Goal: Task Accomplishment & Management: Use online tool/utility

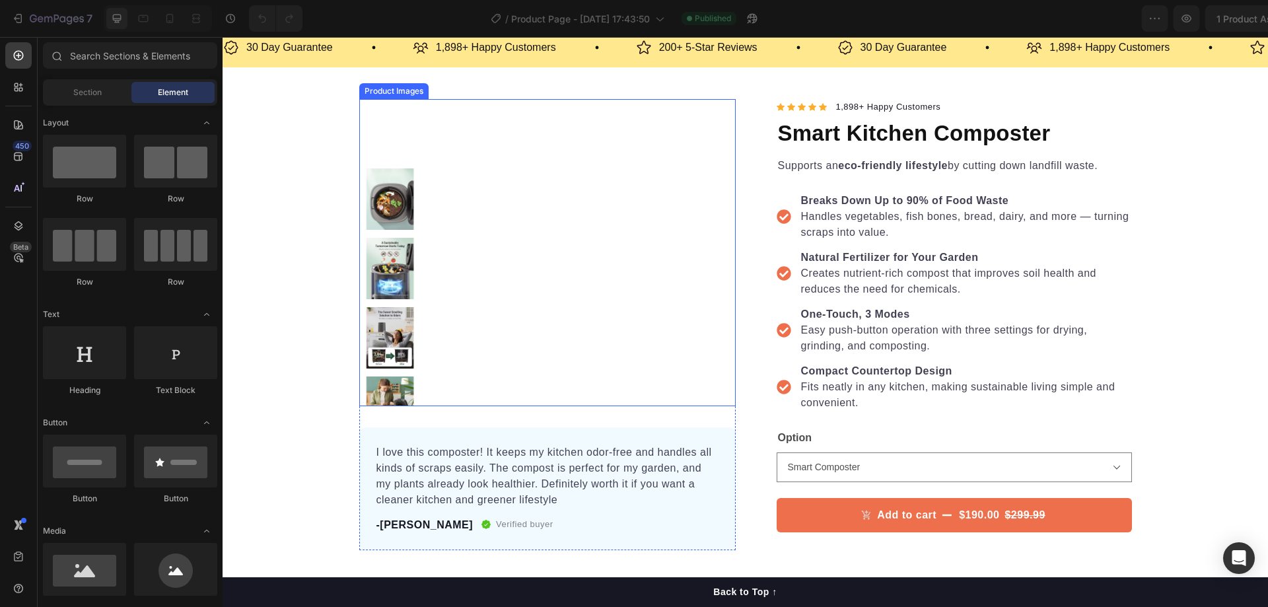
scroll to position [66, 0]
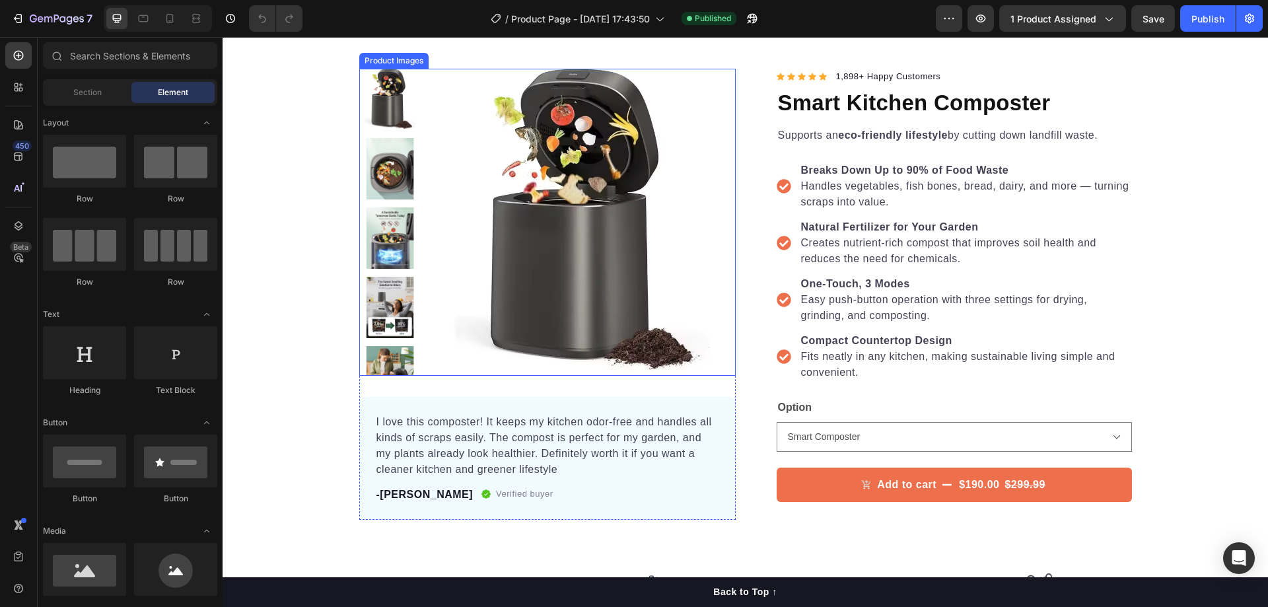
click at [454, 212] on img at bounding box center [582, 222] width 307 height 307
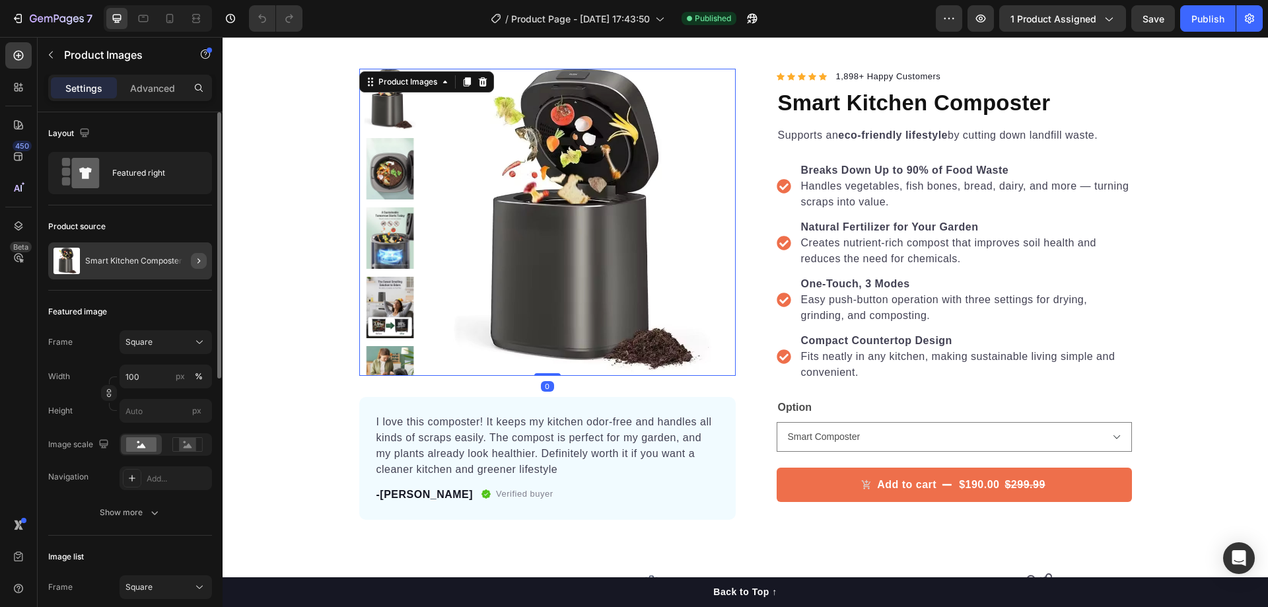
click at [197, 258] on icon "button" at bounding box center [199, 261] width 11 height 11
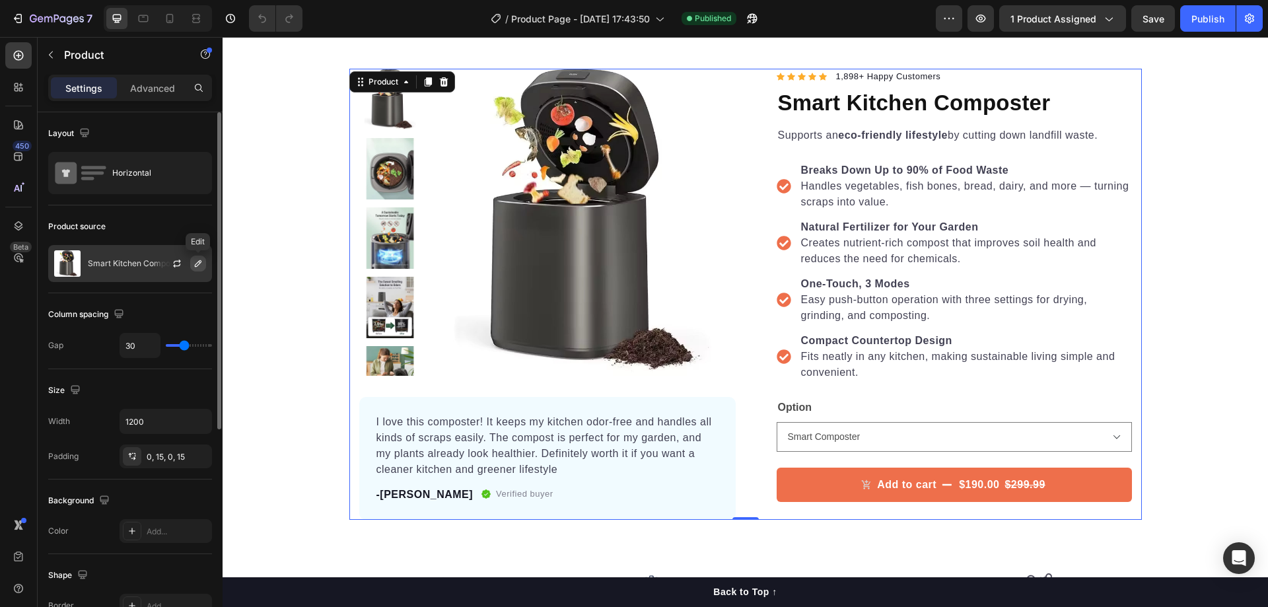
click at [195, 260] on icon "button" at bounding box center [198, 263] width 11 height 11
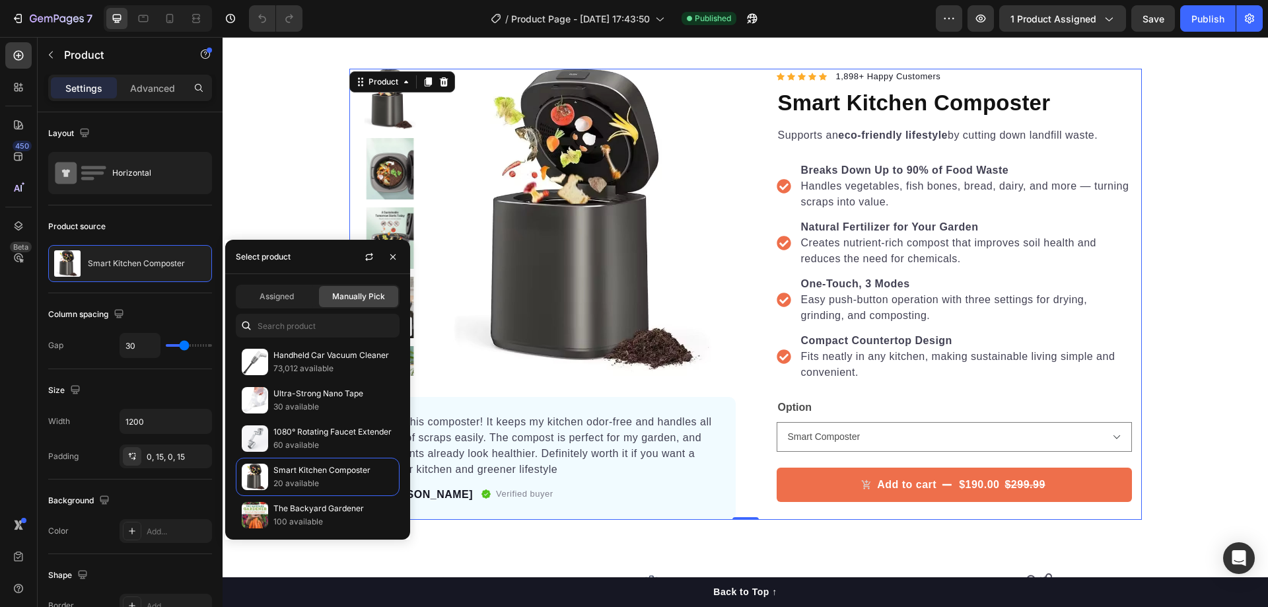
click at [264, 285] on div "Assigned Manually Pick" at bounding box center [318, 297] width 164 height 24
click at [265, 291] on span "Assigned" at bounding box center [277, 297] width 34 height 12
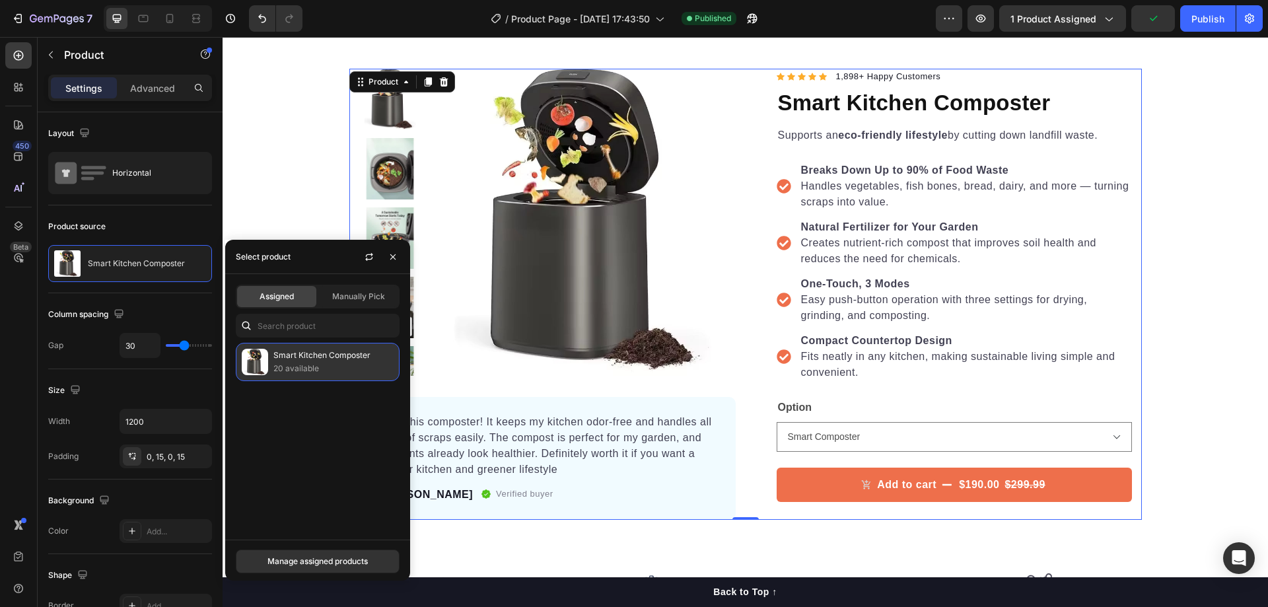
click at [296, 356] on p "Smart Kitchen Composter" at bounding box center [333, 355] width 120 height 13
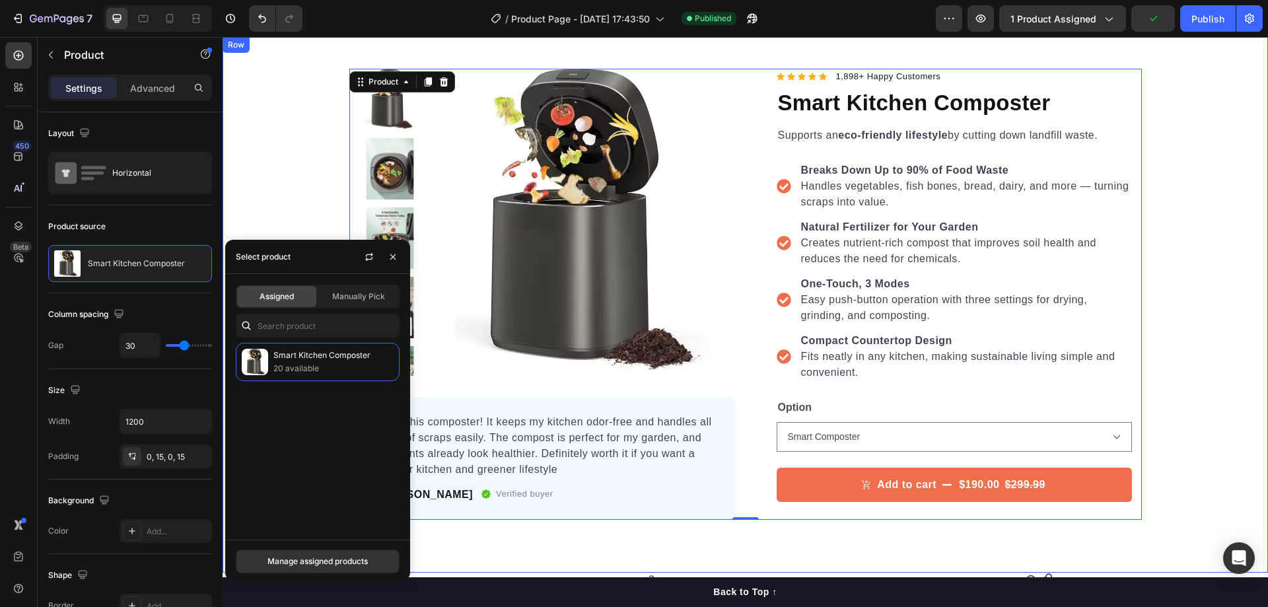
click at [304, 211] on div "Product Images I love this composter! It keeps my kitchen odor-free and handles…" at bounding box center [745, 294] width 1045 height 451
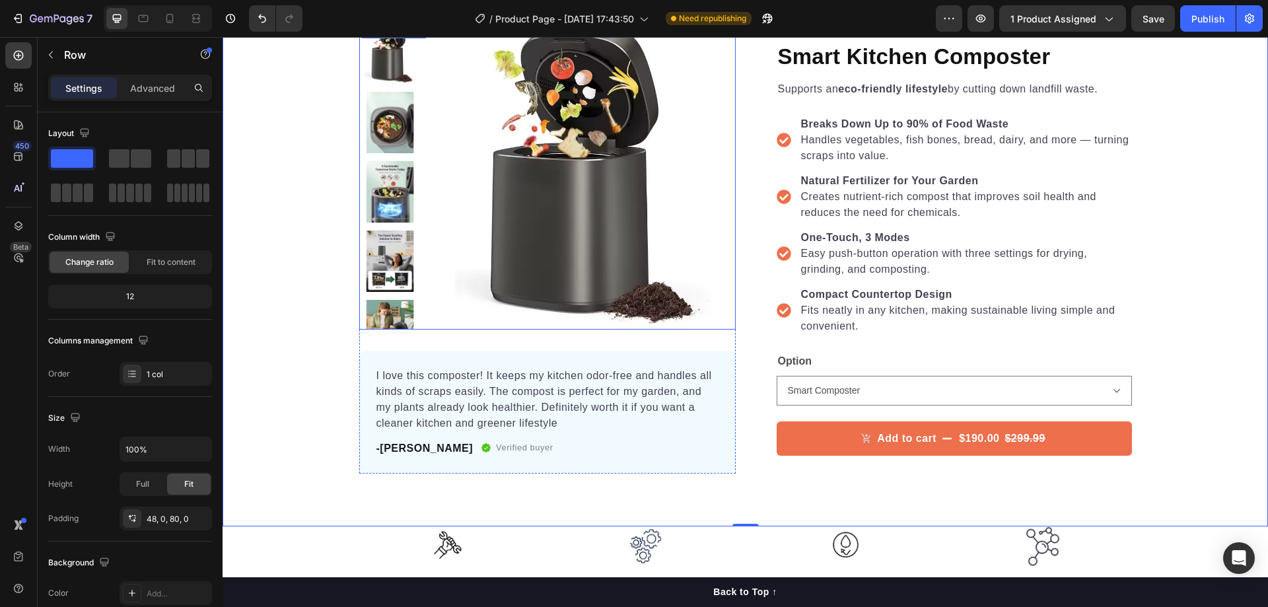
scroll to position [132, 0]
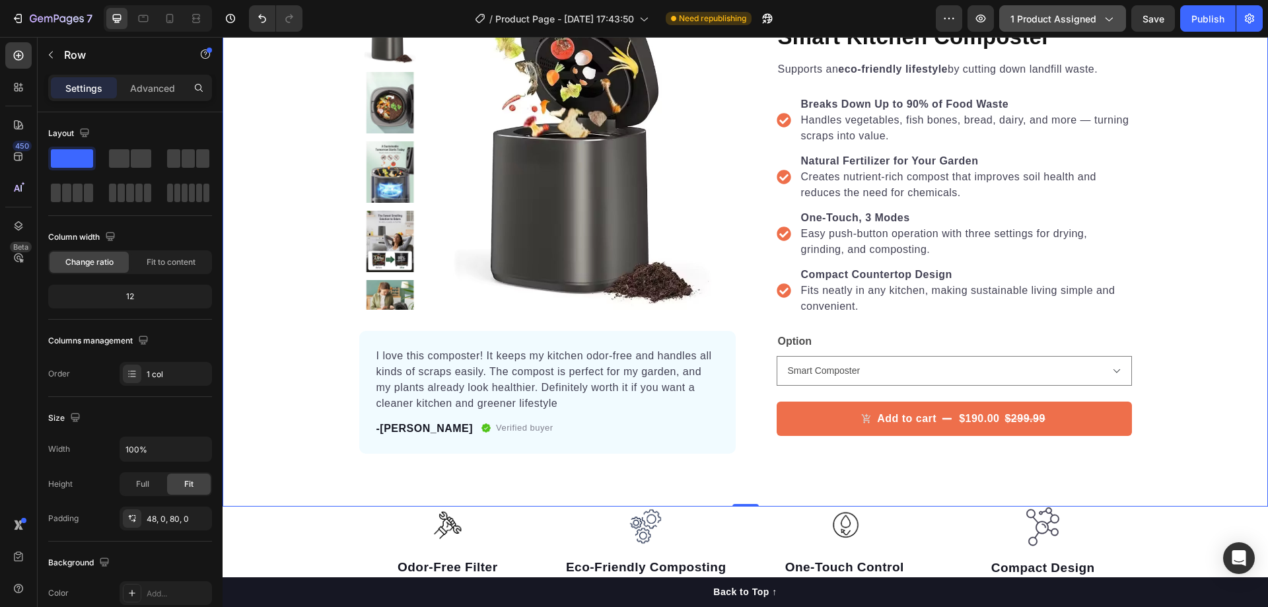
click at [1045, 15] on span "1 product assigned" at bounding box center [1053, 19] width 86 height 14
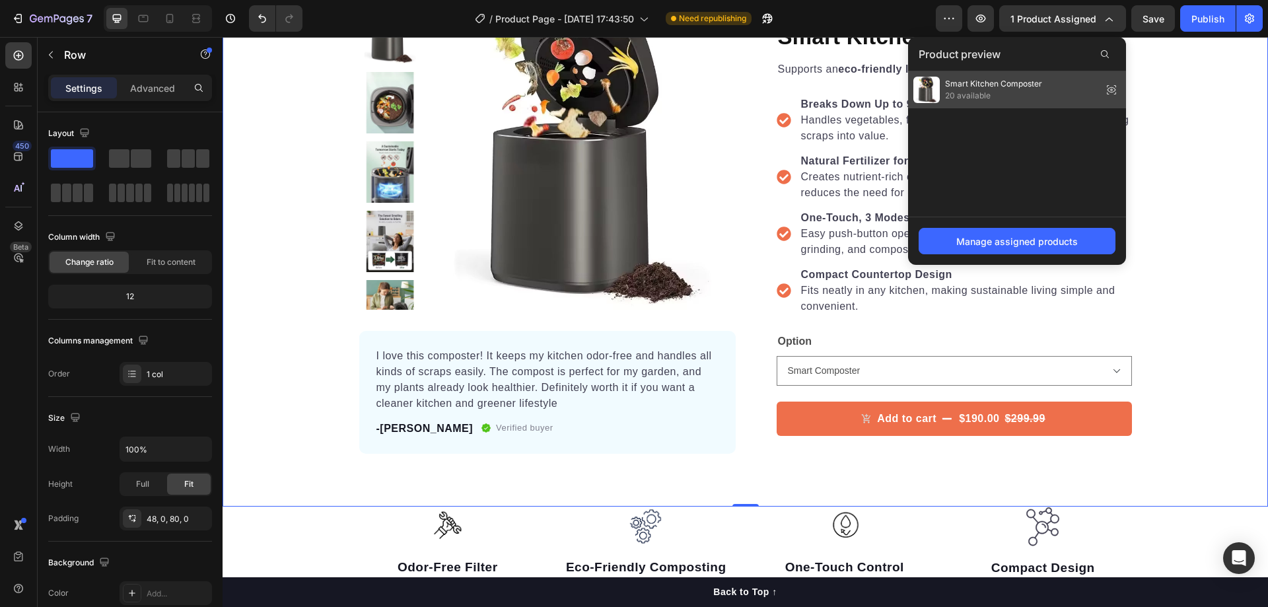
click at [1008, 94] on span "20 available" at bounding box center [993, 96] width 97 height 12
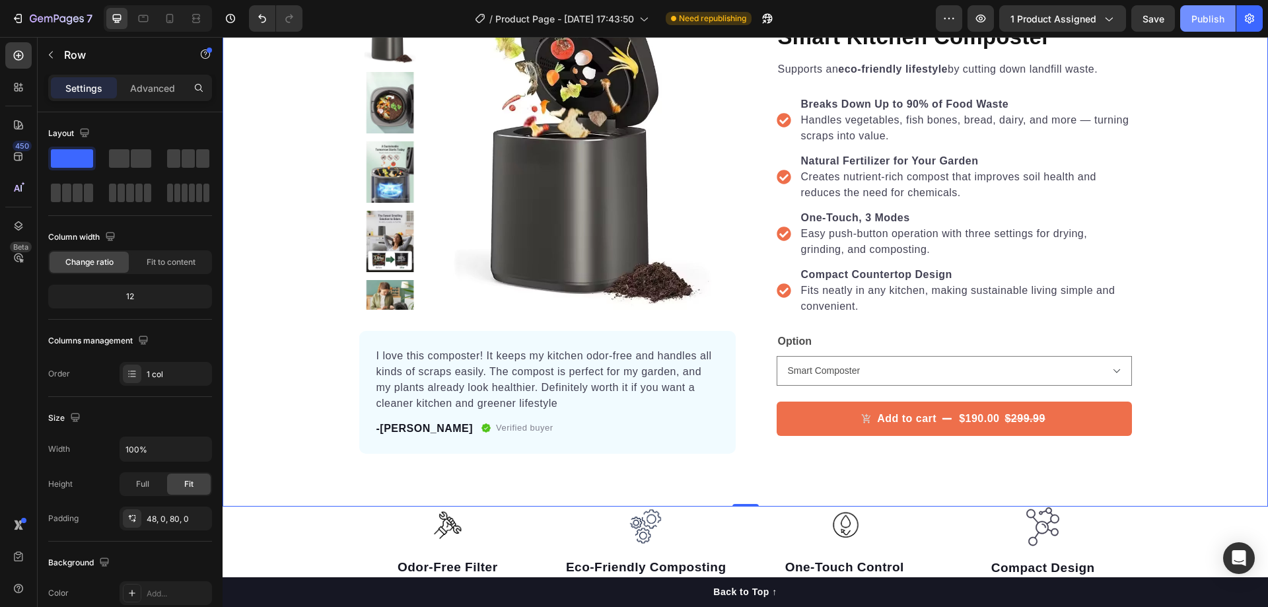
click at [1195, 21] on div "Publish" at bounding box center [1207, 19] width 33 height 14
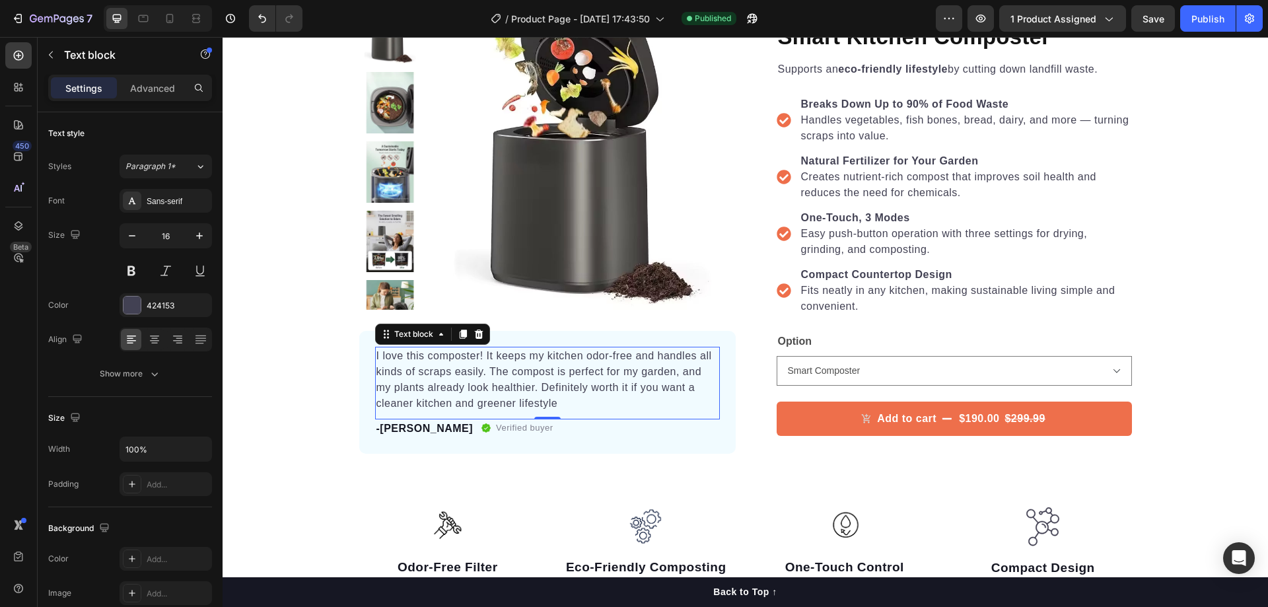
click at [450, 371] on p "I love this composter! It keeps my kitchen odor-free and handles all kinds of s…" at bounding box center [547, 379] width 342 height 63
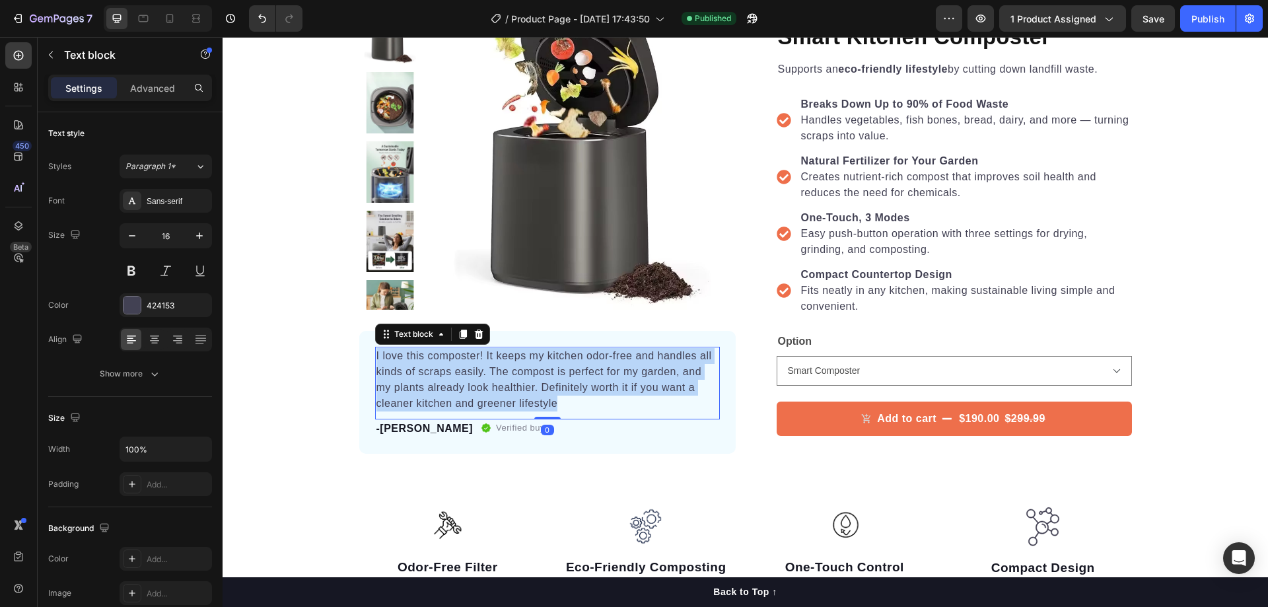
click at [450, 371] on p "I love this composter! It keeps my kitchen odor-free and handles all kinds of s…" at bounding box center [547, 379] width 342 height 63
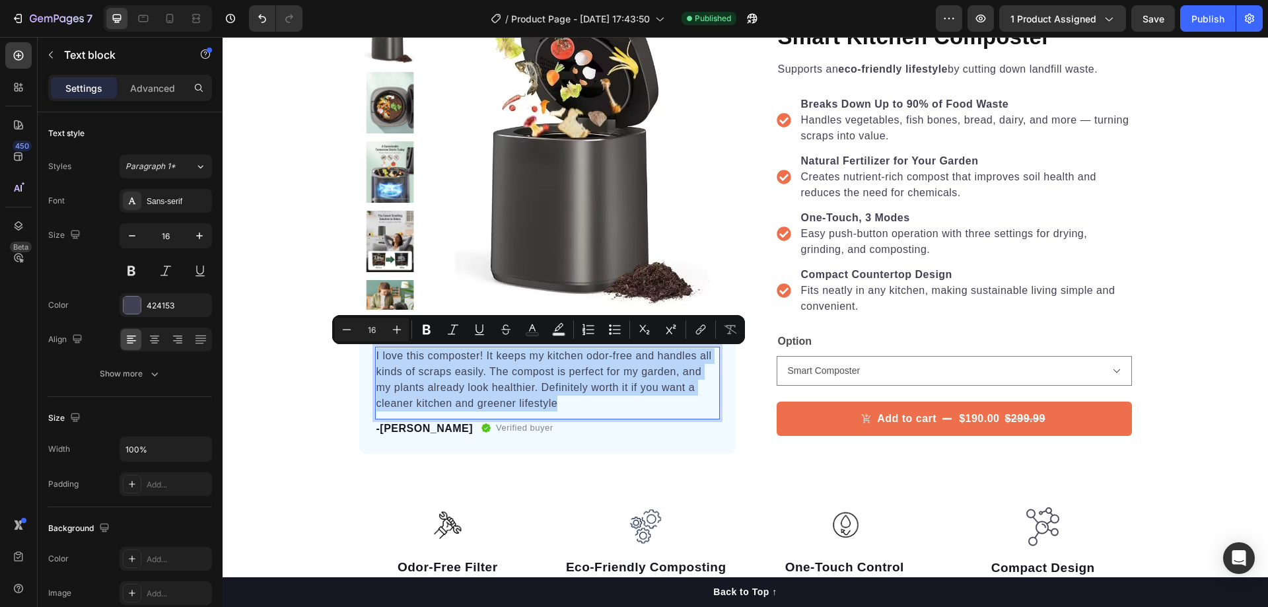
click at [514, 398] on p "I love this composter! It keeps my kitchen odor-free and handles all kinds of s…" at bounding box center [547, 379] width 342 height 63
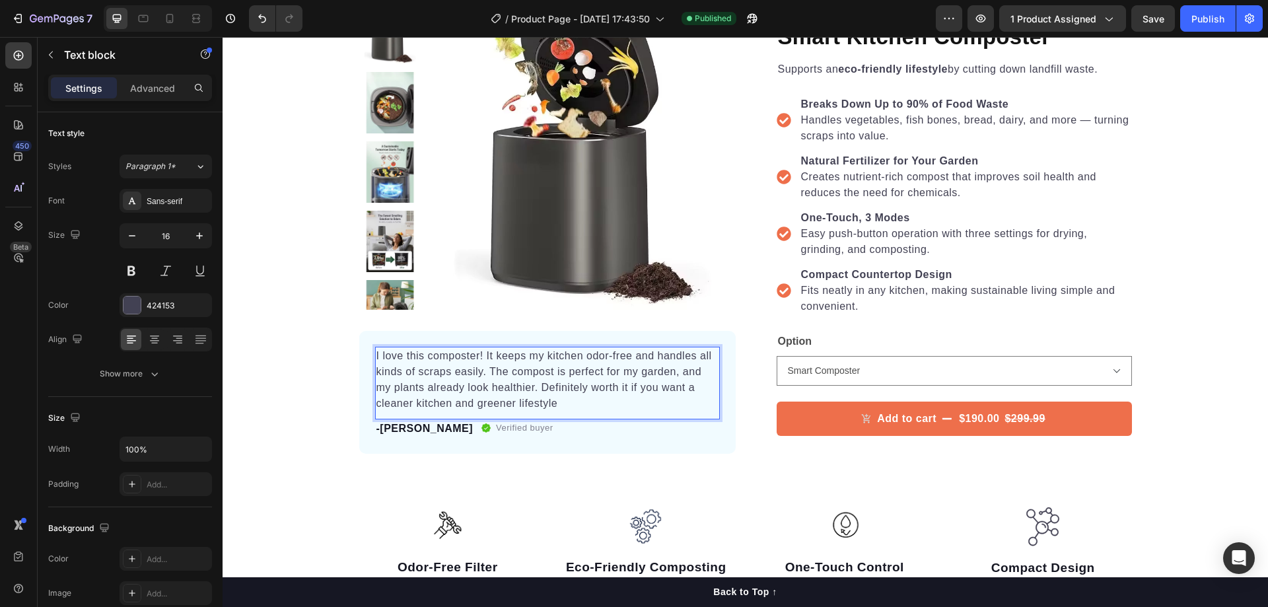
click at [380, 359] on p "I love this composter! It keeps my kitchen odor-free and handles all kinds of s…" at bounding box center [547, 379] width 342 height 63
click at [376, 357] on p "I love this composter! It keeps my kitchen odor-free and handles all kinds of s…" at bounding box center [547, 379] width 342 height 63
click at [567, 400] on p ""I love this composter! It keeps my kitchen odor-free and handles all kinds of …" at bounding box center [547, 379] width 342 height 63
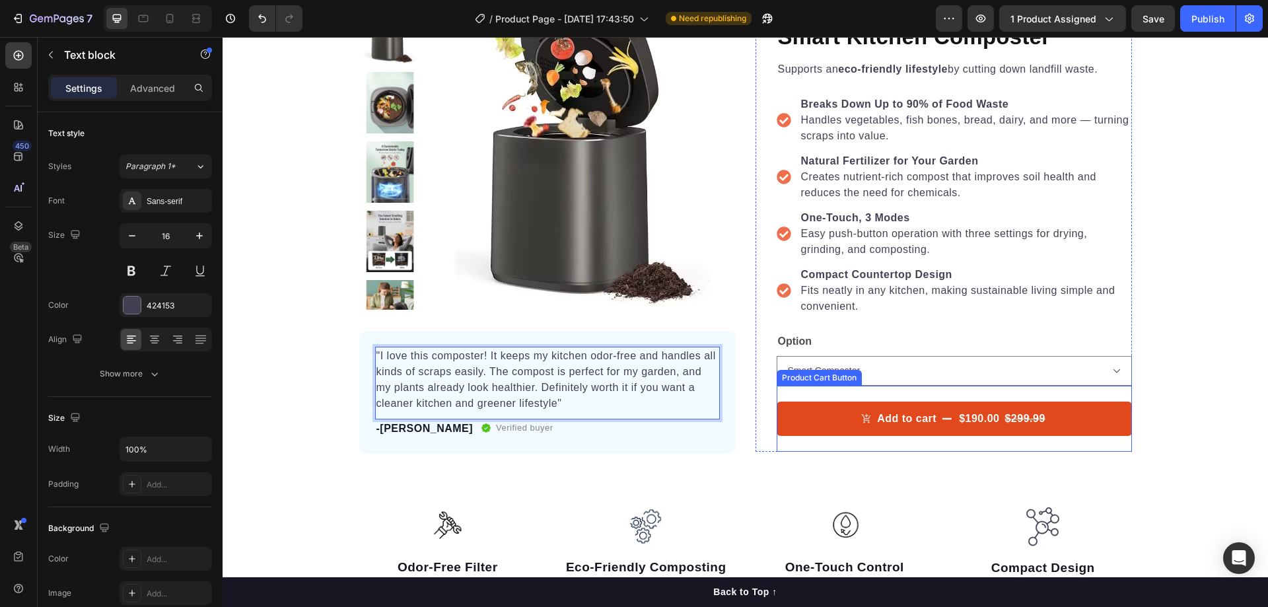
click at [807, 406] on button "Add to cart $190.00 $299.99" at bounding box center [954, 419] width 355 height 34
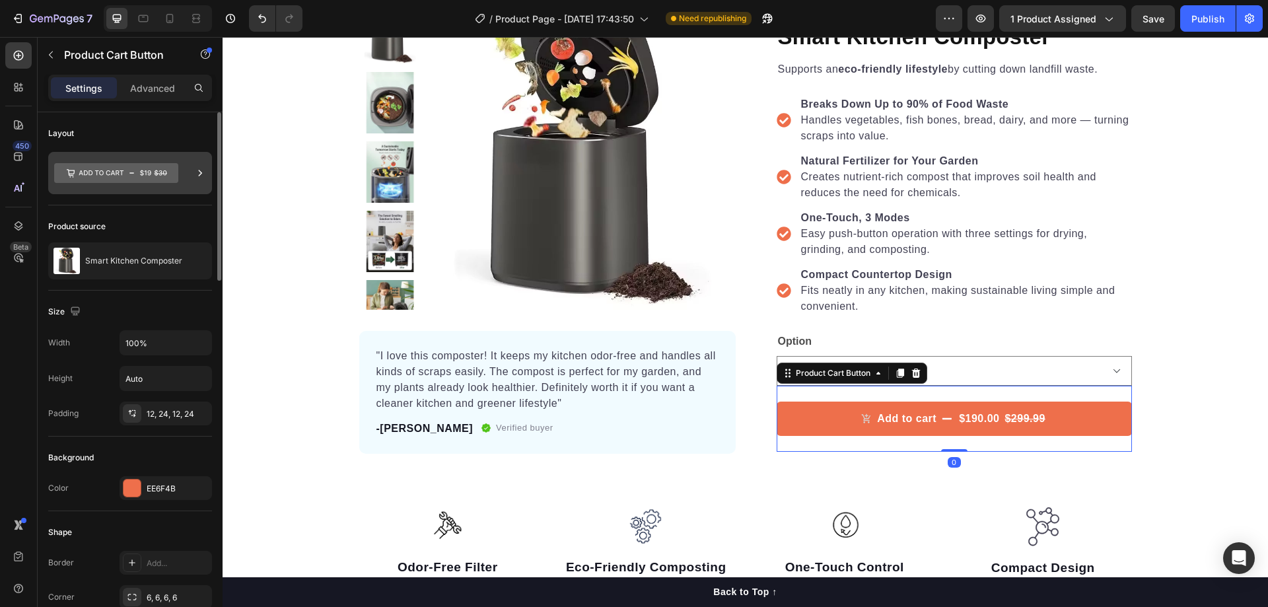
click at [187, 178] on div at bounding box center [130, 173] width 164 height 42
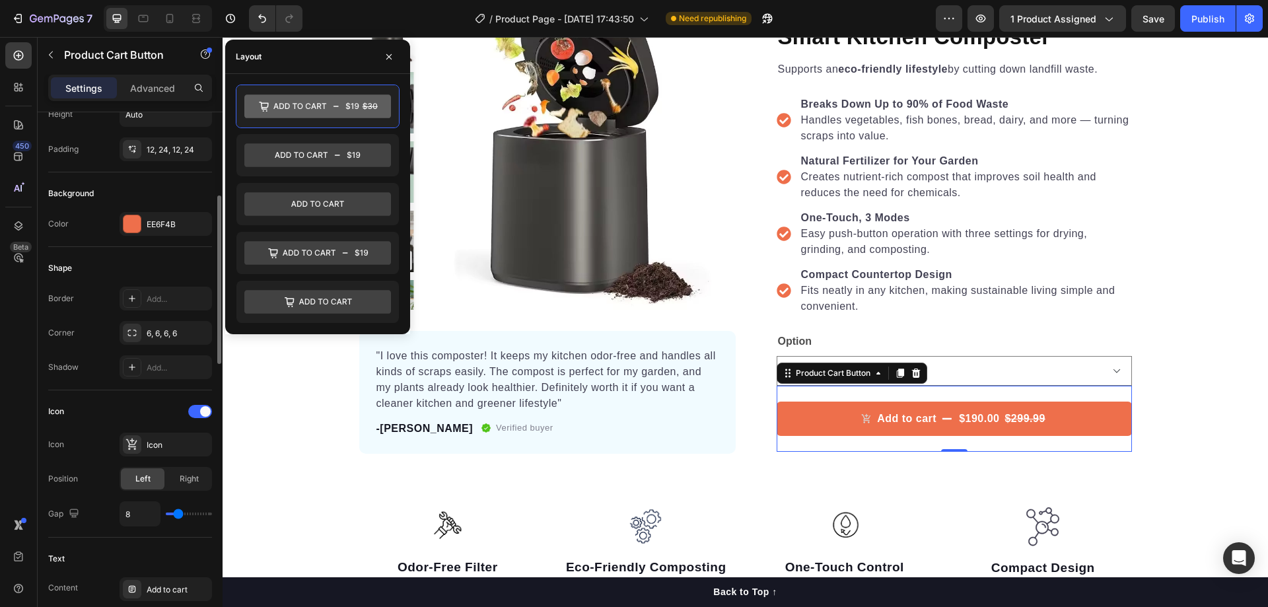
scroll to position [462, 0]
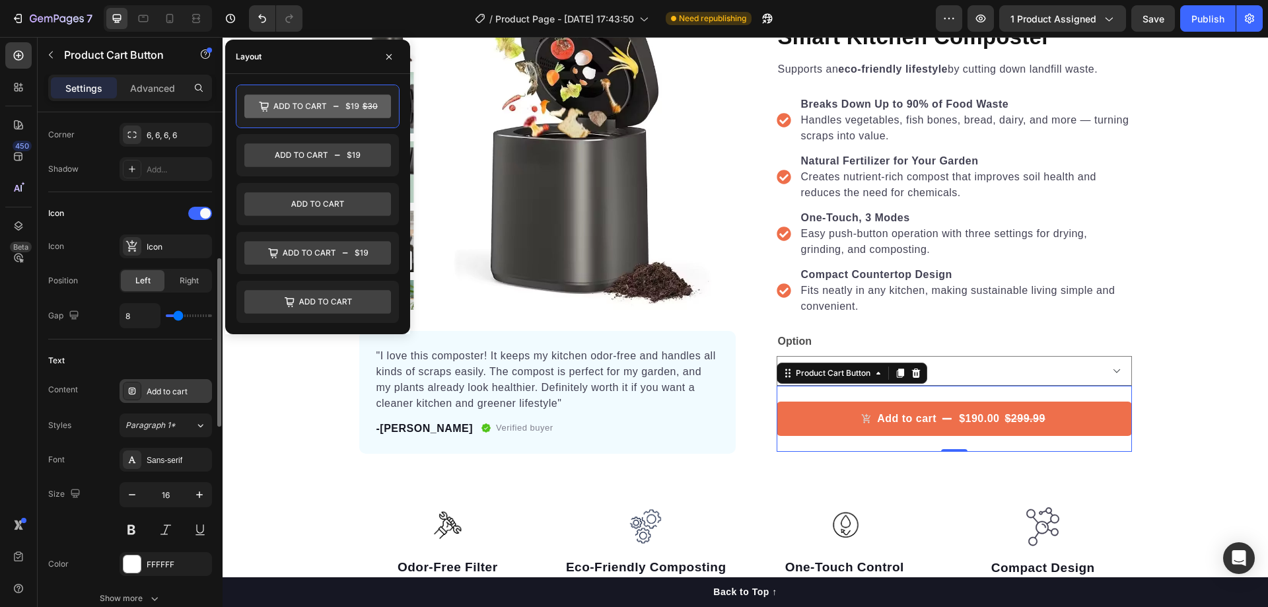
click at [180, 390] on div "Add to cart" at bounding box center [178, 392] width 62 height 12
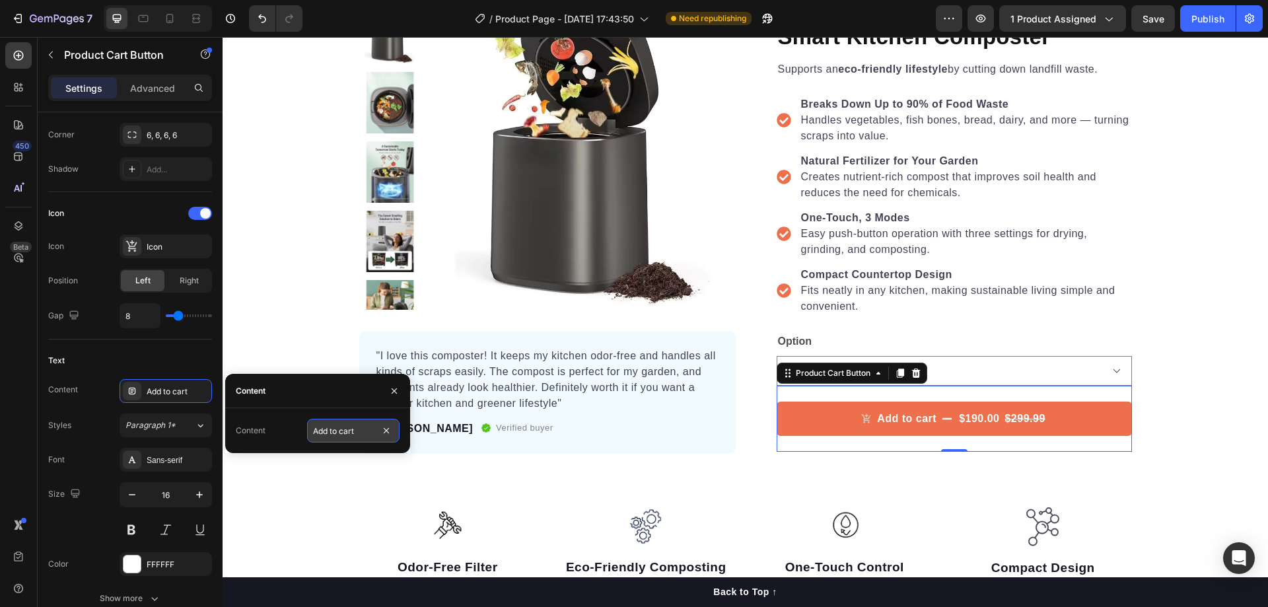
click at [331, 431] on input "Add to cart" at bounding box center [353, 431] width 92 height 24
type input "Buy Now"
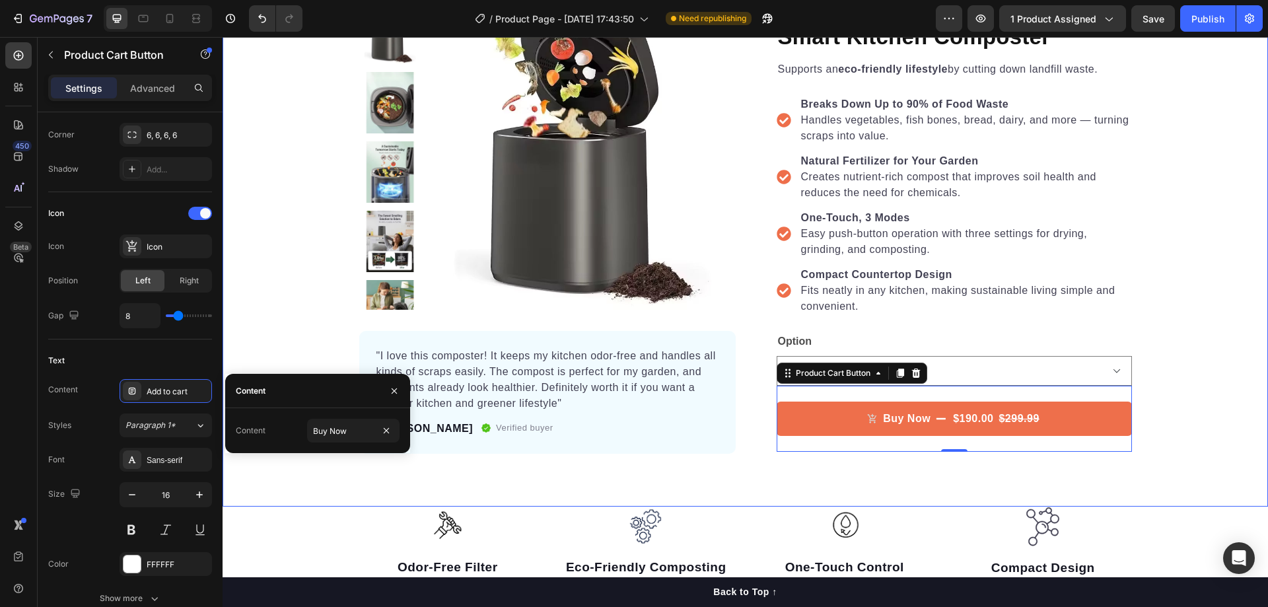
click at [723, 466] on div "Product Images "I love this composter! It keeps my kitchen odor-free and handle…" at bounding box center [745, 239] width 1045 height 536
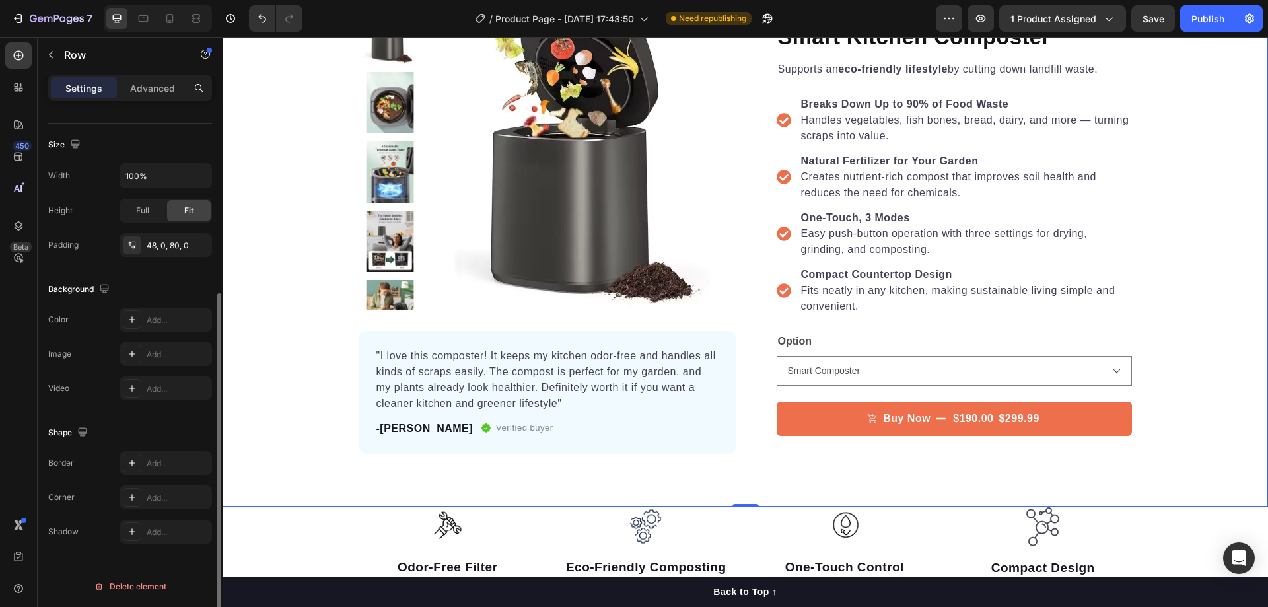
scroll to position [0, 0]
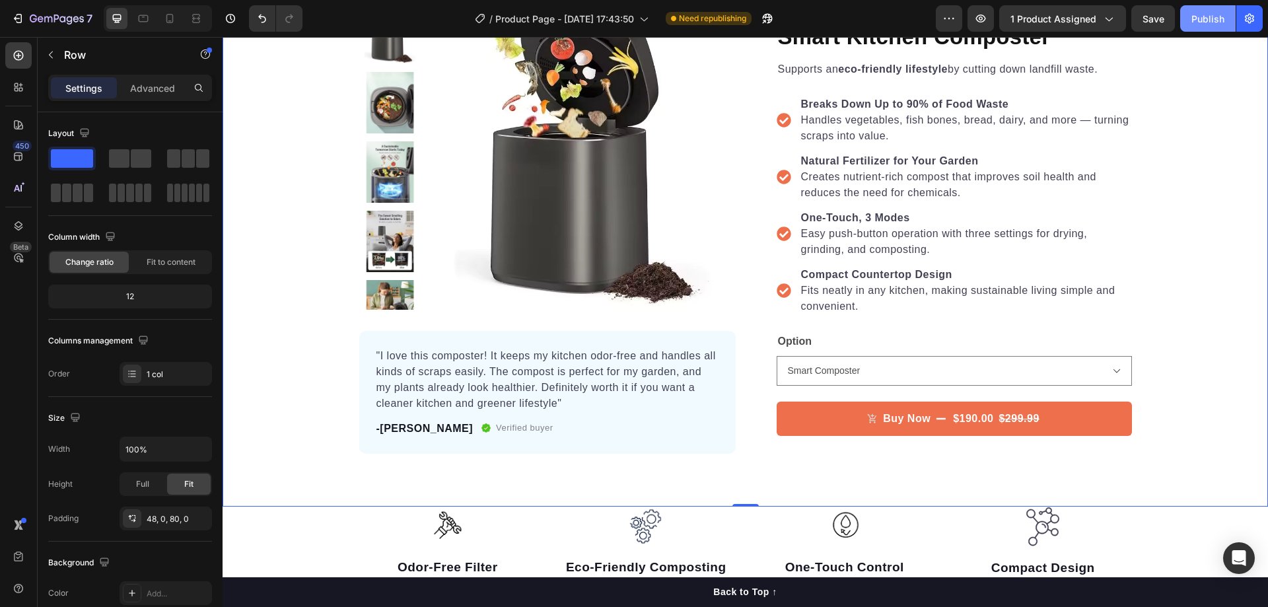
click at [1213, 12] on div "Publish" at bounding box center [1207, 19] width 33 height 14
click at [615, 388] on p ""I love this composter! It keeps my kitchen odor-free and handles all kinds of …" at bounding box center [547, 379] width 342 height 63
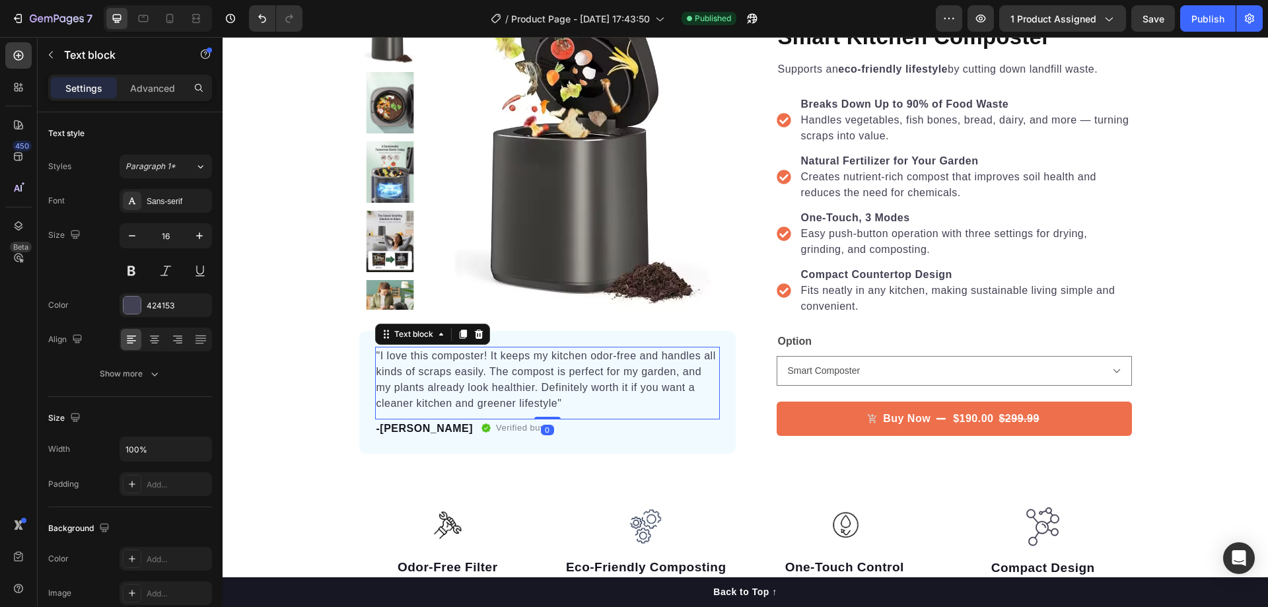
click at [615, 388] on p ""I love this composter! It keeps my kitchen odor-free and handles all kinds of …" at bounding box center [547, 379] width 342 height 63
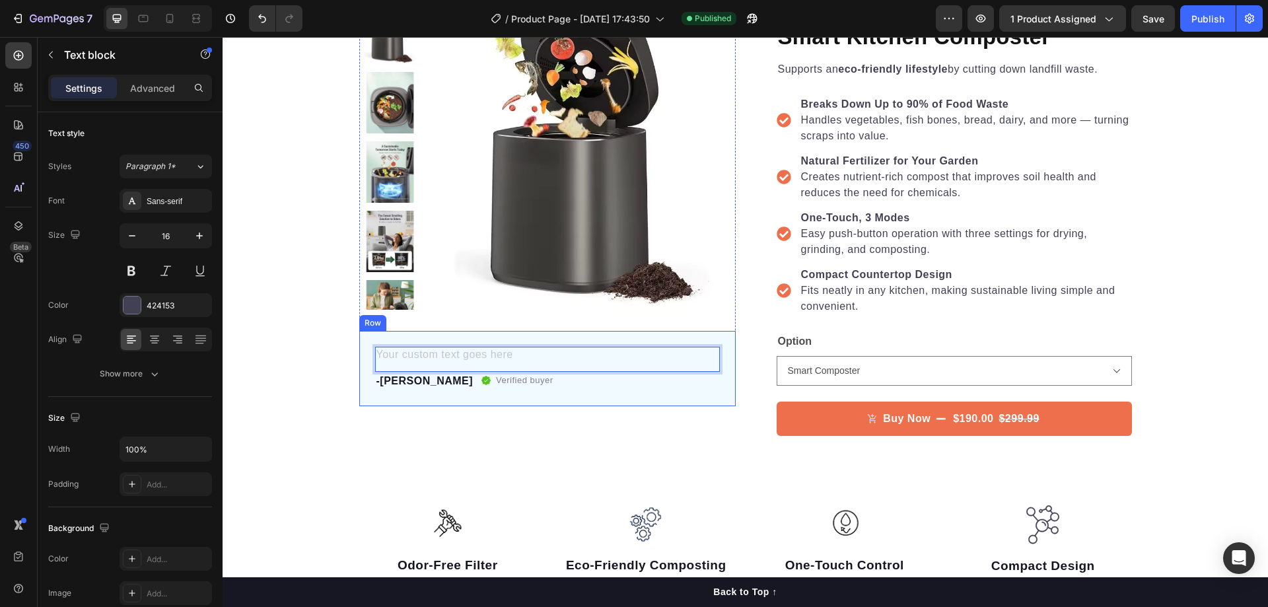
click at [404, 341] on div "Text block 0 -Hannah Text block Verified buyer Item list Row Row" at bounding box center [547, 368] width 376 height 75
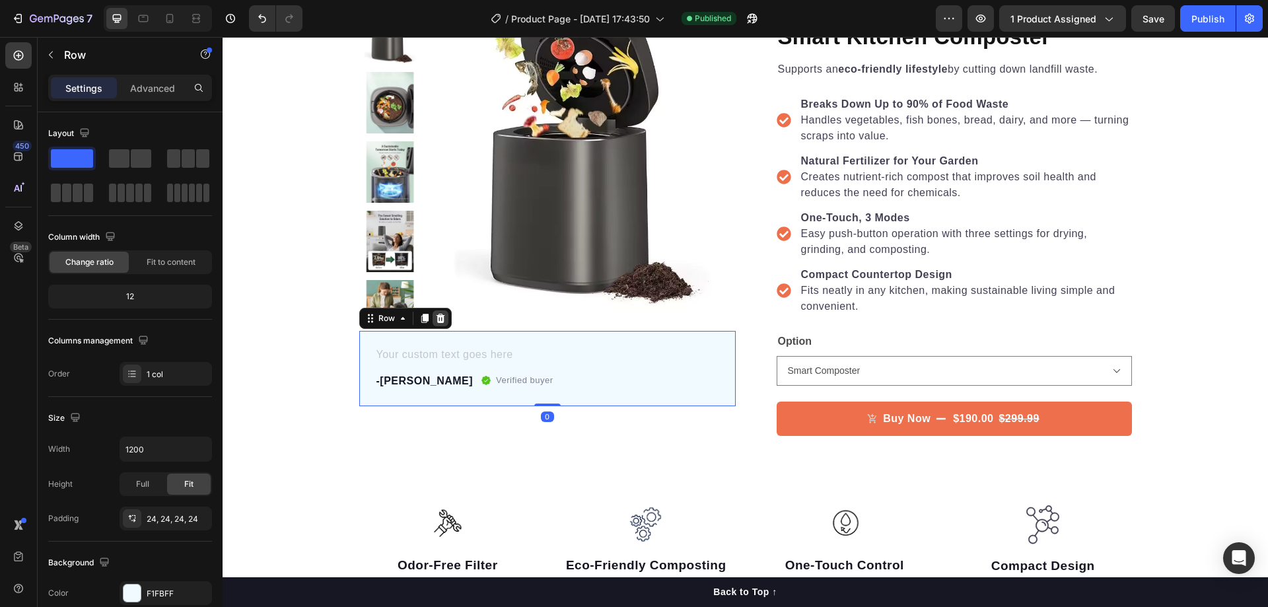
click at [439, 322] on icon at bounding box center [440, 318] width 11 height 11
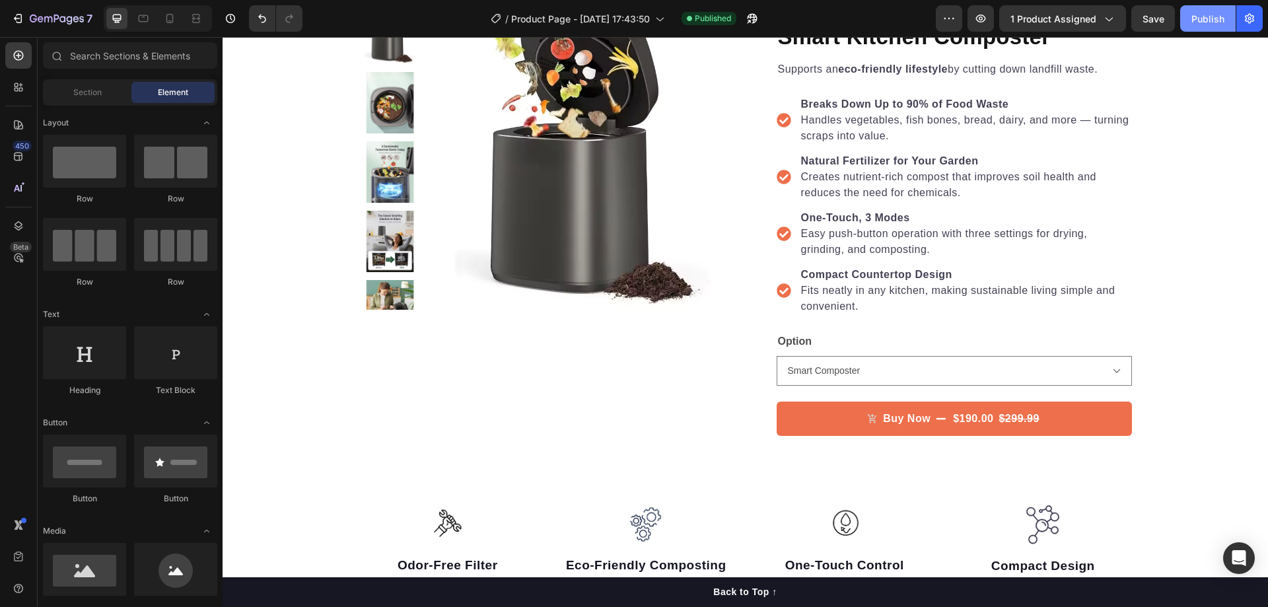
click at [1199, 19] on div "Publish" at bounding box center [1207, 19] width 33 height 14
click at [170, 18] on icon at bounding box center [169, 18] width 13 height 13
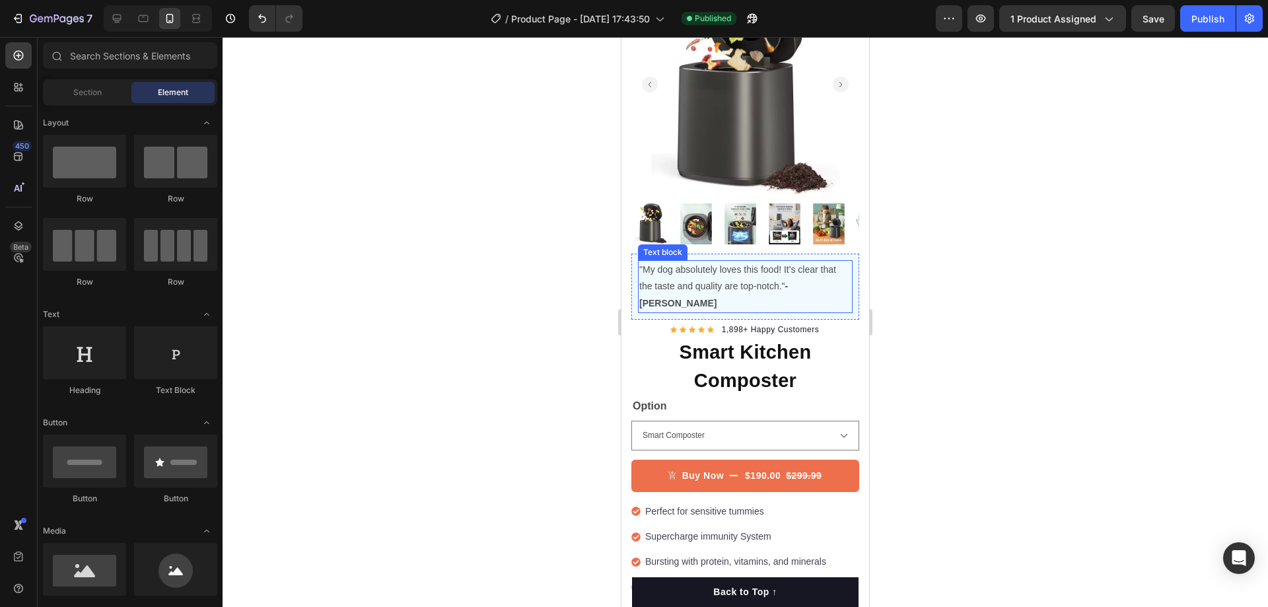
click at [773, 273] on p ""My dog absolutely loves this food! It's clear that the taste and quality are t…" at bounding box center [745, 287] width 212 height 50
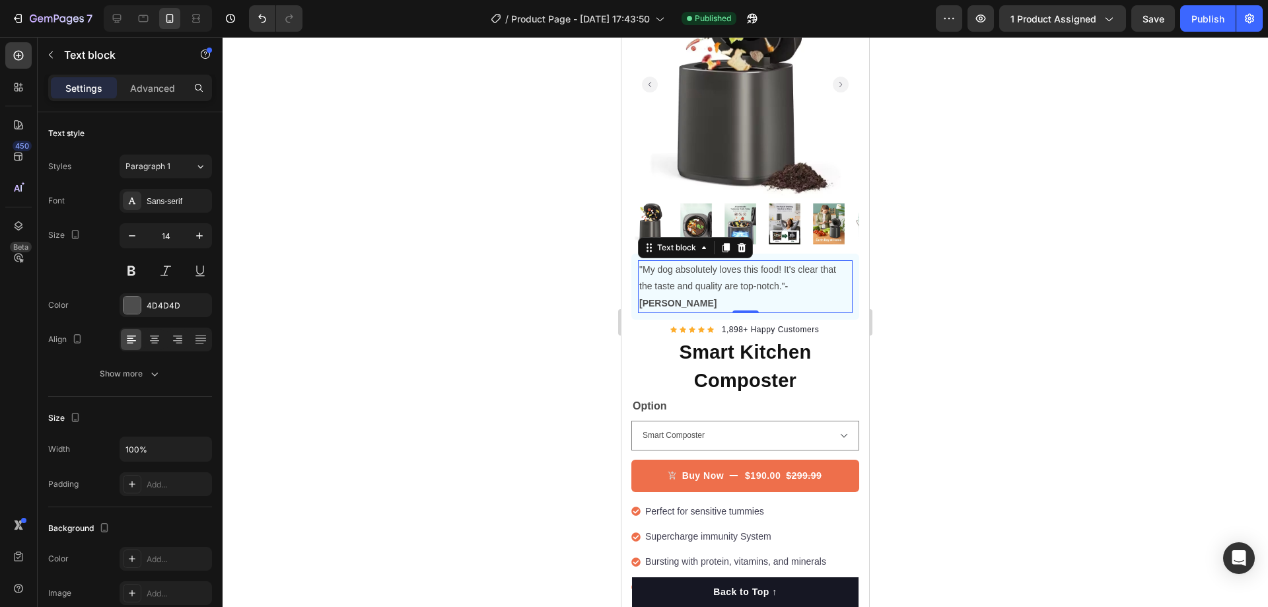
click at [702, 265] on p ""My dog absolutely loves this food! It's clear that the taste and quality are t…" at bounding box center [745, 287] width 212 height 50
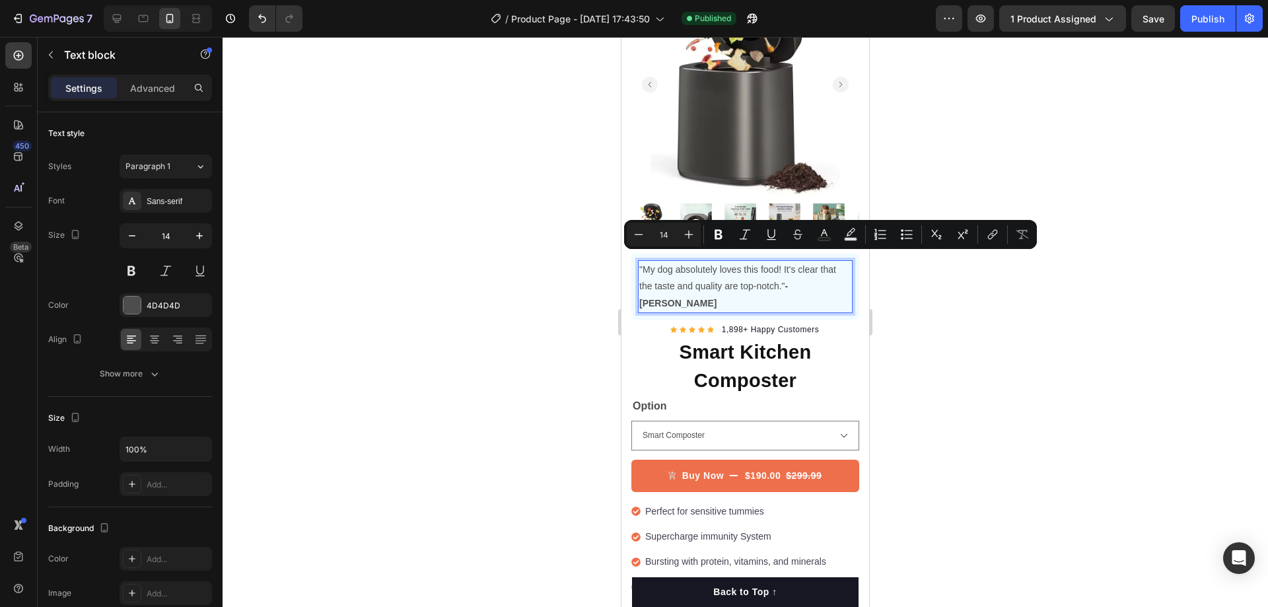
click at [653, 265] on p ""My dog absolutely loves this food! It's clear that the taste and quality are t…" at bounding box center [745, 287] width 212 height 50
drag, startPoint x: 645, startPoint y: 262, endPoint x: 781, endPoint y: 282, distance: 138.2
click at [781, 282] on p ""My dog absolutely loves this food! It's clear that the taste and quality are t…" at bounding box center [745, 287] width 212 height 50
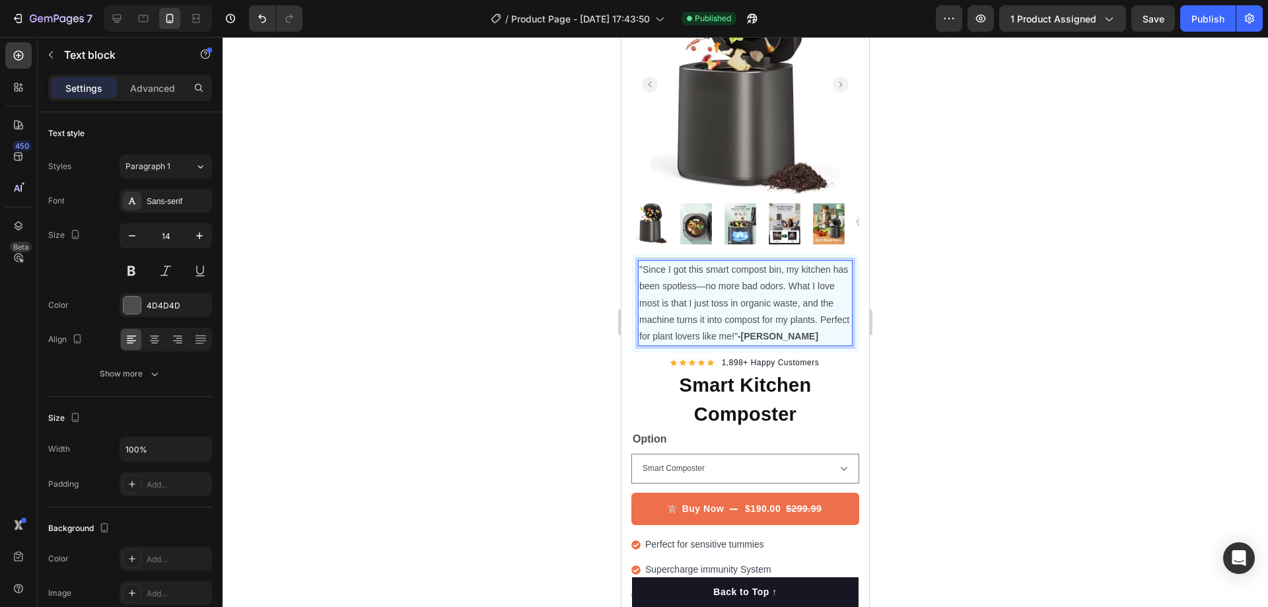
click at [921, 282] on div at bounding box center [745, 322] width 1045 height 570
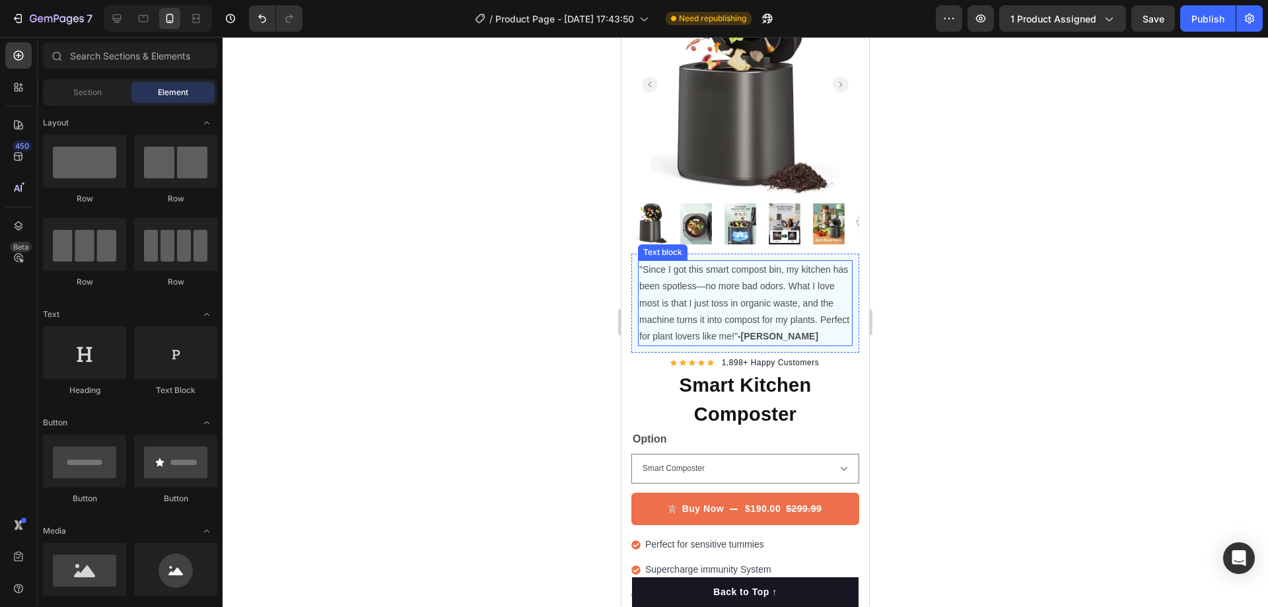
click at [789, 331] on strong "-Daisy" at bounding box center [778, 336] width 81 height 11
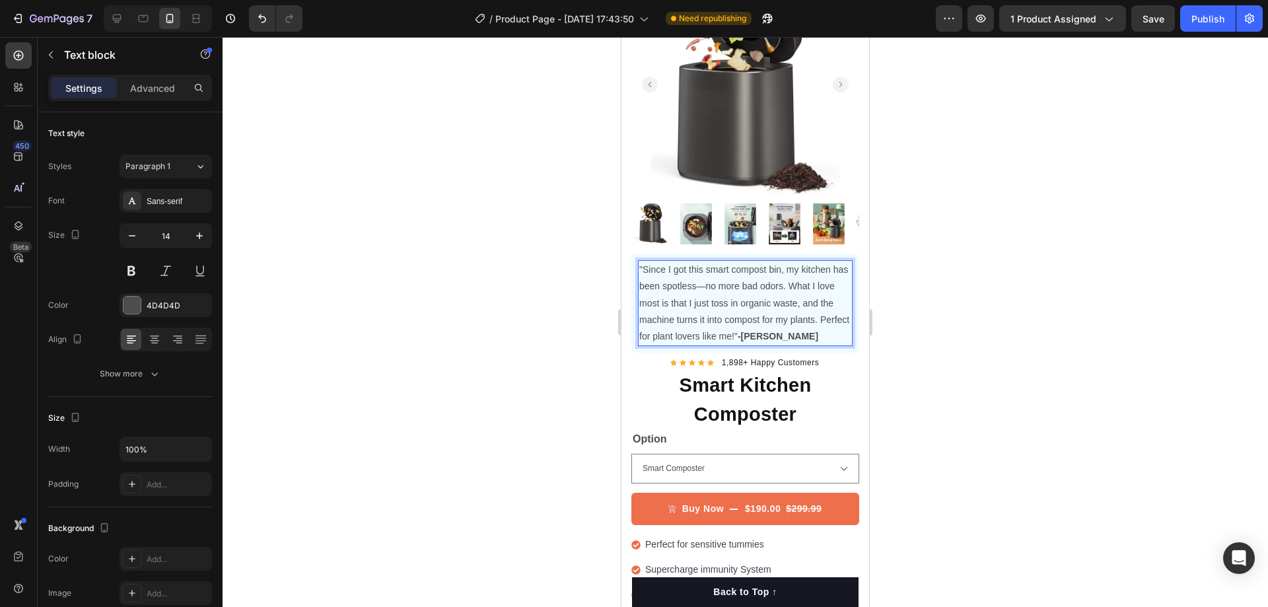
click at [789, 331] on strong "-Daisy" at bounding box center [778, 336] width 81 height 11
click at [775, 331] on strong "-Sarah" at bounding box center [778, 336] width 81 height 11
click at [935, 326] on div at bounding box center [745, 322] width 1045 height 570
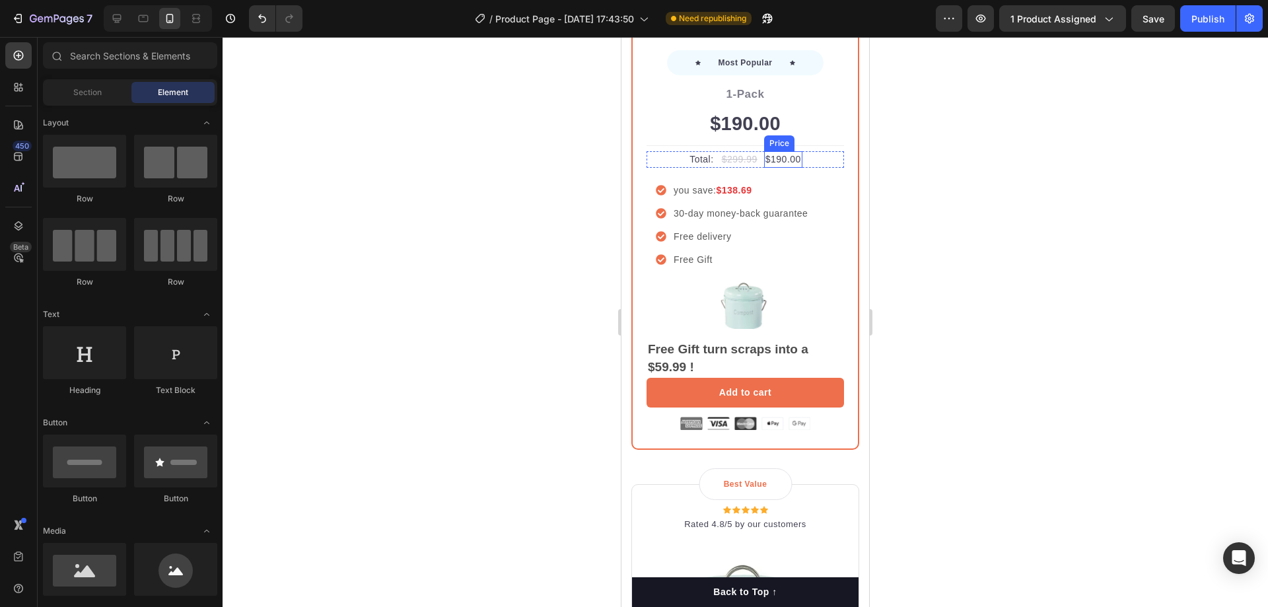
scroll to position [1123, 0]
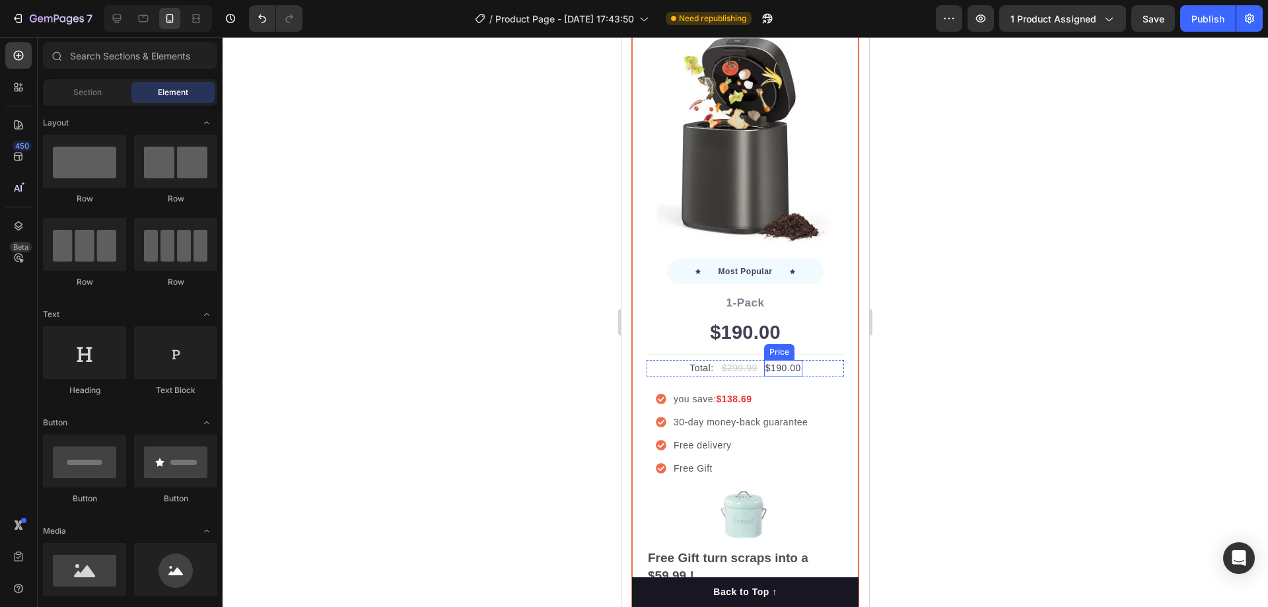
click at [792, 360] on div "$190.00" at bounding box center [783, 368] width 38 height 17
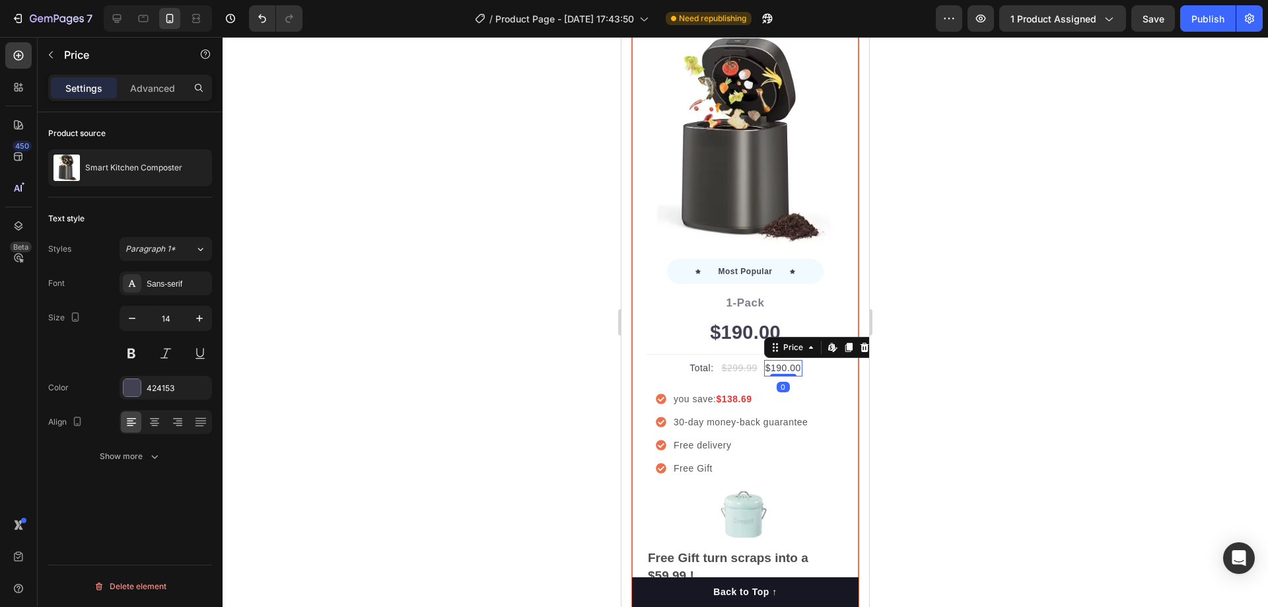
click at [792, 360] on div "$190.00" at bounding box center [783, 368] width 38 height 17
click at [741, 394] on strong "$138.69" at bounding box center [734, 399] width 36 height 11
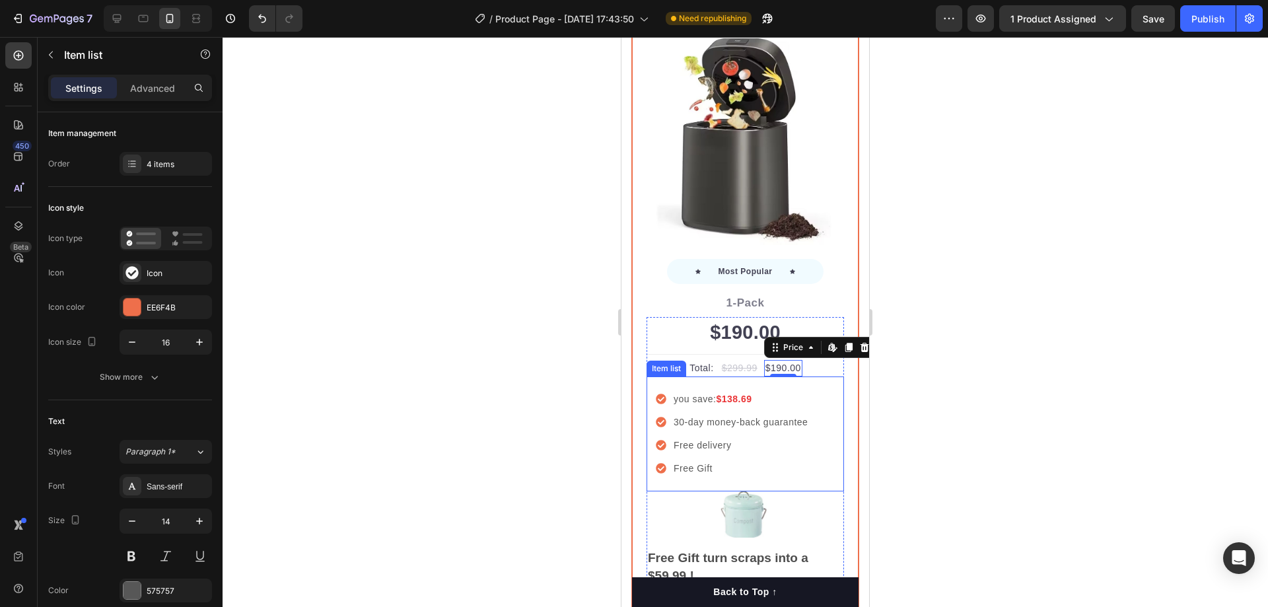
click at [741, 394] on strong "$138.69" at bounding box center [734, 399] width 36 height 11
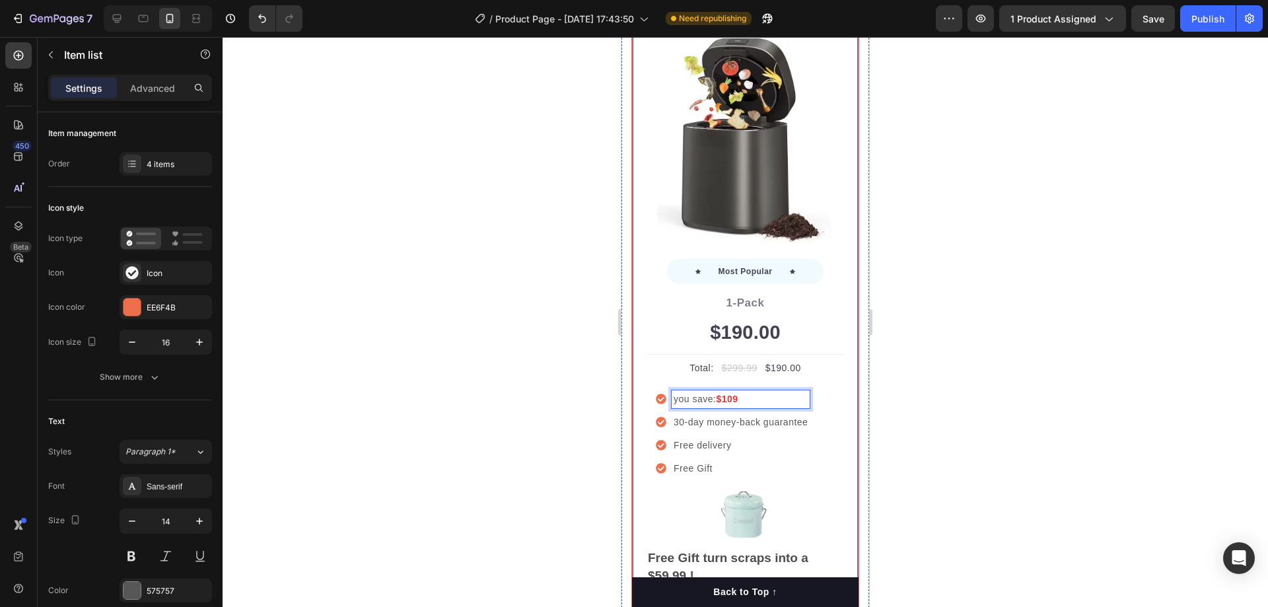
click at [1024, 334] on div at bounding box center [745, 322] width 1045 height 570
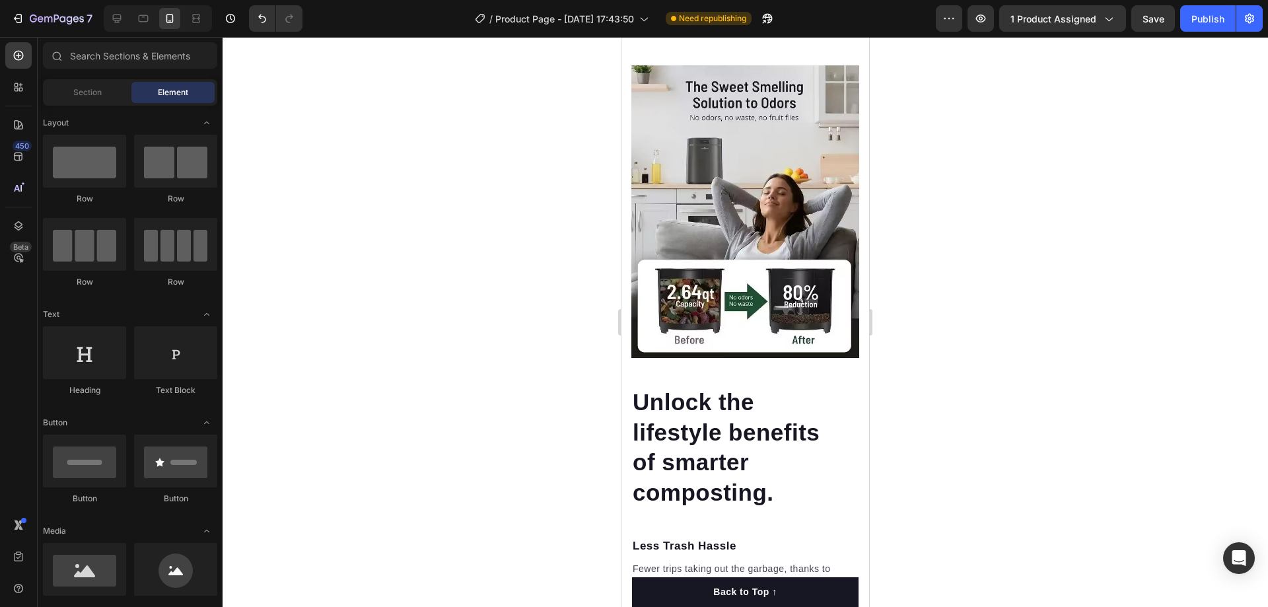
scroll to position [2906, 0]
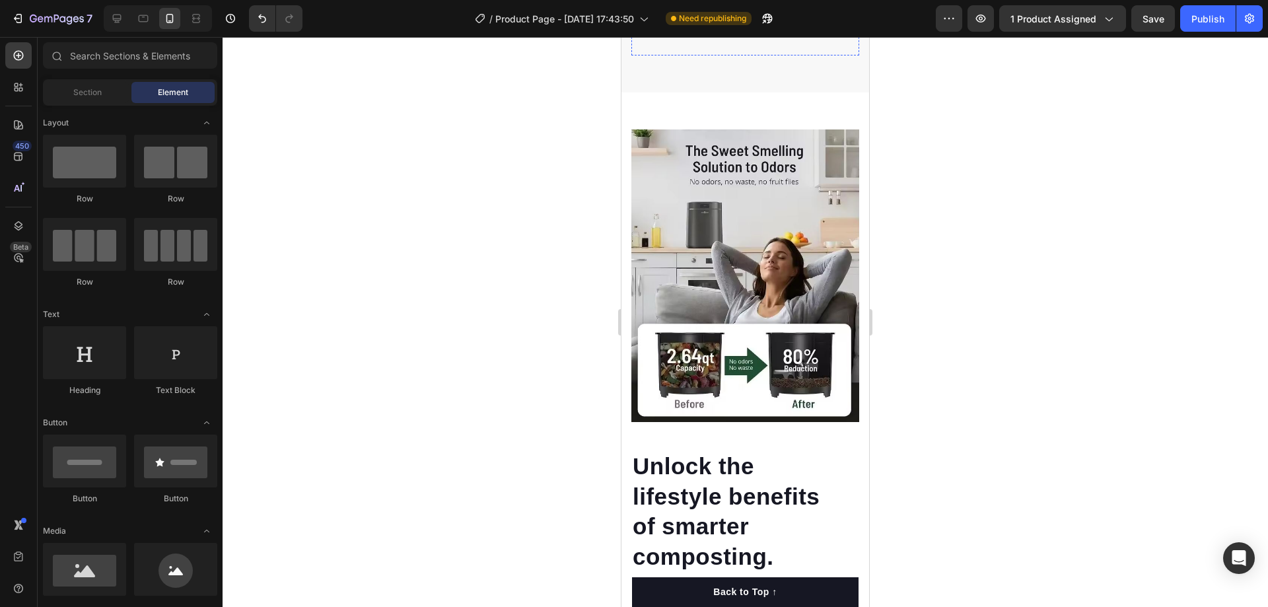
click at [790, 26] on p "Reduces household carbon footprint by up to 80%, cutting harmful emissions." at bounding box center [778, 6] width 160 height 42
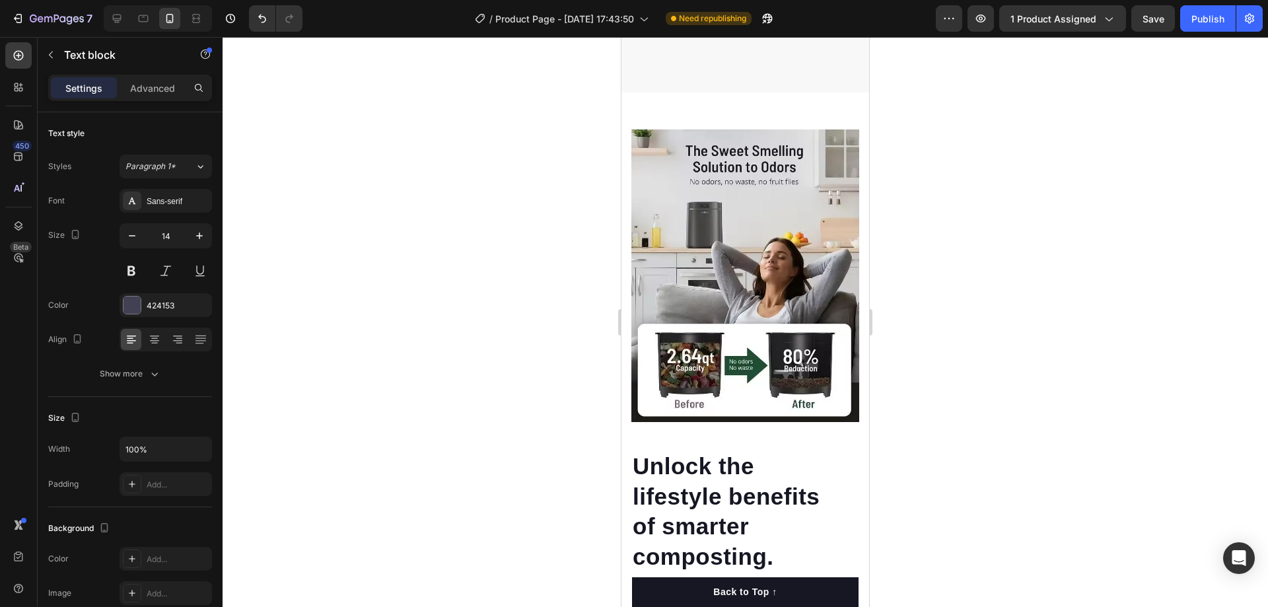
click at [790, 26] on p "Reduces household carbon footprint by up to 80%, cutting harmful emissions." at bounding box center [778, 6] width 160 height 42
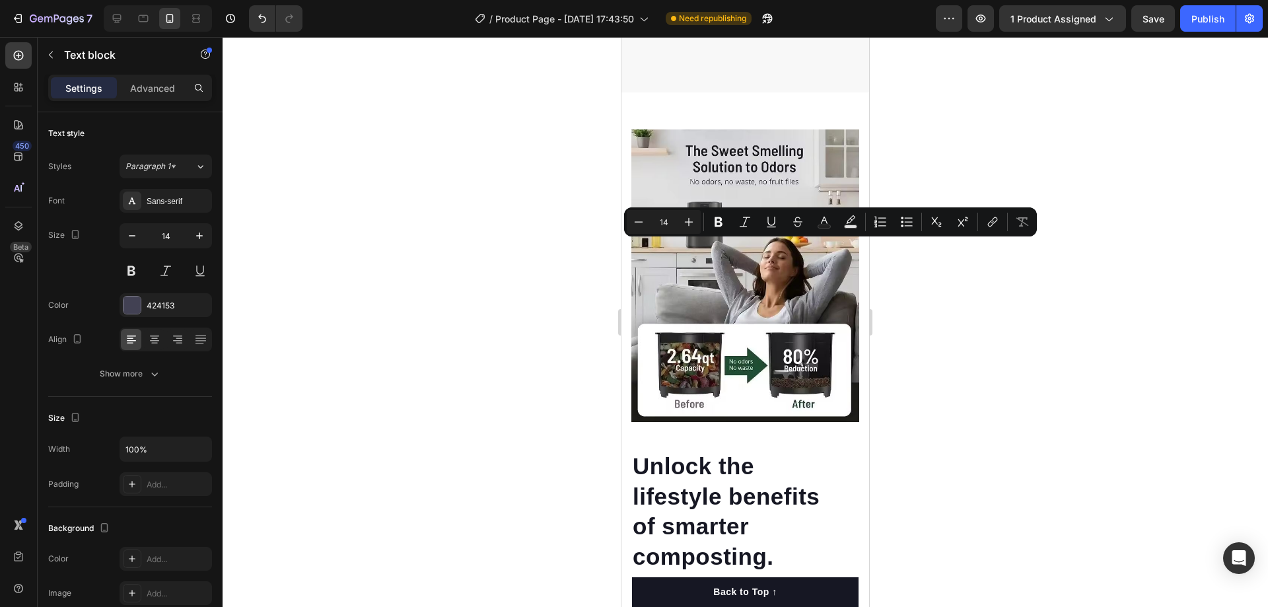
click at [792, 26] on p "Reduces household carbon footprint by up to 80%, cutting harmful emissions." at bounding box center [778, 6] width 160 height 42
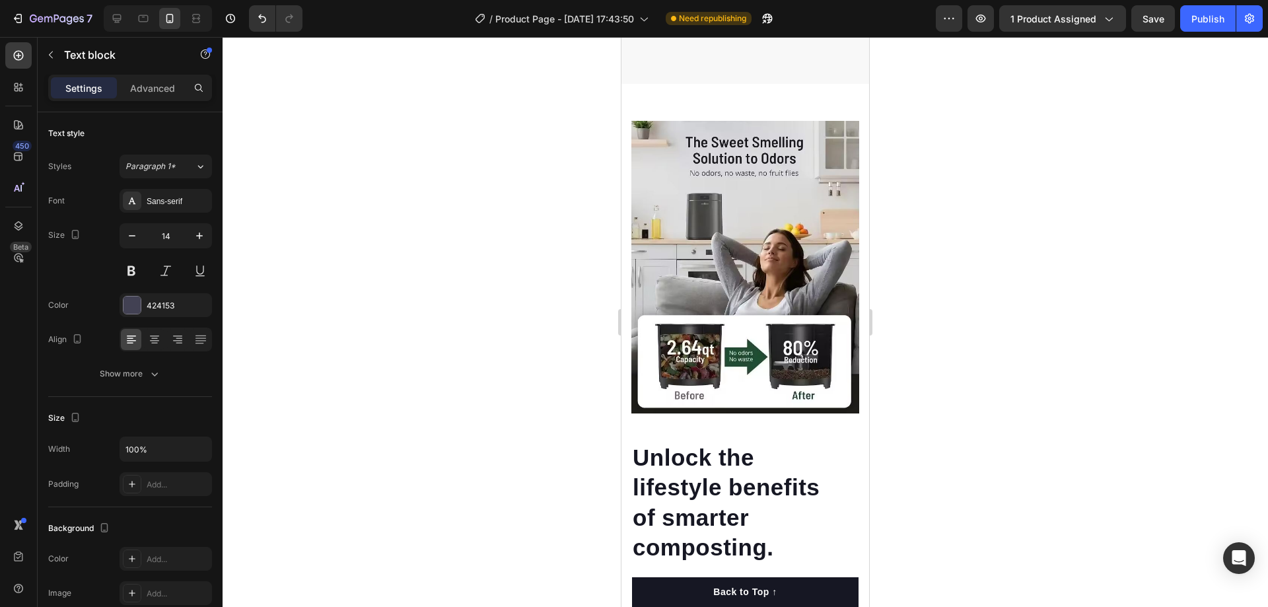
click at [948, 251] on div at bounding box center [745, 322] width 1045 height 570
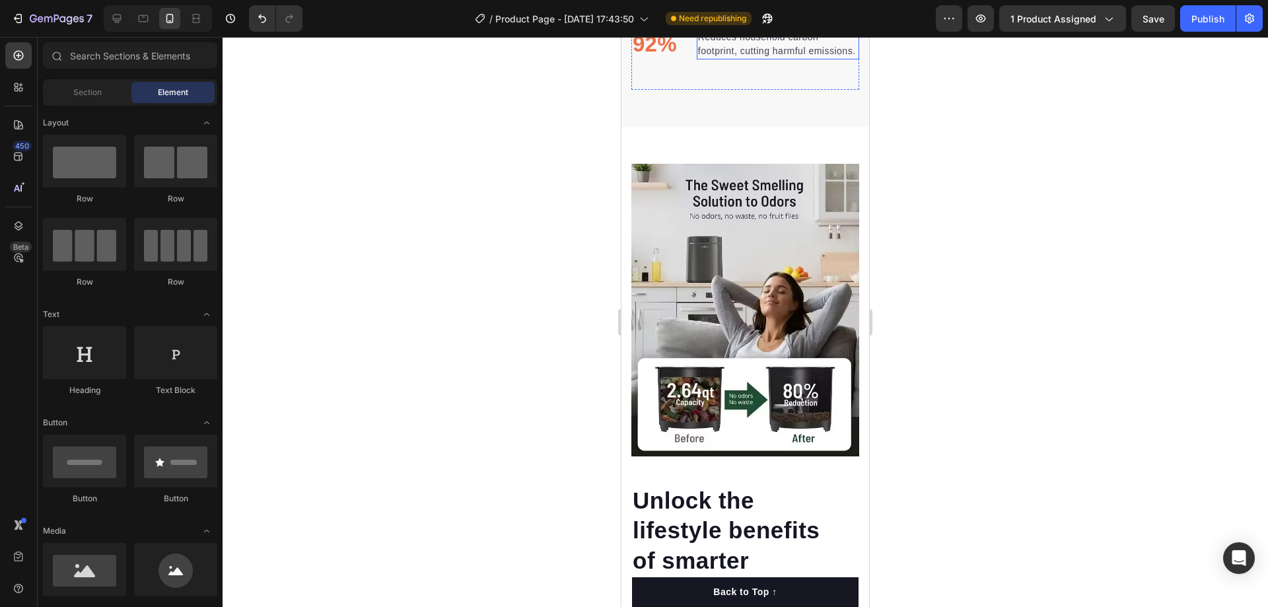
scroll to position [2840, 0]
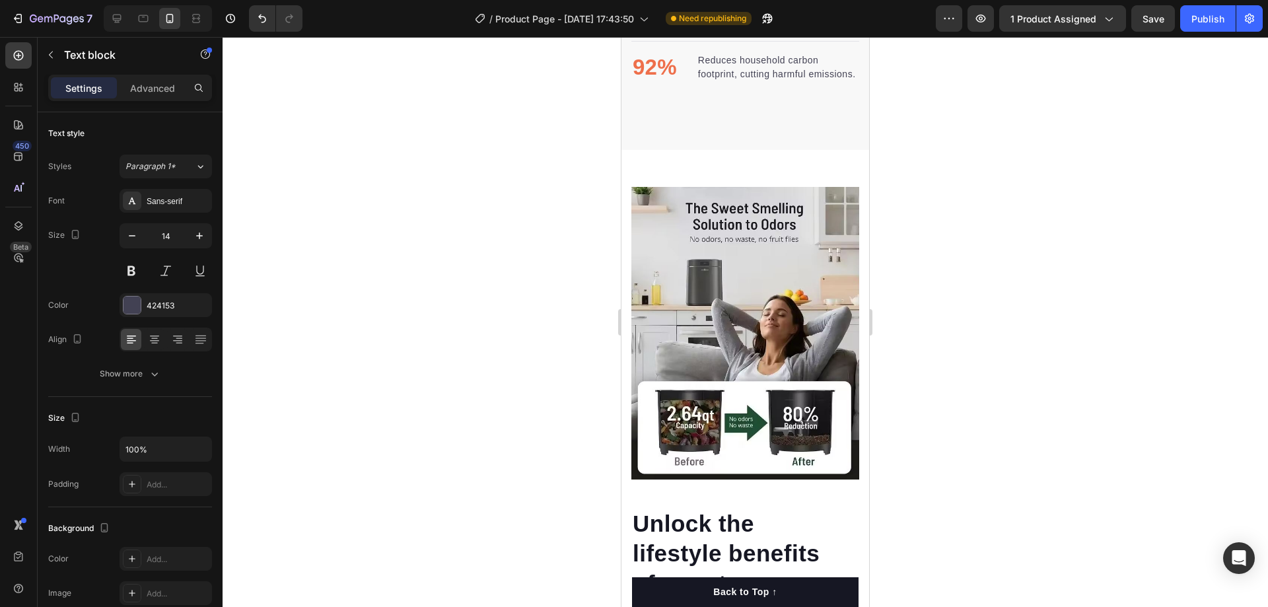
click at [946, 218] on div at bounding box center [745, 322] width 1045 height 570
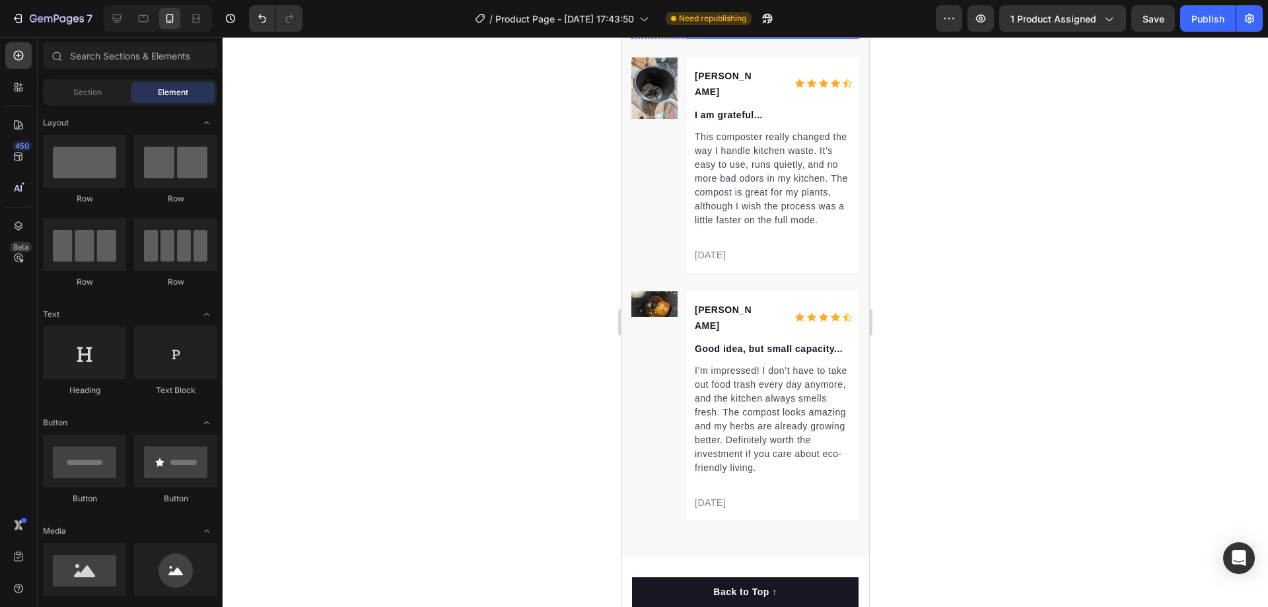
scroll to position [5878, 0]
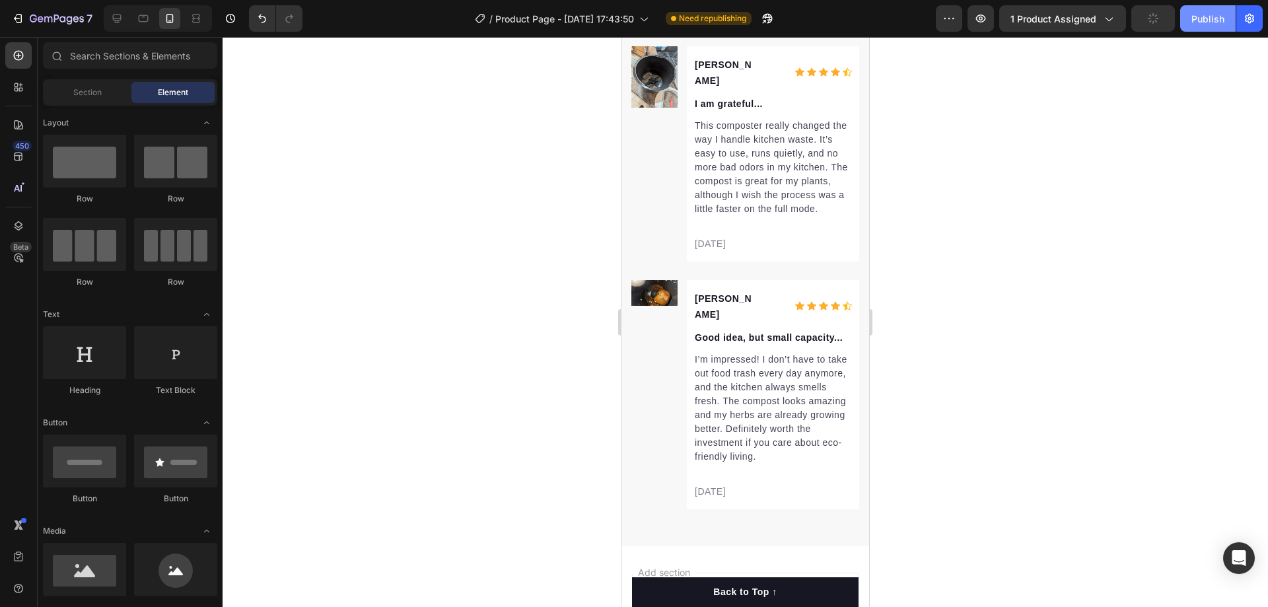
click at [1211, 20] on div "Publish" at bounding box center [1207, 19] width 33 height 14
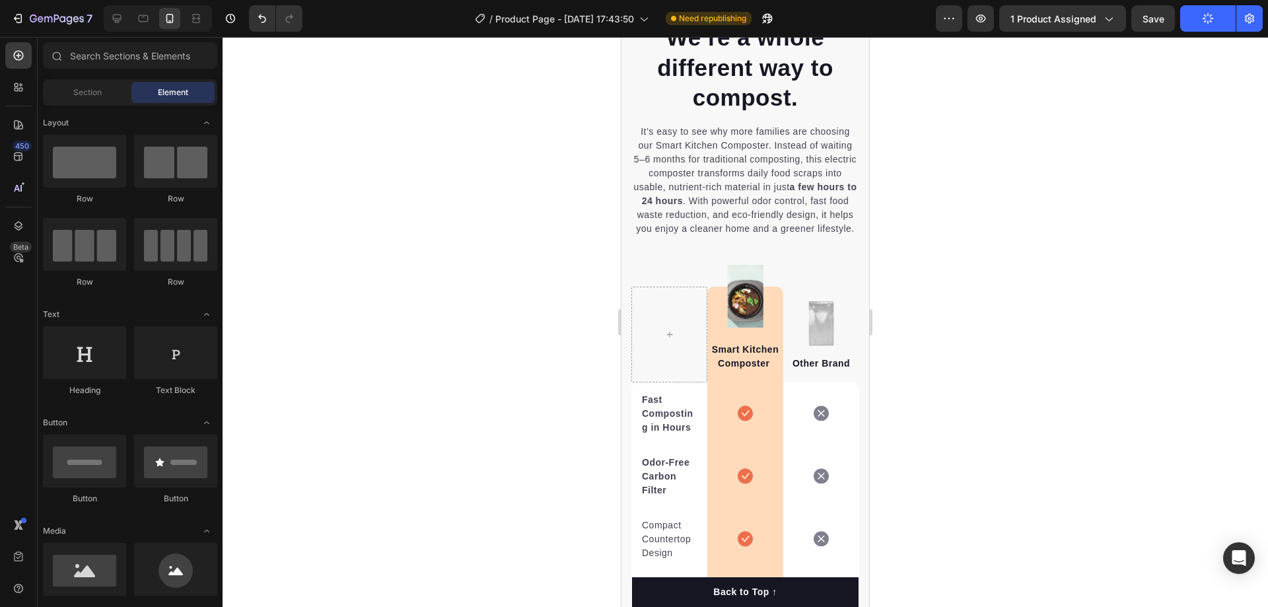
scroll to position [4153, 0]
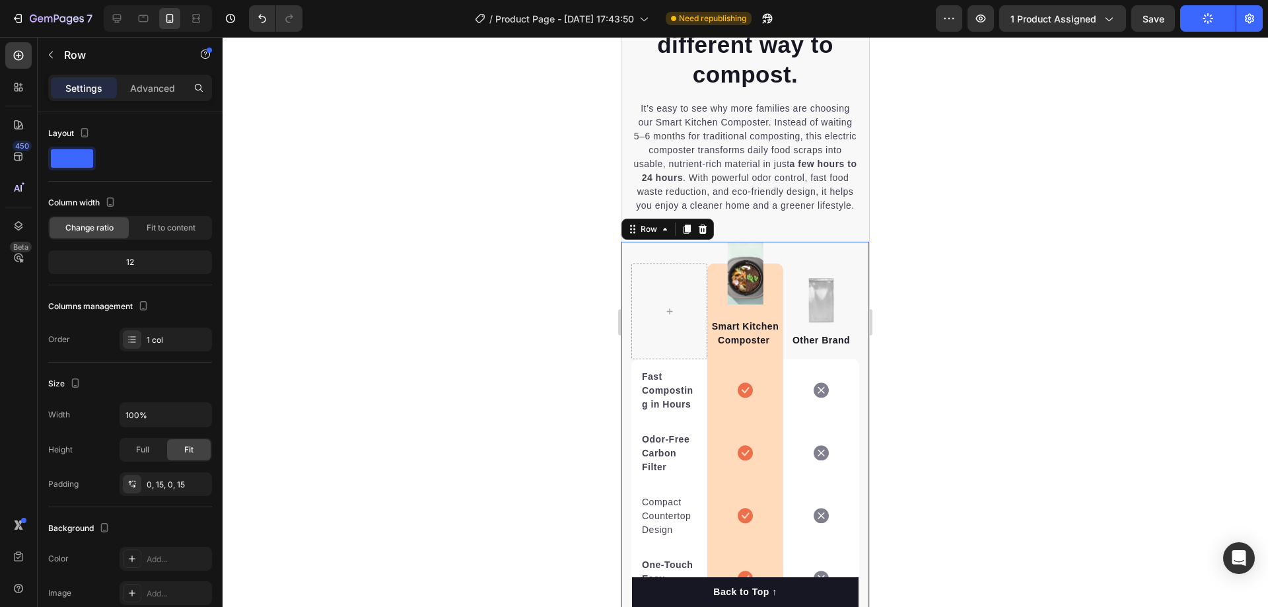
click at [853, 363] on div "Image Smart Kitchen Composter Text block Row Image Other Brand Text block Row F…" at bounding box center [745, 496] width 248 height 508
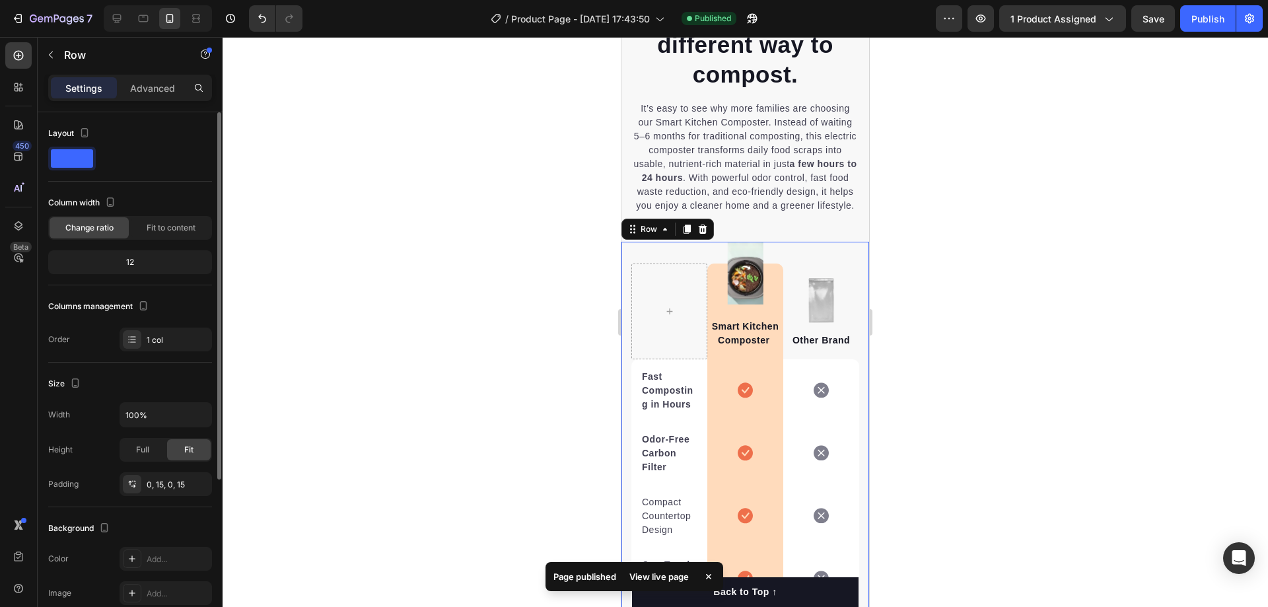
scroll to position [66, 0]
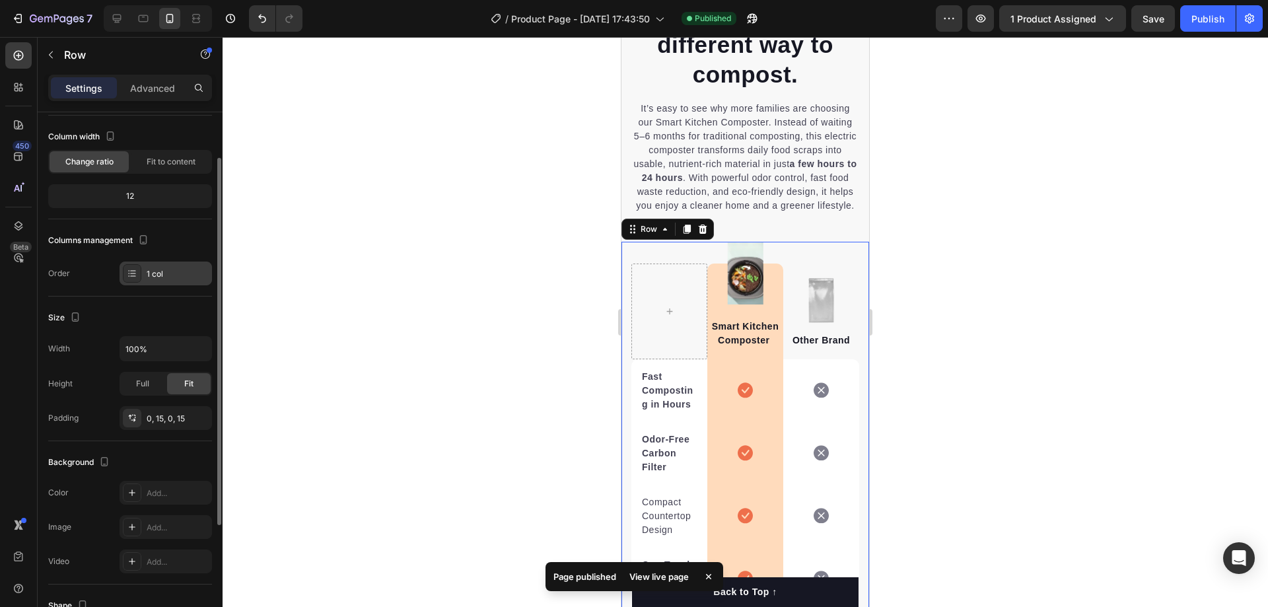
click at [179, 274] on div "1 col" at bounding box center [178, 274] width 62 height 12
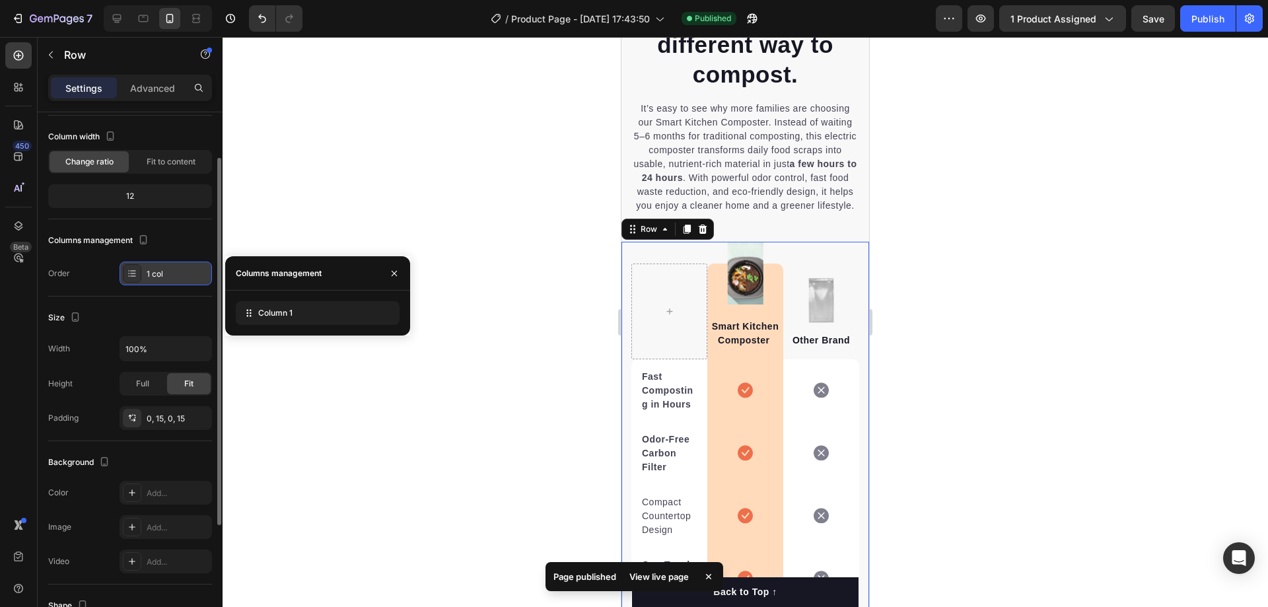
click at [179, 274] on div "1 col" at bounding box center [178, 274] width 62 height 12
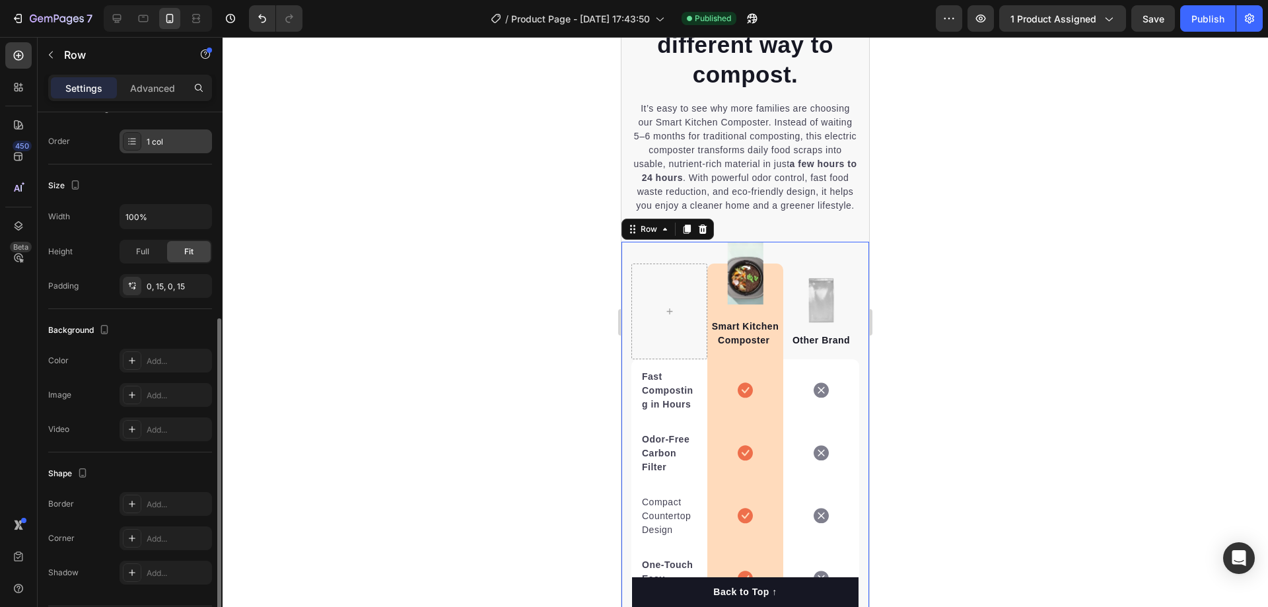
scroll to position [239, 0]
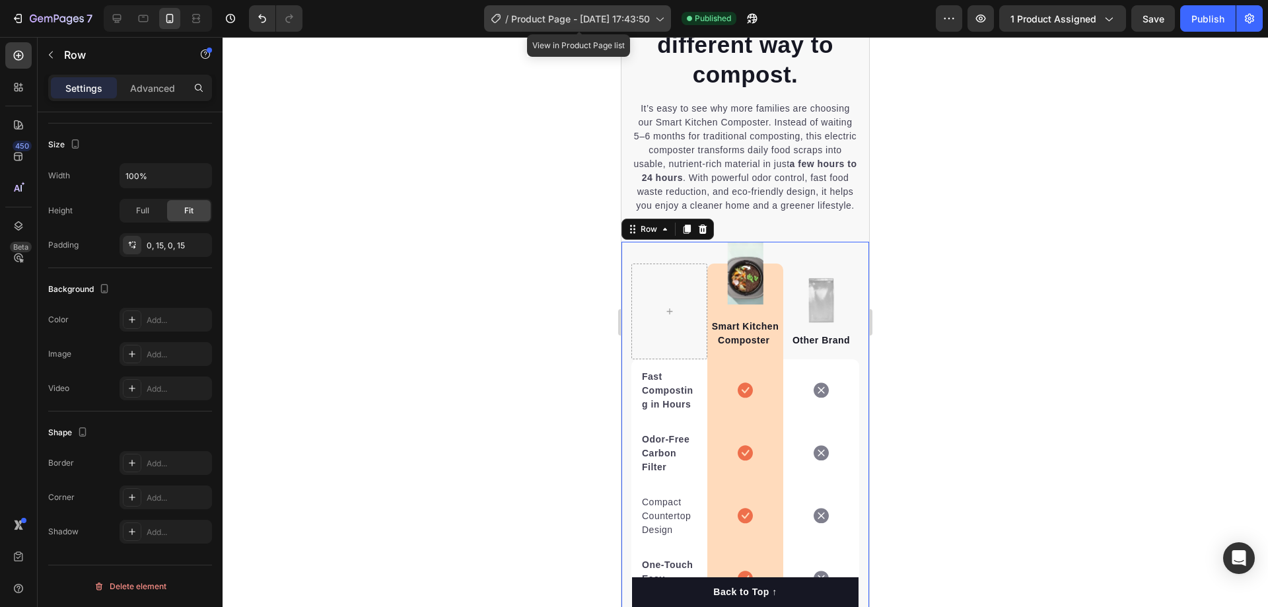
click at [621, 13] on span "Product Page - [DATE] 17:43:50" at bounding box center [580, 19] width 139 height 14
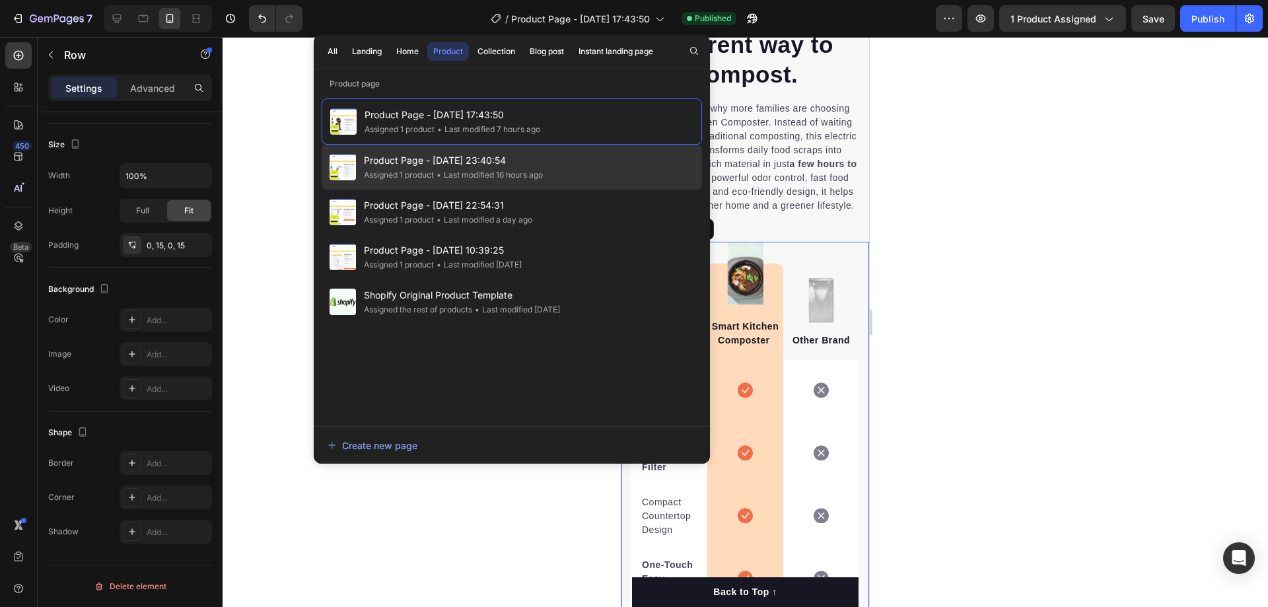
click at [485, 168] on div "• Last modified 16 hours ago" at bounding box center [488, 174] width 109 height 13
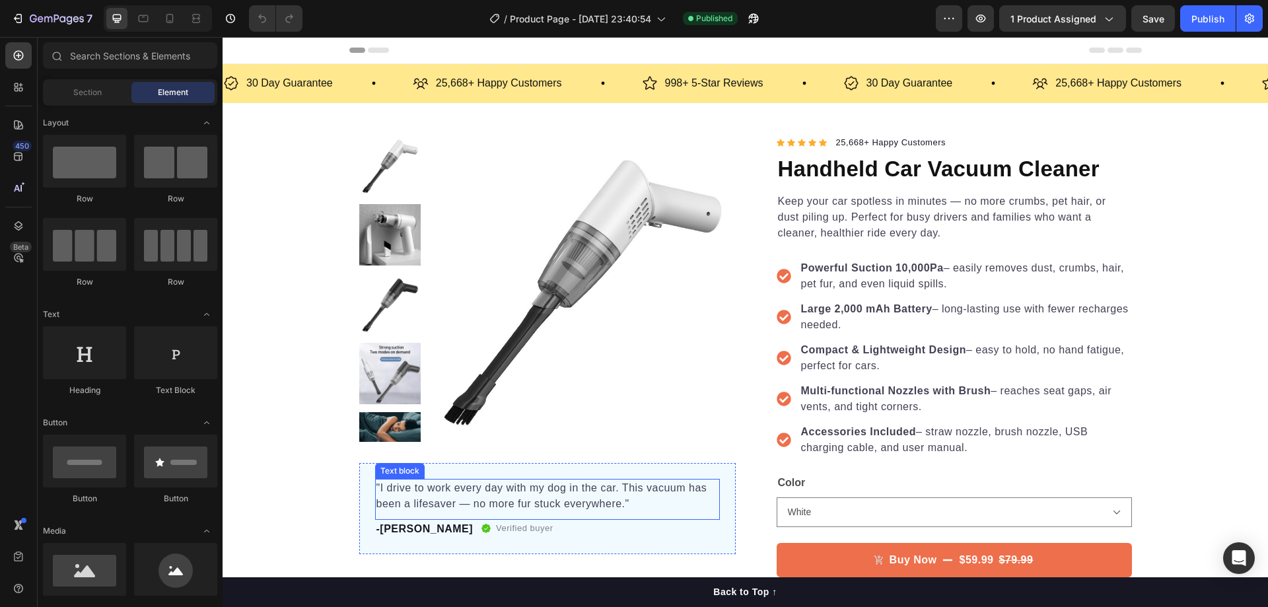
click at [385, 488] on p ""I drive to work every day with my dog in the car. This vacuum has been a lifes…" at bounding box center [547, 496] width 342 height 32
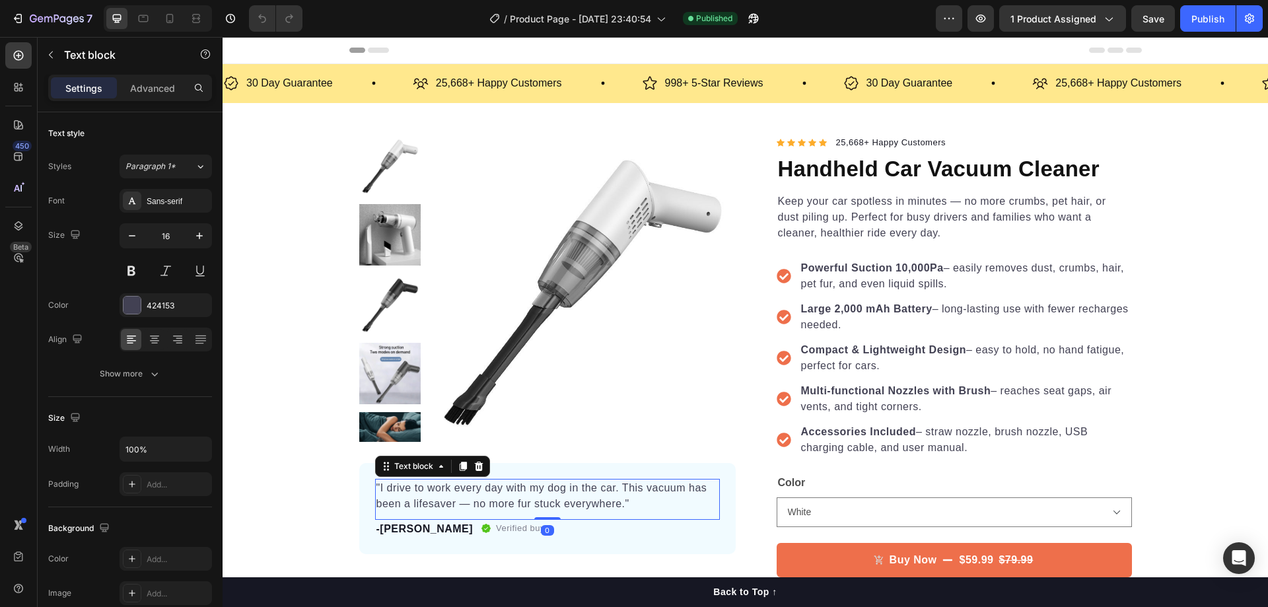
click at [385, 488] on p ""I drive to work every day with my dog in the car. This vacuum has been a lifes…" at bounding box center [547, 496] width 342 height 32
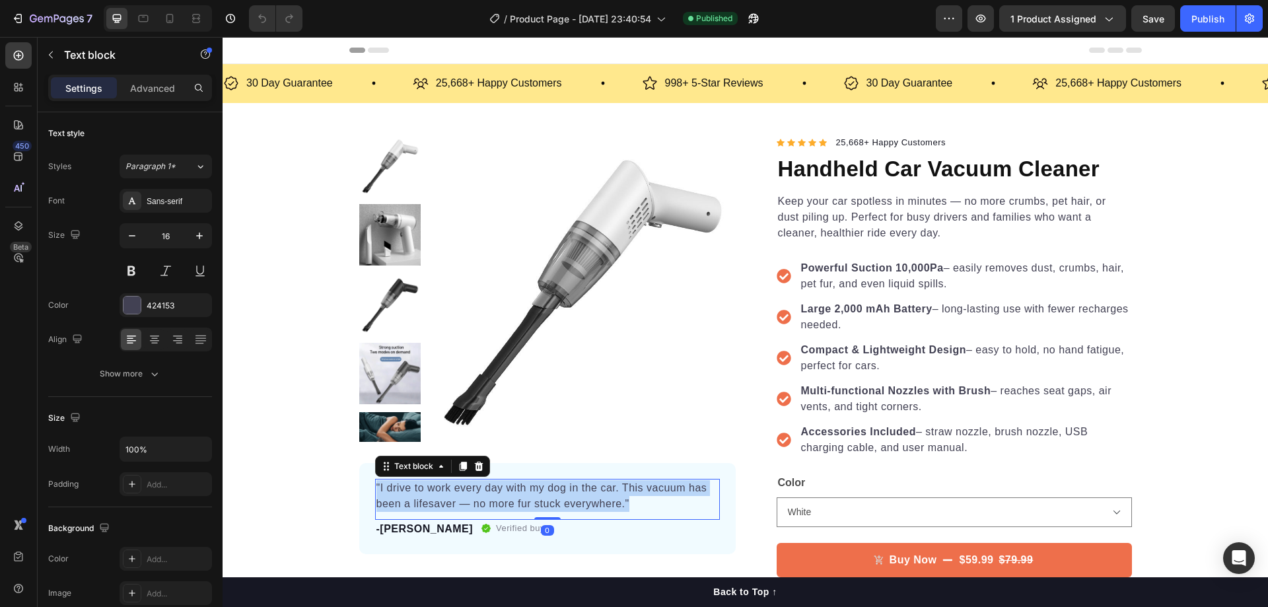
click at [385, 488] on p ""I drive to work every day with my dog in the car. This vacuum has been a lifes…" at bounding box center [547, 496] width 342 height 32
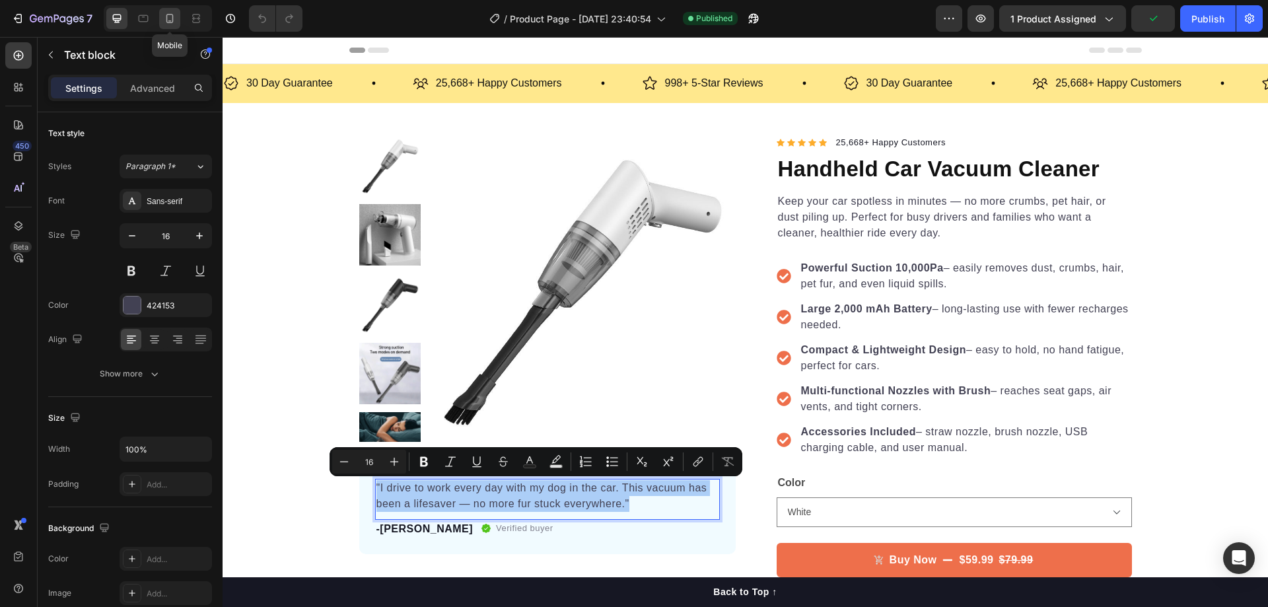
click at [162, 17] on div at bounding box center [169, 18] width 21 height 21
type input "14"
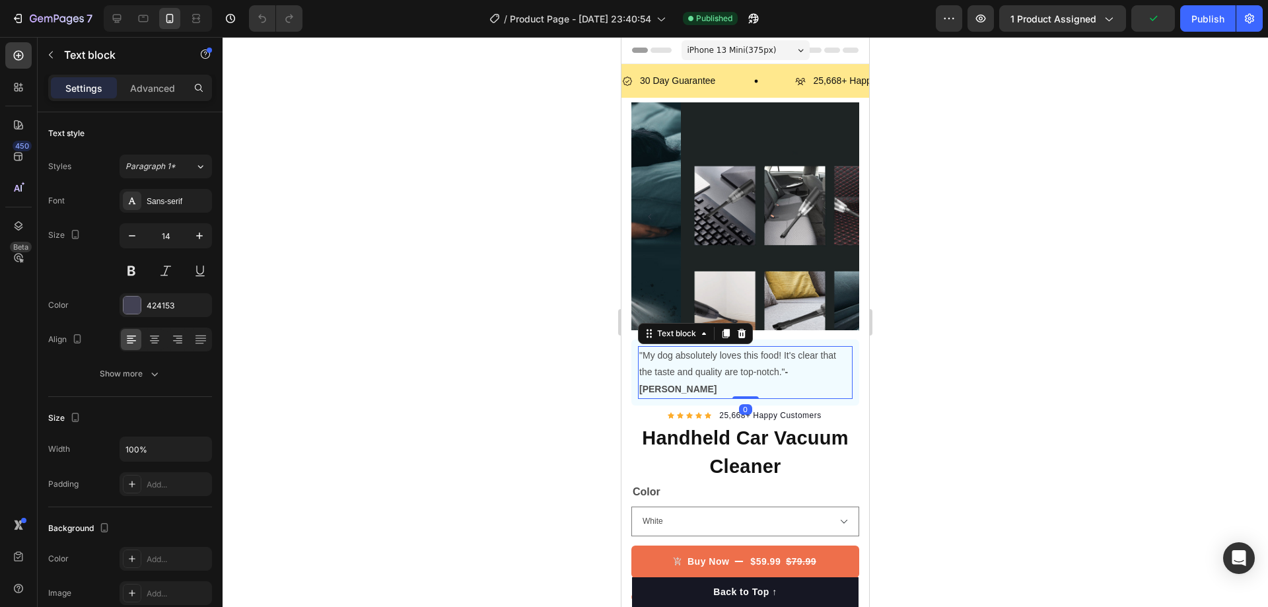
click at [755, 362] on p ""My dog absolutely loves this food! It's clear that the taste and quality are t…" at bounding box center [745, 372] width 212 height 50
click at [758, 357] on p ""My dog absolutely loves this food! It's clear that the taste and quality are t…" at bounding box center [745, 372] width 212 height 50
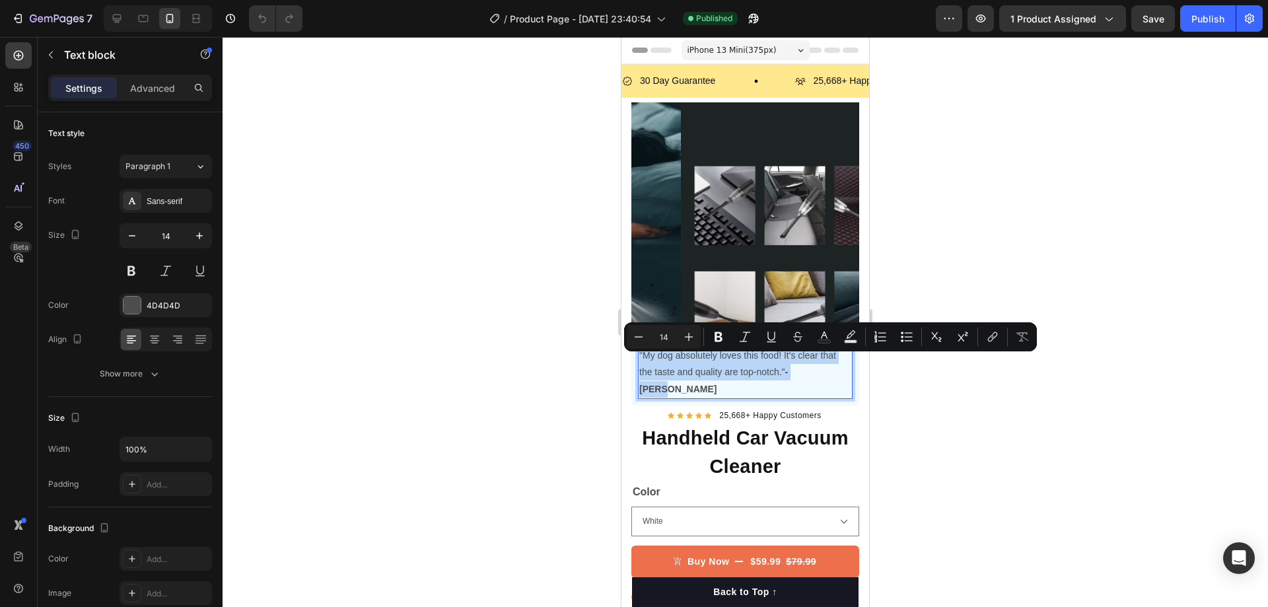
click at [758, 357] on p ""My dog absolutely loves this food! It's clear that the taste and quality are t…" at bounding box center [745, 372] width 212 height 50
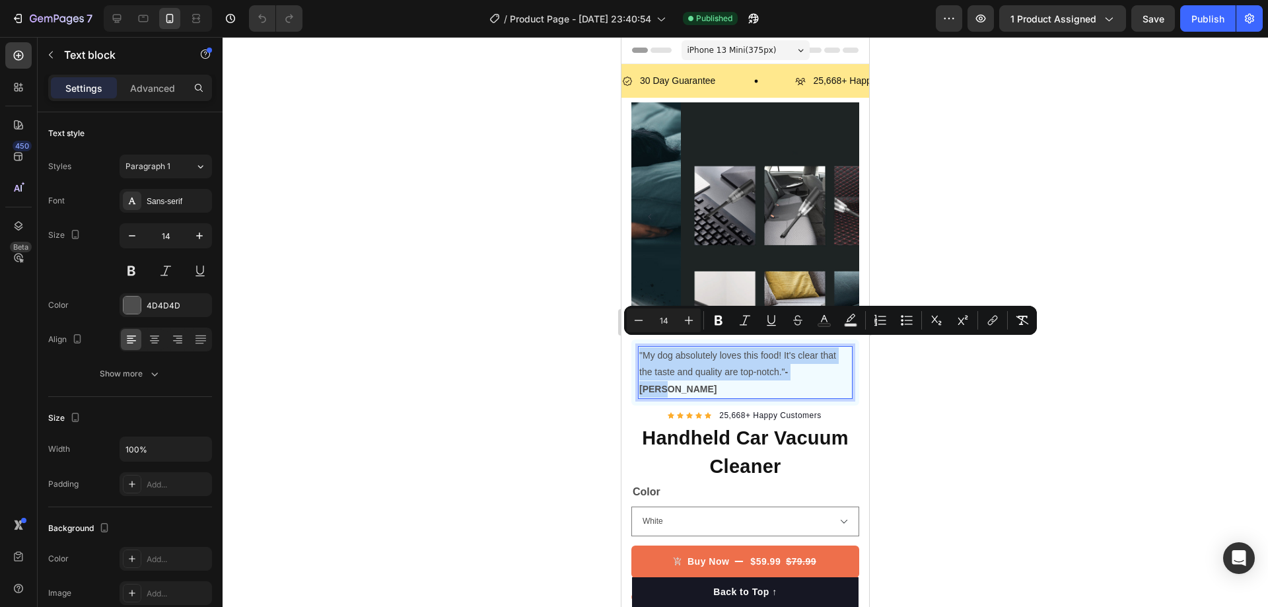
click at [777, 356] on p ""My dog absolutely loves this food! It's clear that the taste and quality are t…" at bounding box center [745, 372] width 212 height 50
drag, startPoint x: 784, startPoint y: 362, endPoint x: 640, endPoint y: 345, distance: 145.0
click at [640, 347] on p ""My dog absolutely loves this food! It's clear that the taste and quality are t…" at bounding box center [745, 372] width 212 height 50
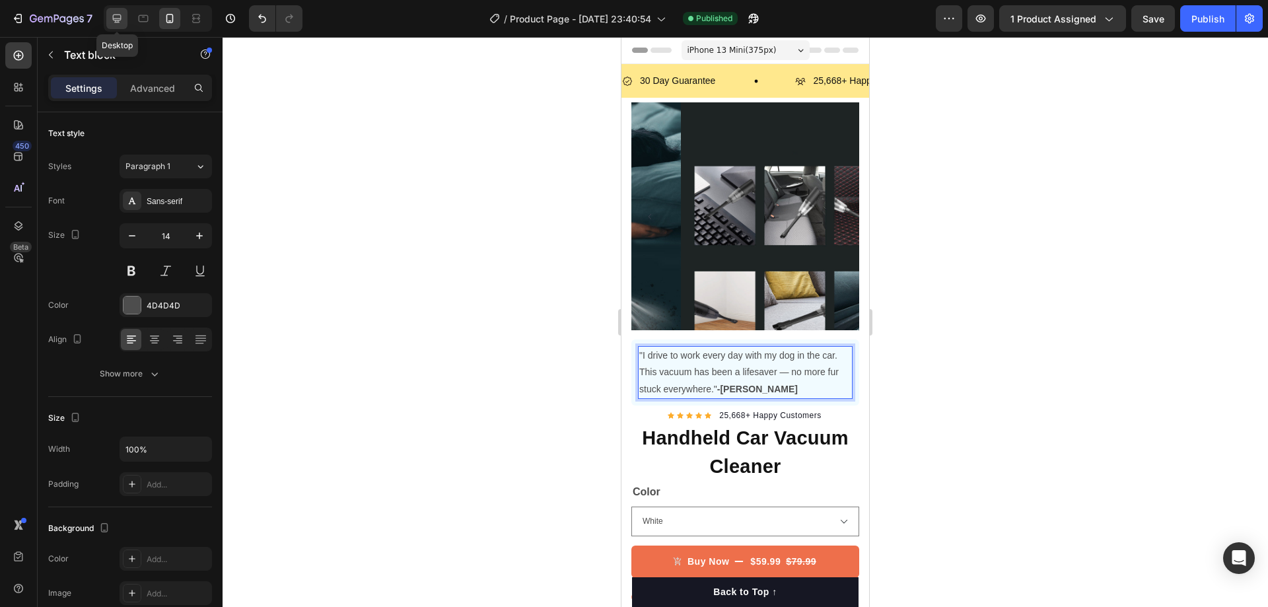
click at [122, 20] on icon at bounding box center [116, 18] width 13 height 13
type input "16"
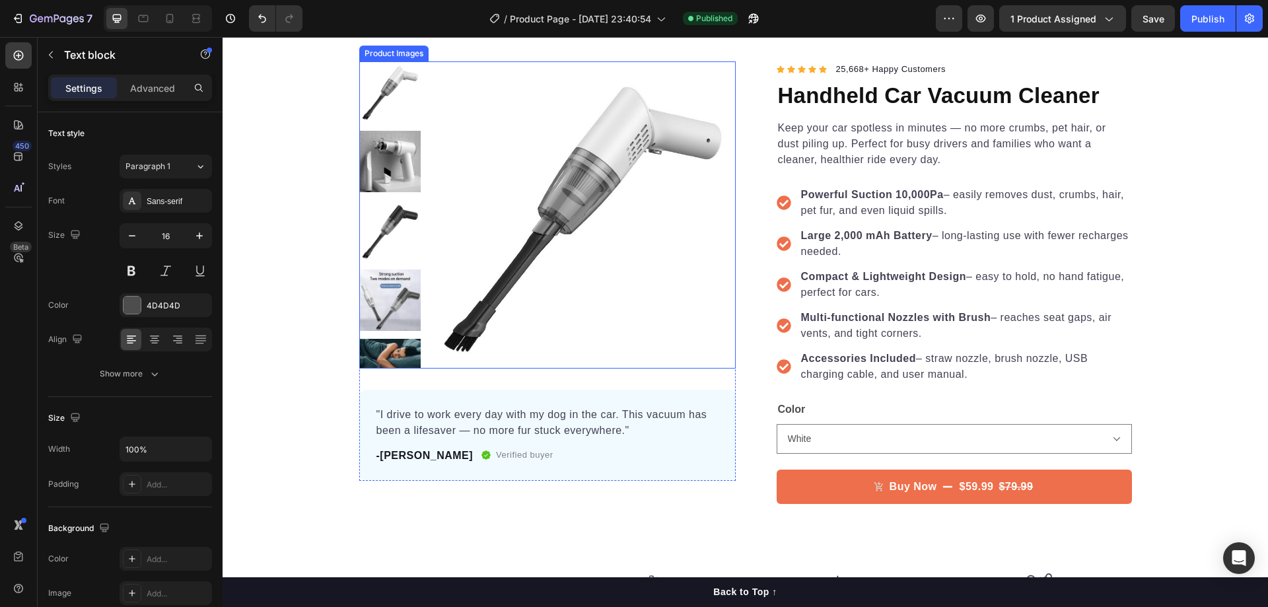
scroll to position [132, 0]
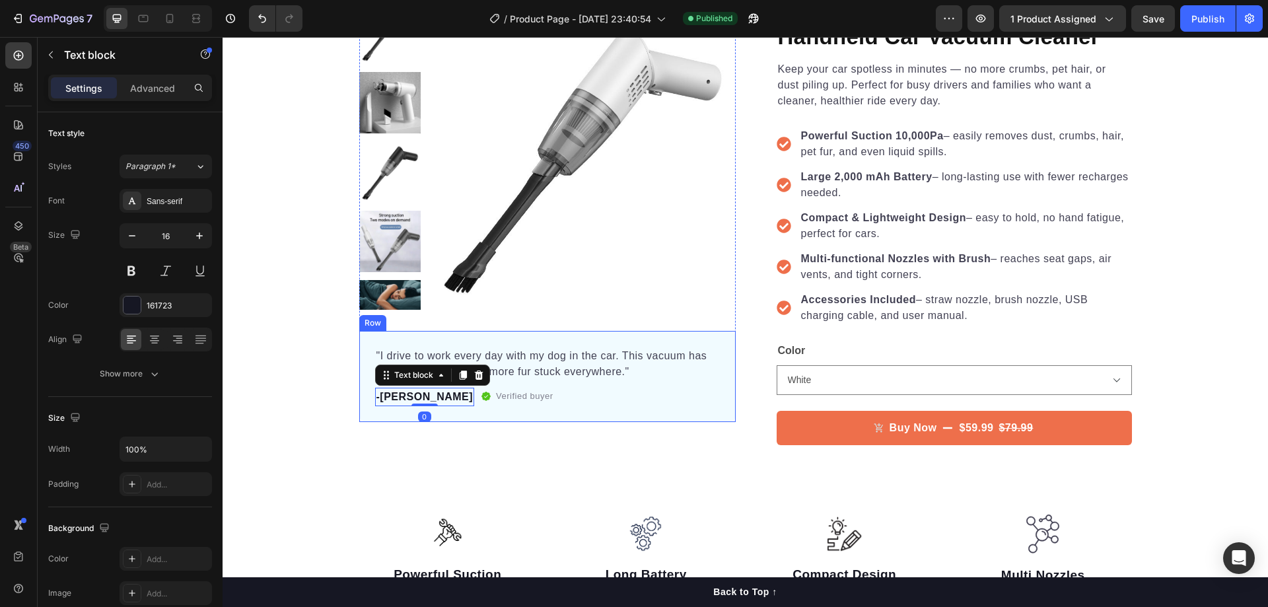
click at [445, 422] on div "Product Images "I drive to work every day with my dog in the car. This vacuum h…" at bounding box center [547, 232] width 376 height 458
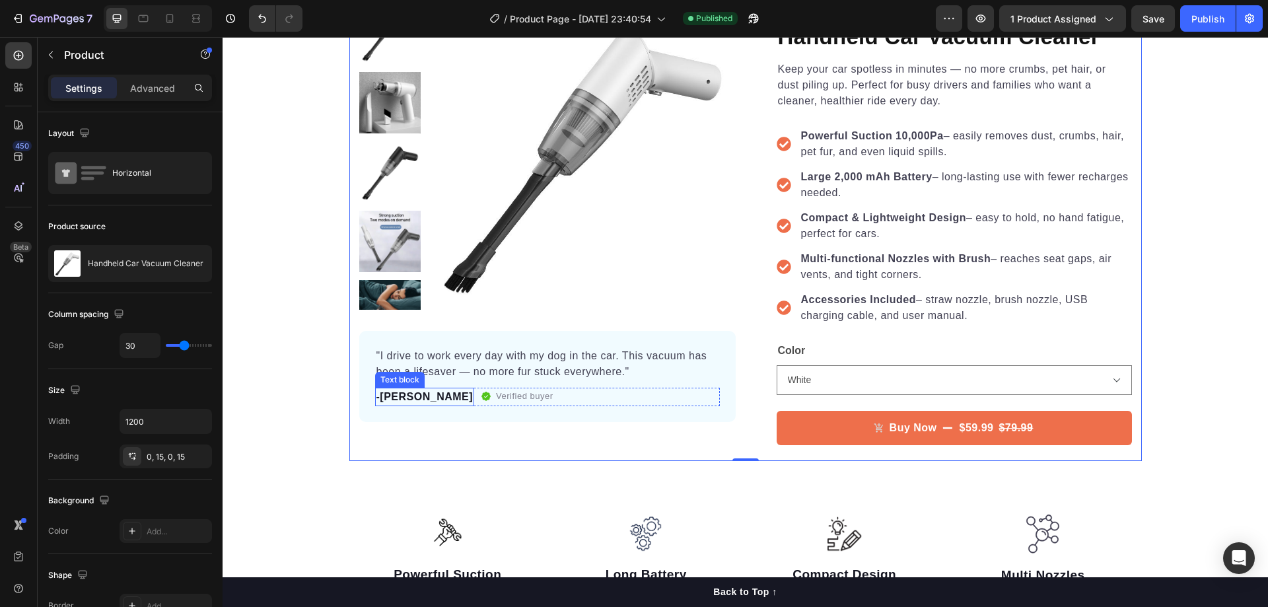
click at [406, 400] on p "-Michael" at bounding box center [424, 397] width 97 height 16
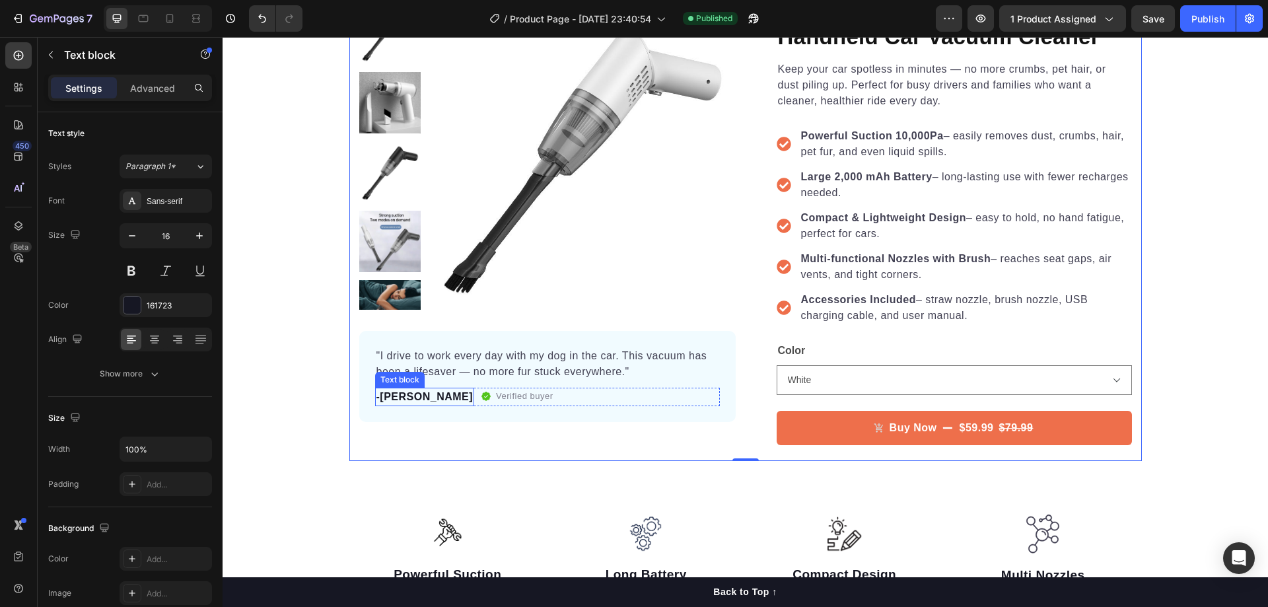
click at [406, 400] on p "-Michael" at bounding box center [424, 397] width 97 height 16
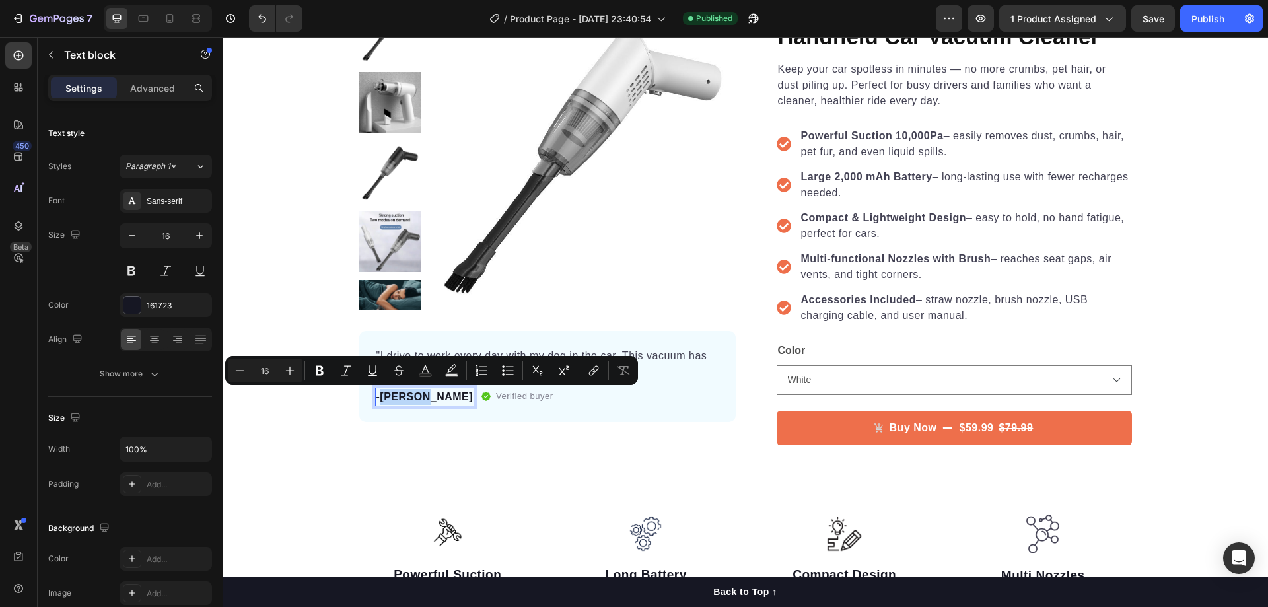
click at [406, 400] on p "-Michael" at bounding box center [424, 397] width 97 height 16
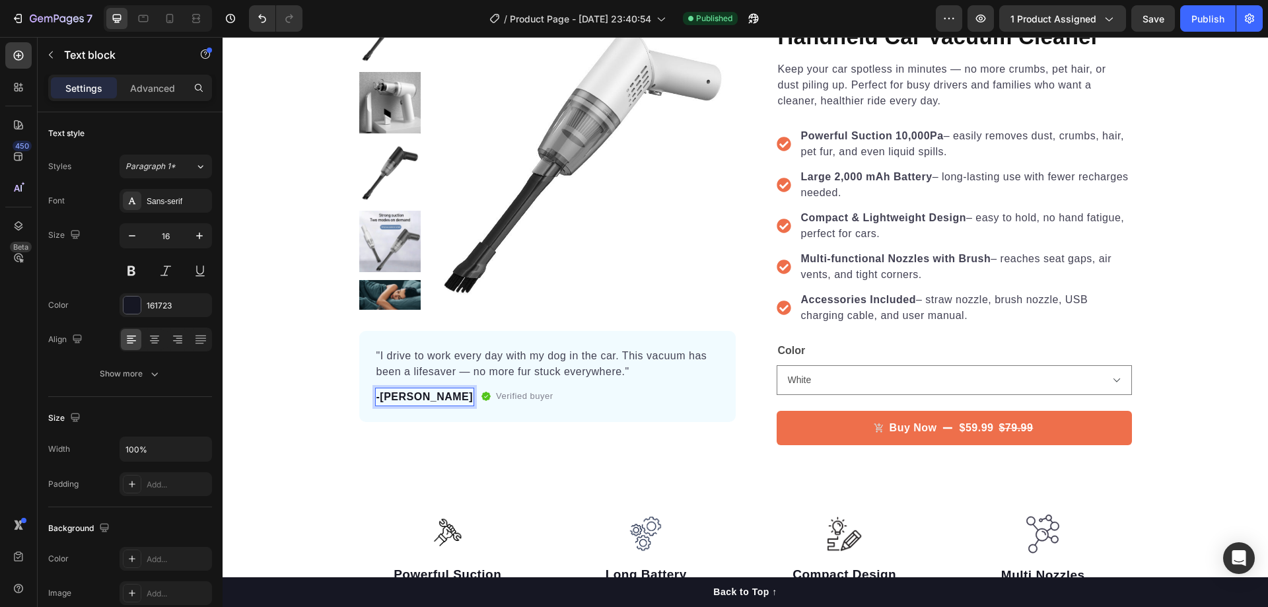
click at [406, 400] on p "-Michael" at bounding box center [424, 397] width 97 height 16
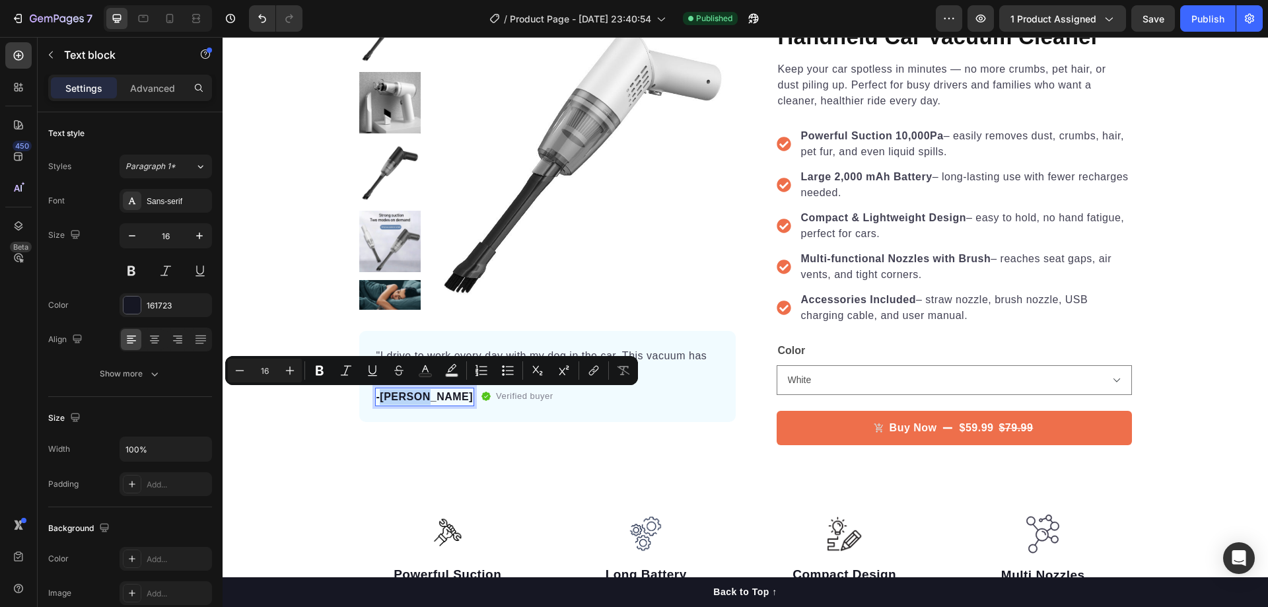
copy p "Michael"
click at [166, 19] on icon at bounding box center [169, 18] width 7 height 9
type input "14"
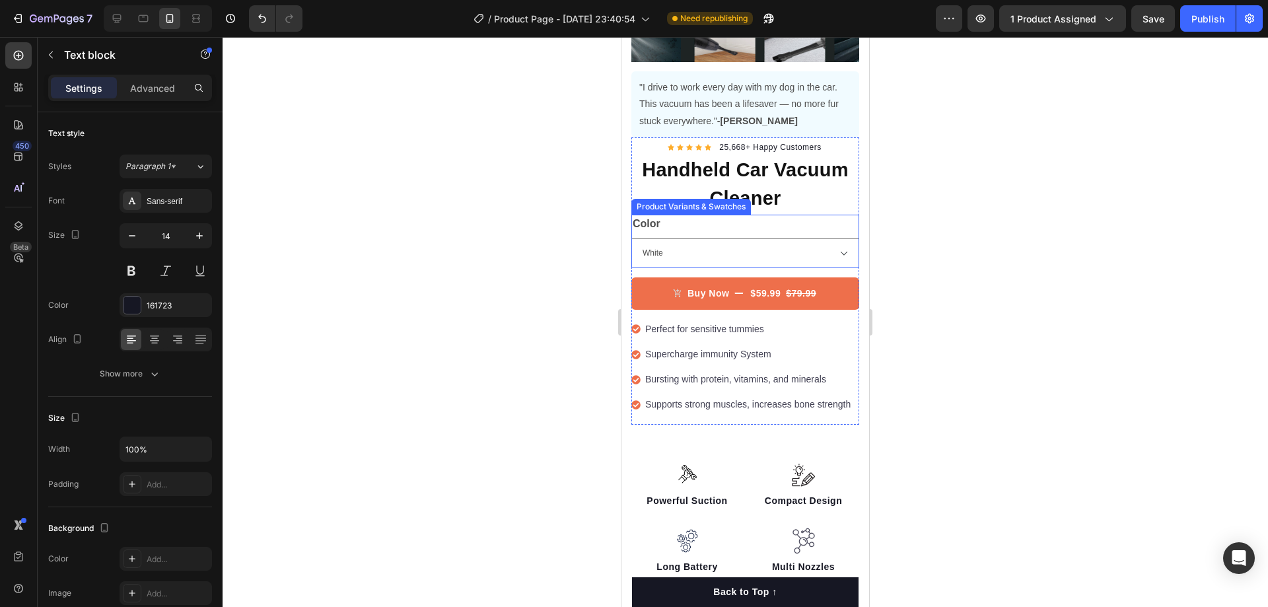
scroll to position [202, 0]
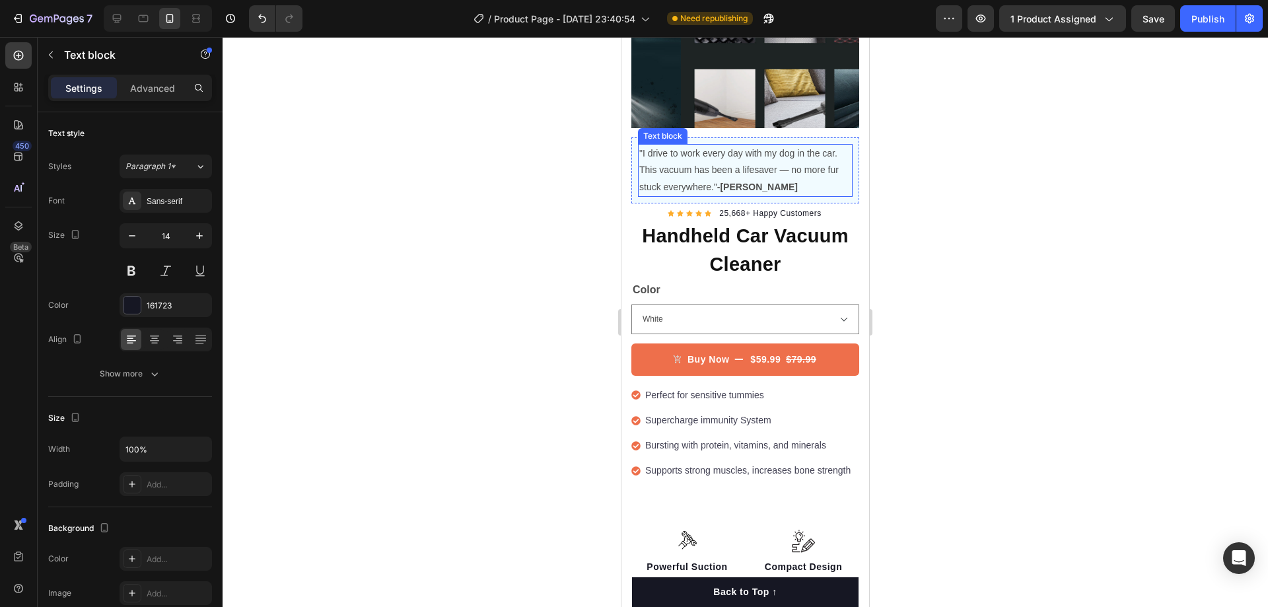
click at [737, 182] on strong "-[PERSON_NAME]" at bounding box center [757, 187] width 81 height 11
click at [733, 182] on strong "-[PERSON_NAME]" at bounding box center [757, 187] width 81 height 11
click at [726, 182] on strong "-Michael" at bounding box center [757, 187] width 81 height 11
click at [907, 186] on div at bounding box center [745, 322] width 1045 height 570
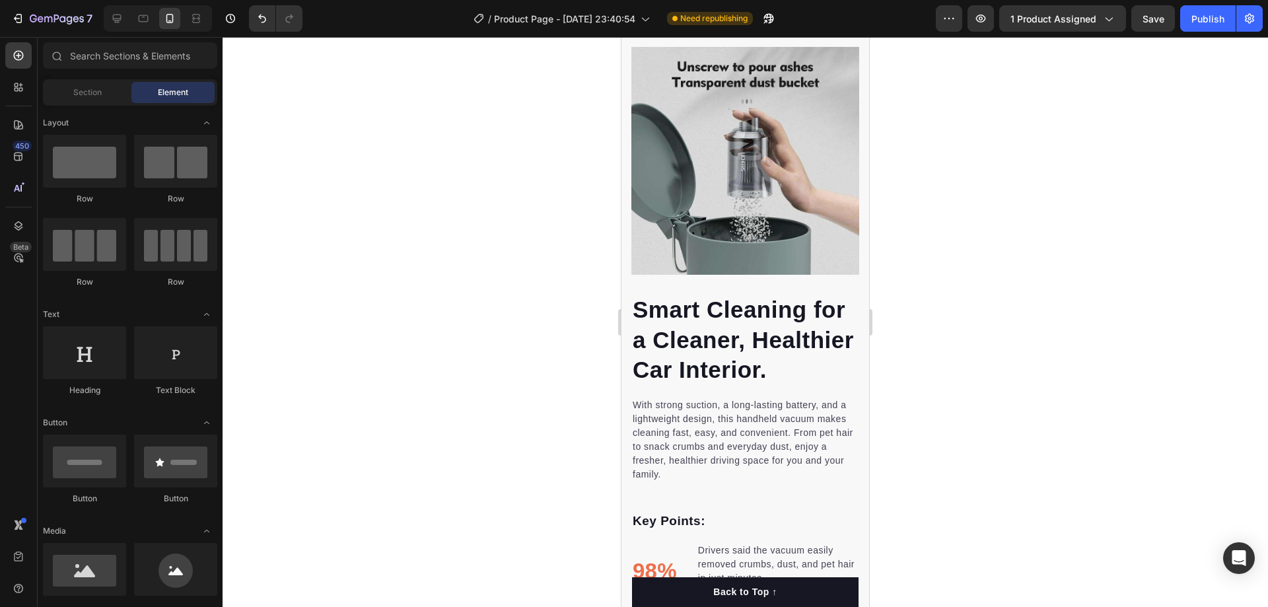
scroll to position [2312, 0]
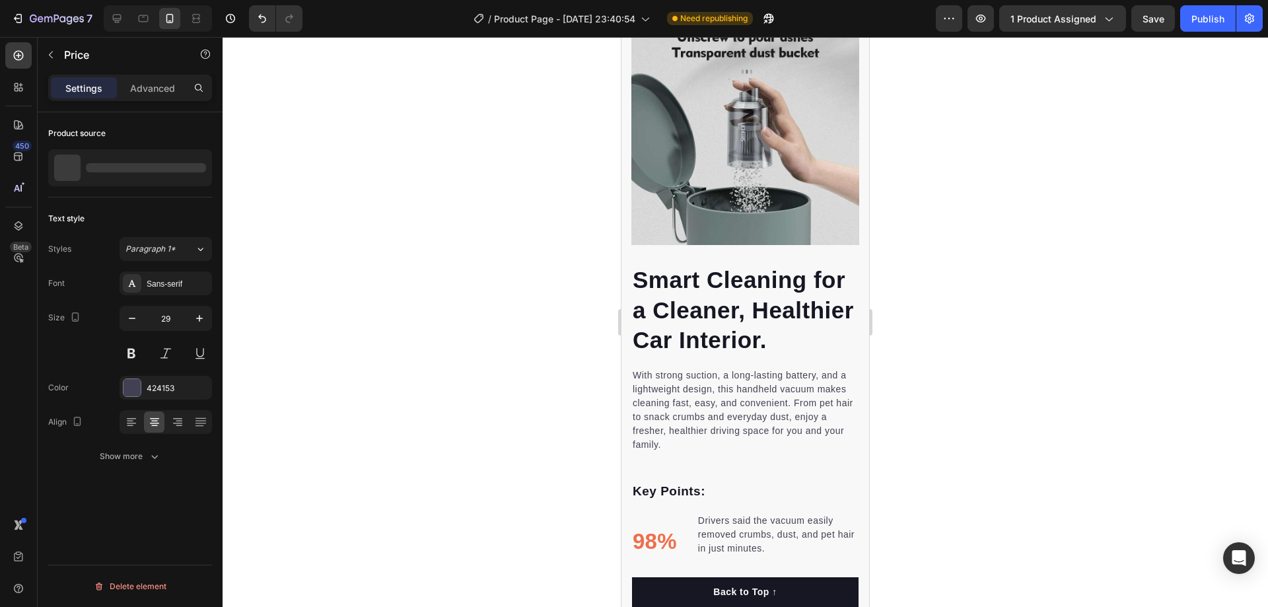
click at [153, 173] on div "Handheld Car Vacuum Cleaner" at bounding box center [130, 167] width 164 height 37
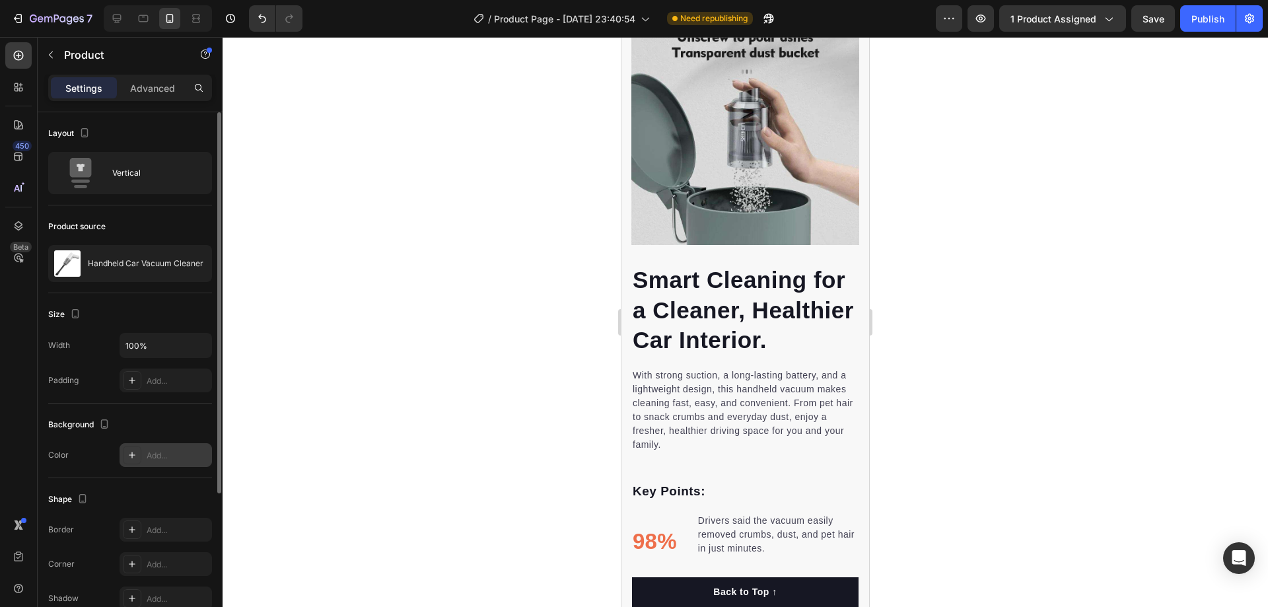
scroll to position [210, 0]
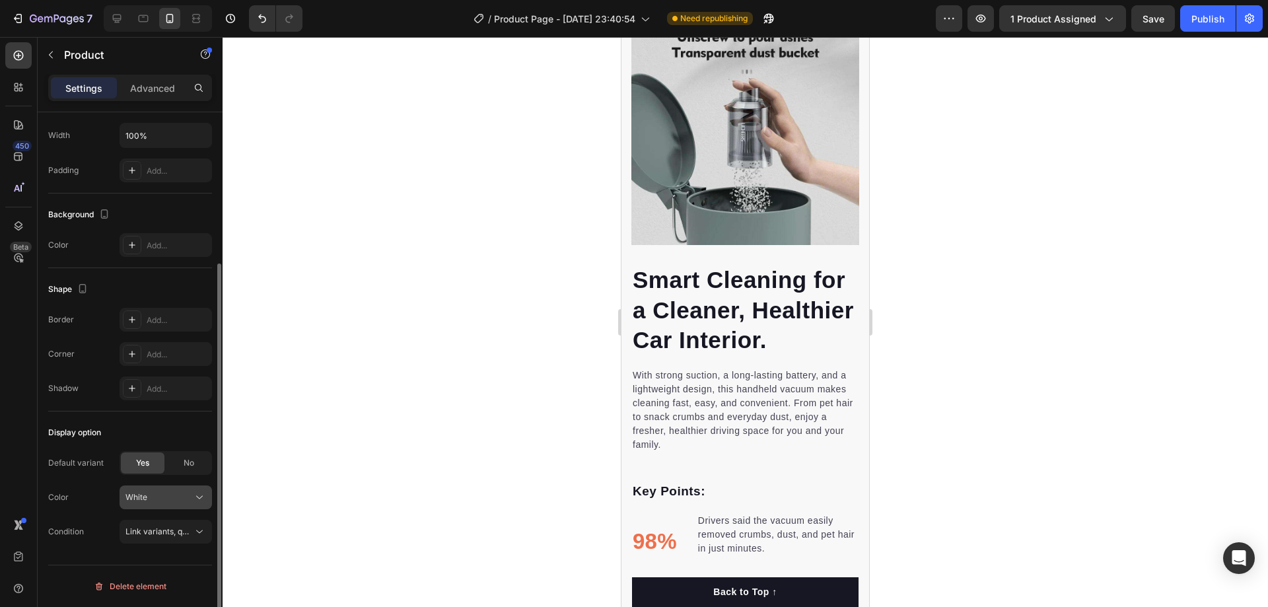
click at [153, 491] on div "White" at bounding box center [165, 497] width 81 height 13
click at [148, 545] on div "Black" at bounding box center [154, 553] width 106 height 24
click at [167, 525] on div "Link variants, quantity <br> between same products" at bounding box center [165, 531] width 81 height 13
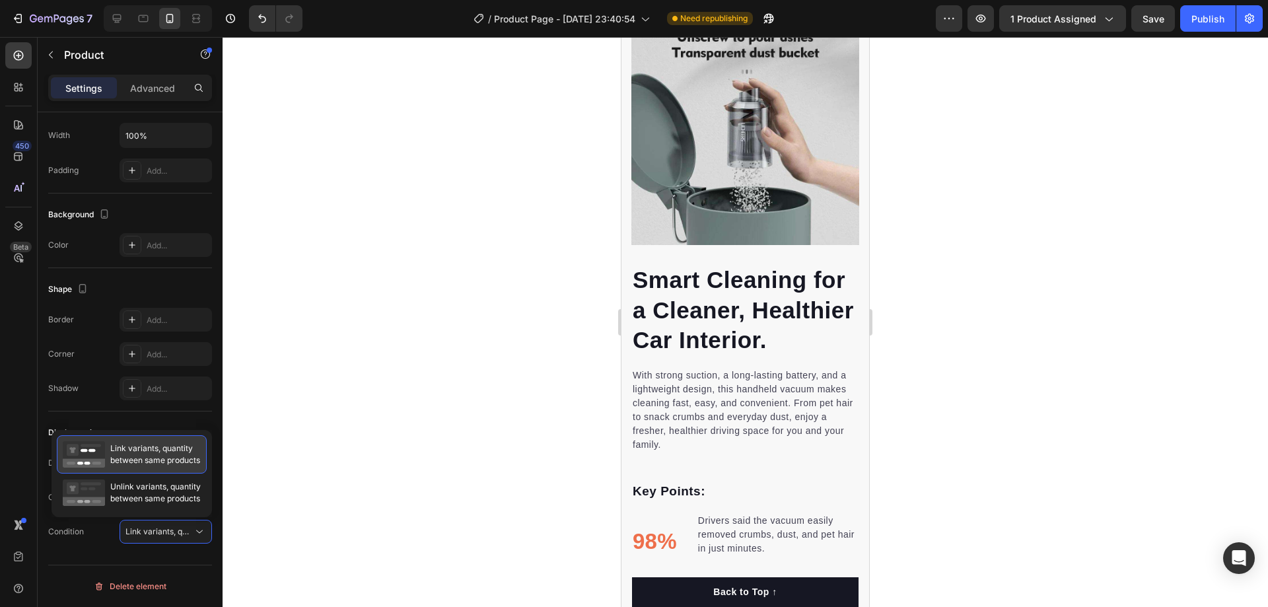
click at [176, 458] on span "Link variants, quantity between same products" at bounding box center [155, 454] width 90 height 24
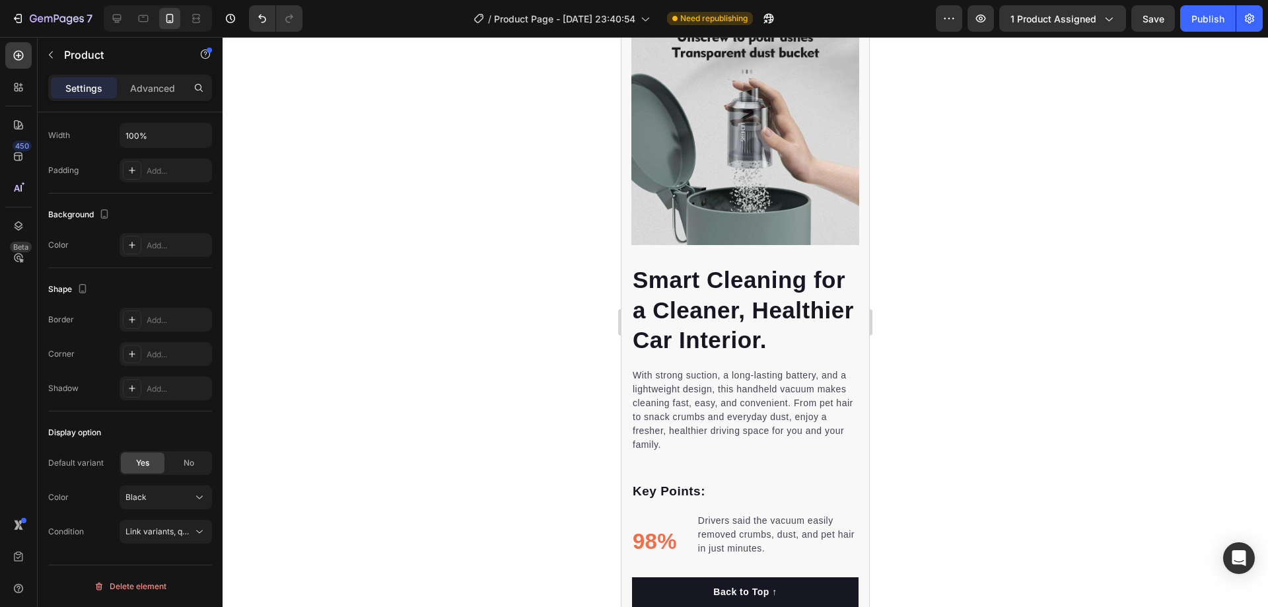
click at [388, 409] on div at bounding box center [745, 322] width 1045 height 570
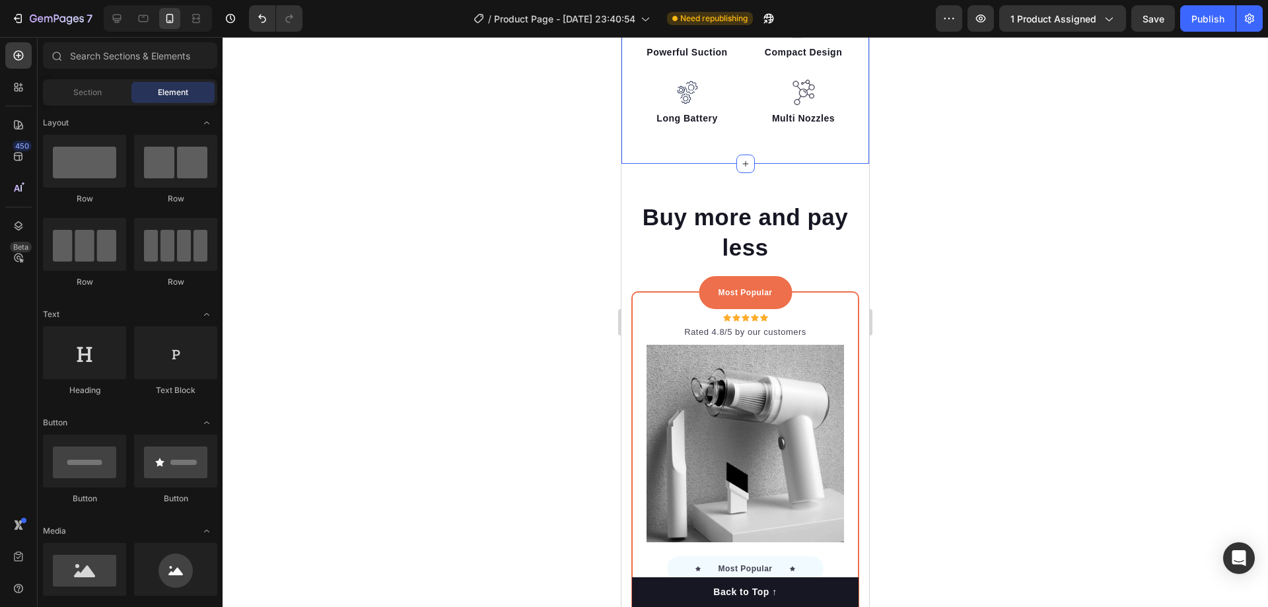
scroll to position [726, 0]
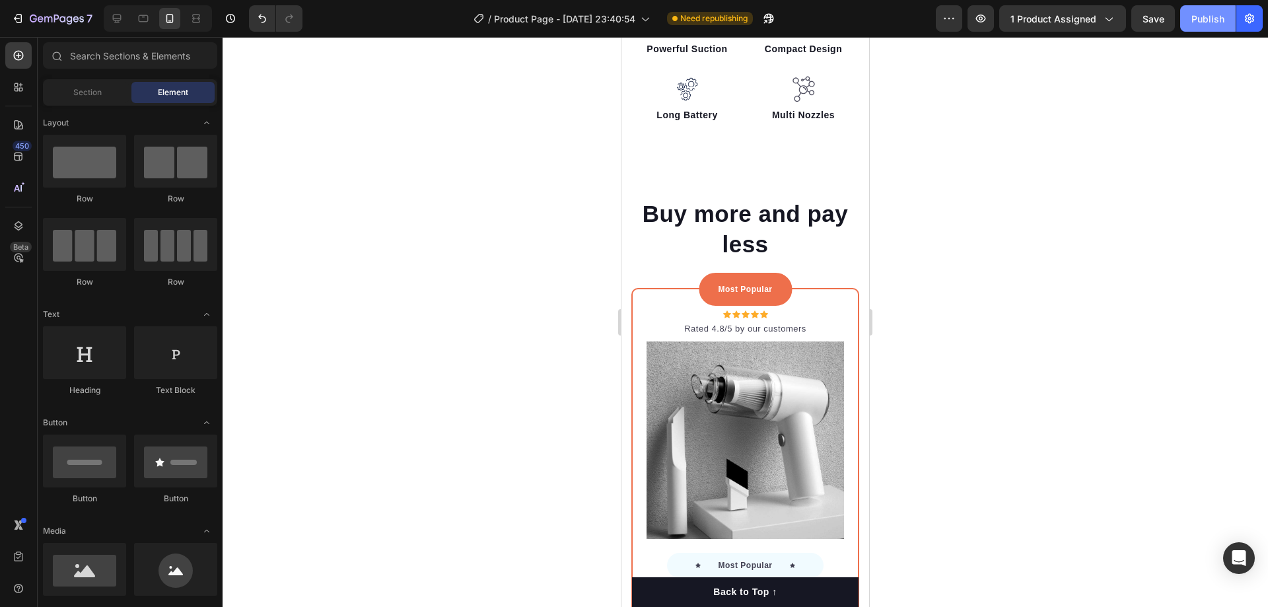
click at [1184, 17] on button "Publish" at bounding box center [1207, 18] width 55 height 26
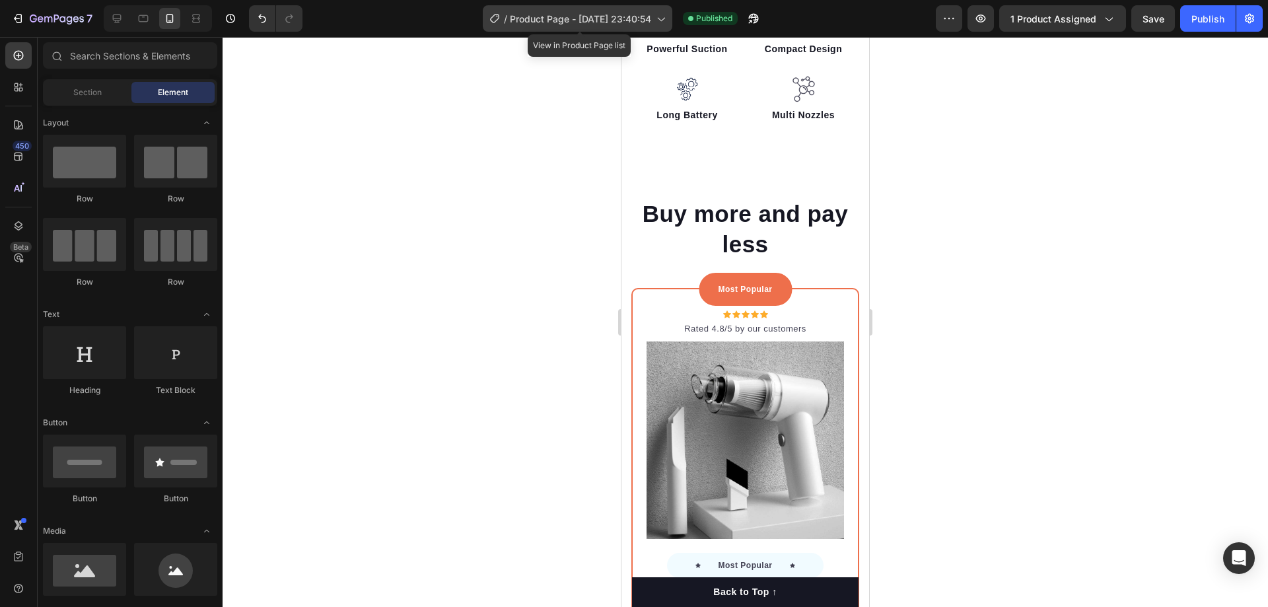
click at [639, 19] on span "Product Page - [DATE] 23:40:54" at bounding box center [580, 19] width 141 height 14
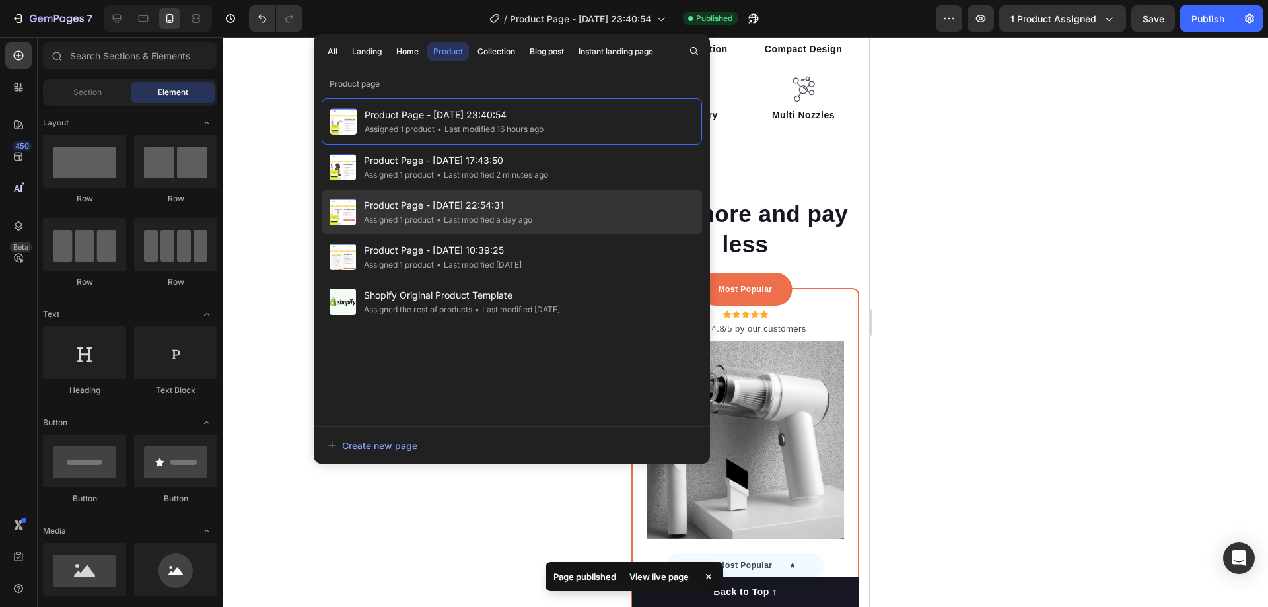
click at [439, 211] on span "Product Page - [DATE] 22:54:31" at bounding box center [448, 205] width 168 height 16
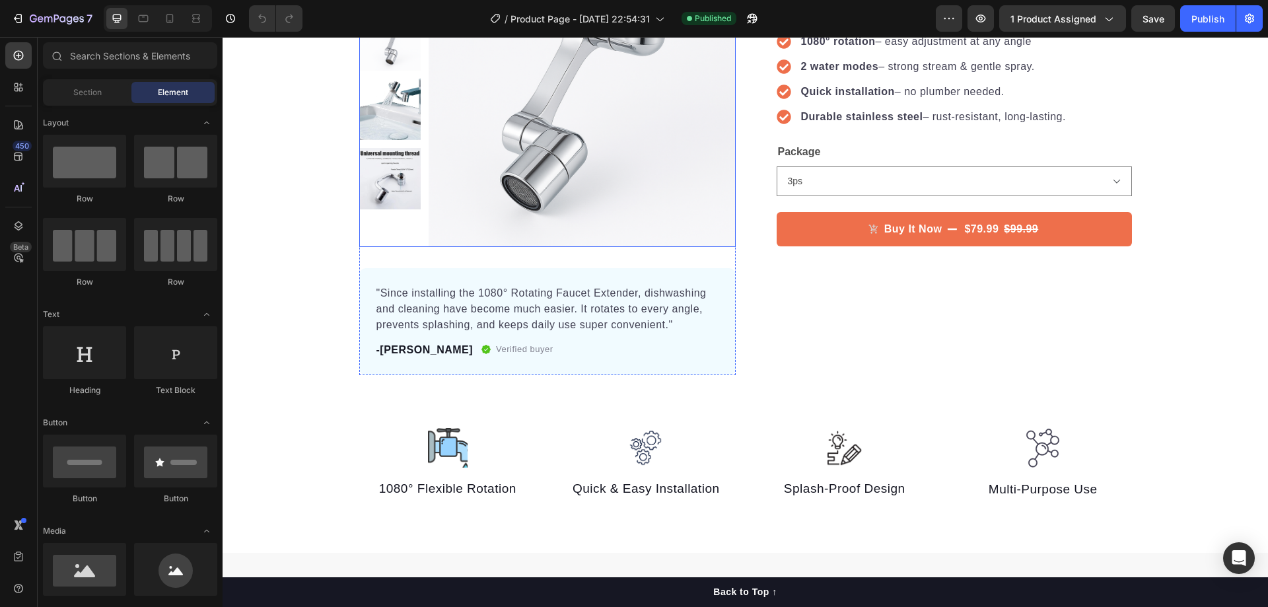
scroll to position [198, 0]
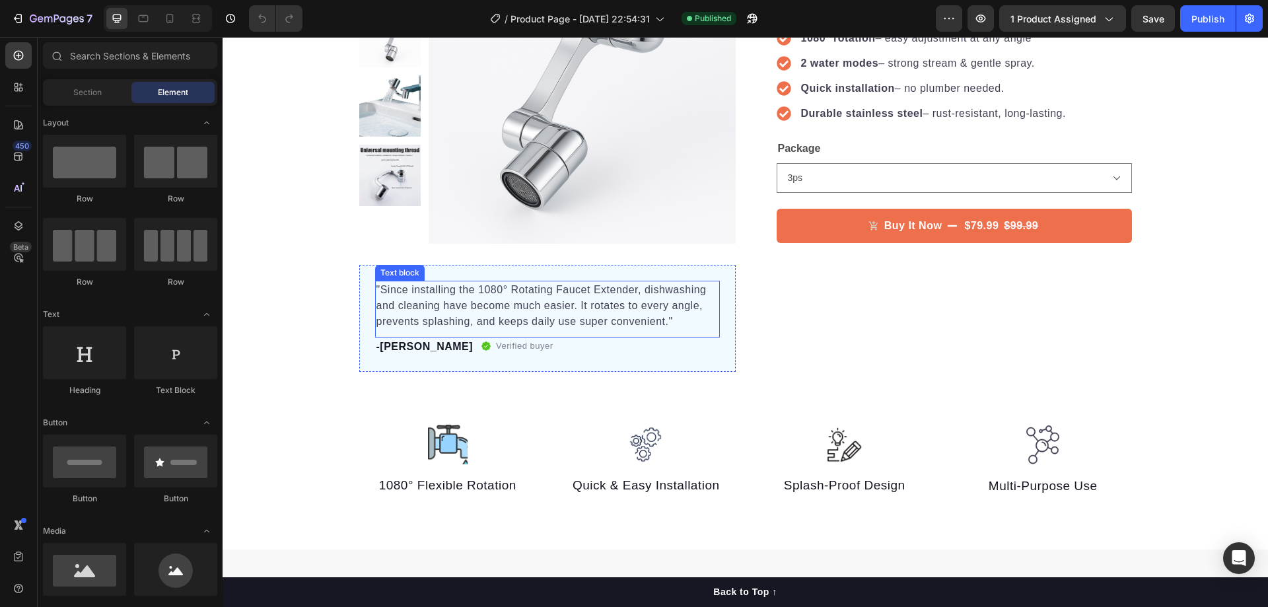
click at [380, 287] on p ""Since installing the 1080° Rotating Faucet Extender, dishwashing and cleaning …" at bounding box center [547, 306] width 342 height 48
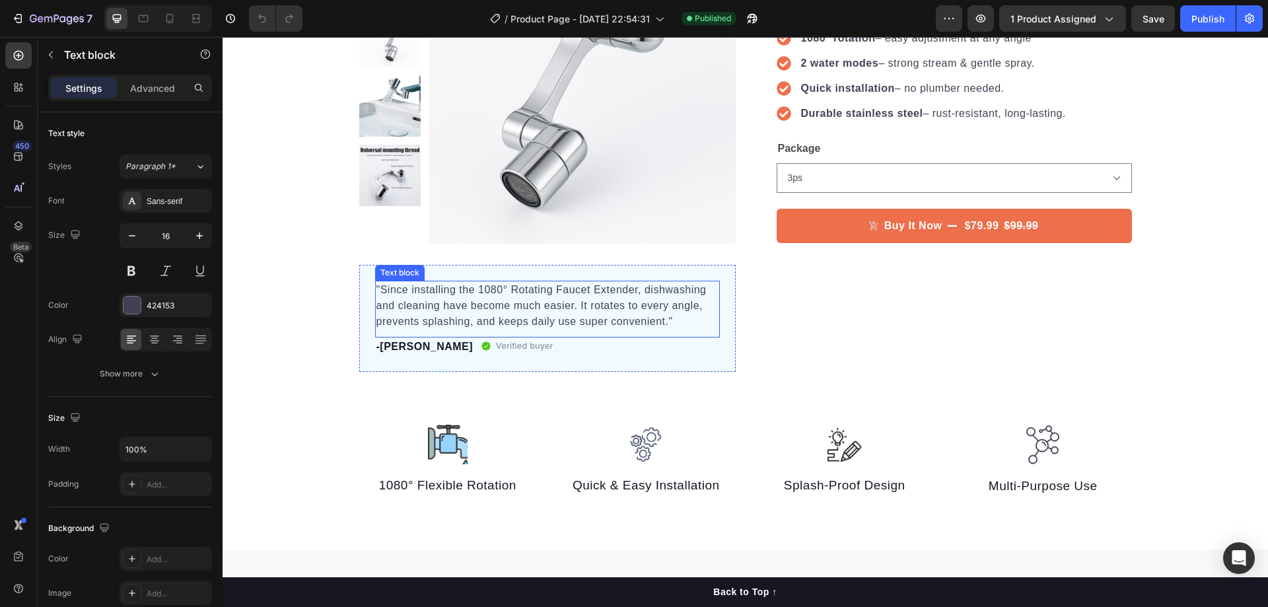
click at [380, 287] on p ""Since installing the 1080° Rotating Faucet Extender, dishwashing and cleaning …" at bounding box center [547, 306] width 342 height 48
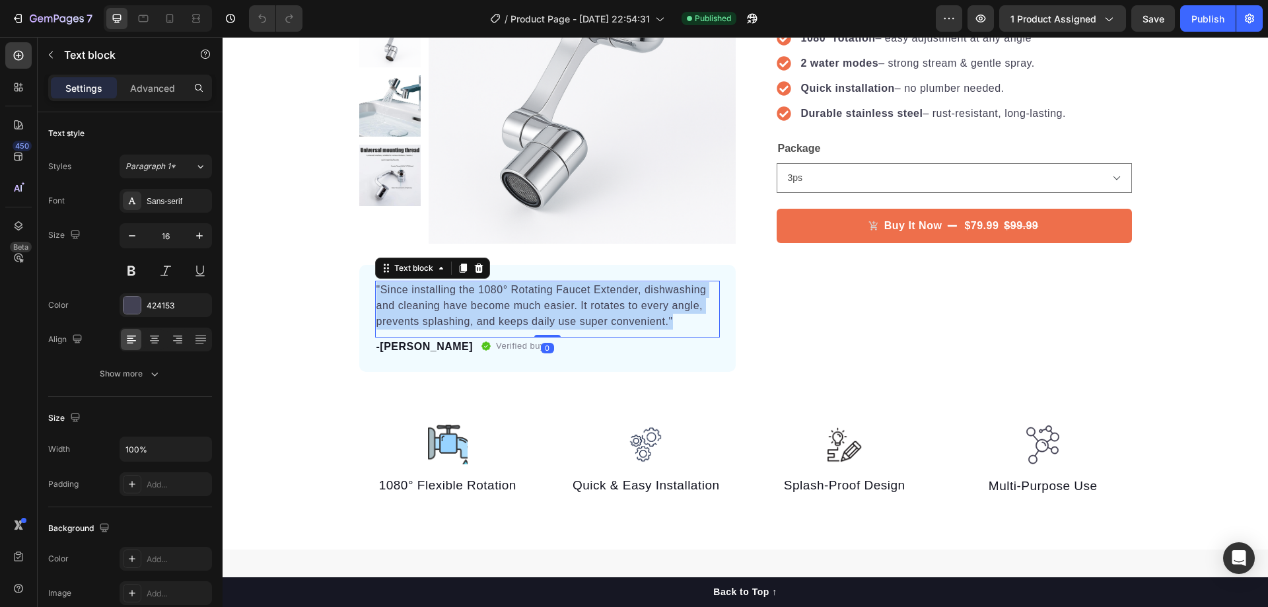
click at [380, 287] on p ""Since installing the 1080° Rotating Faucet Extender, dishwashing and cleaning …" at bounding box center [547, 306] width 342 height 48
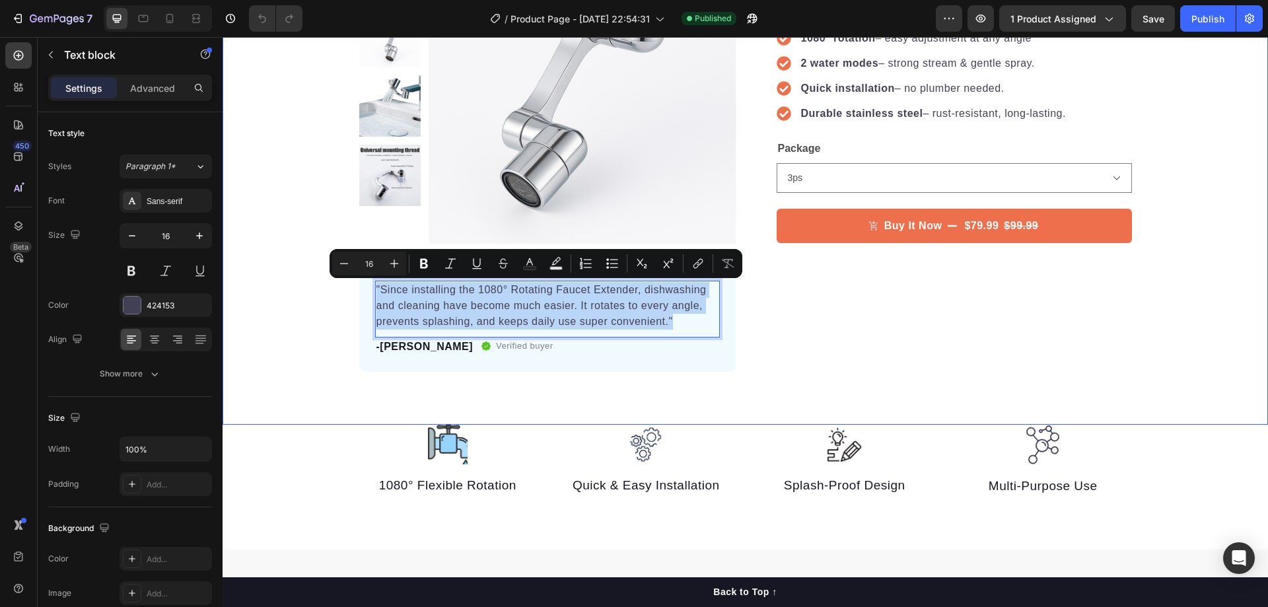
click at [330, 293] on div "Product Images "Since installing the 1080° Rotating Faucet Extender, dishwashin…" at bounding box center [745, 154] width 1045 height 435
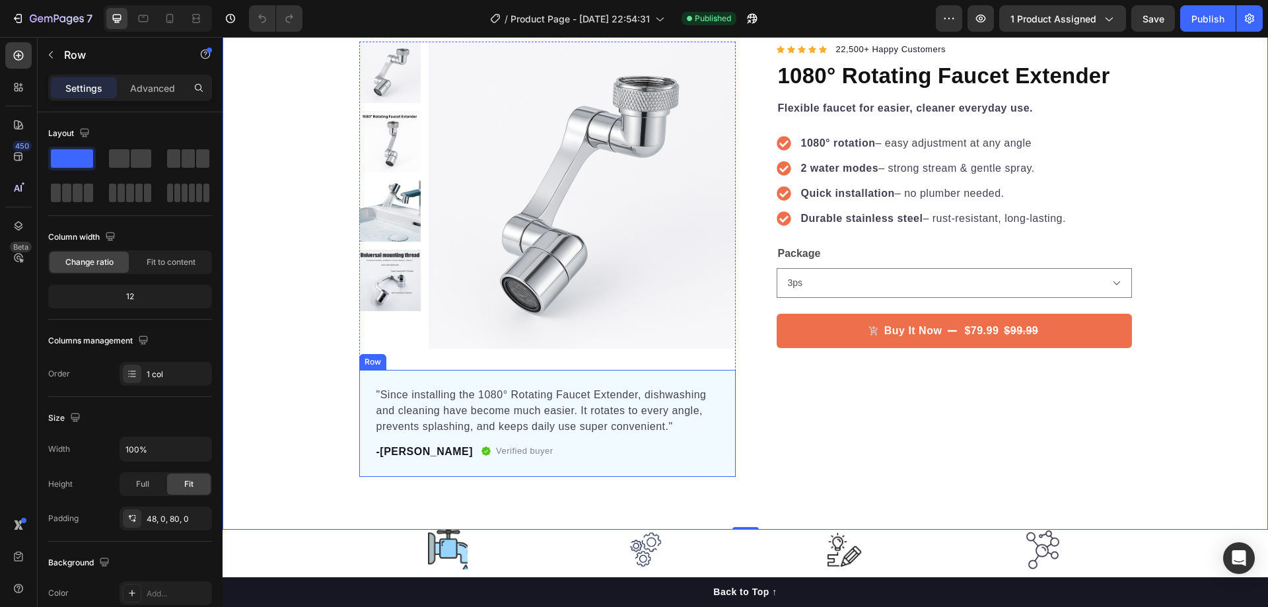
scroll to position [0, 0]
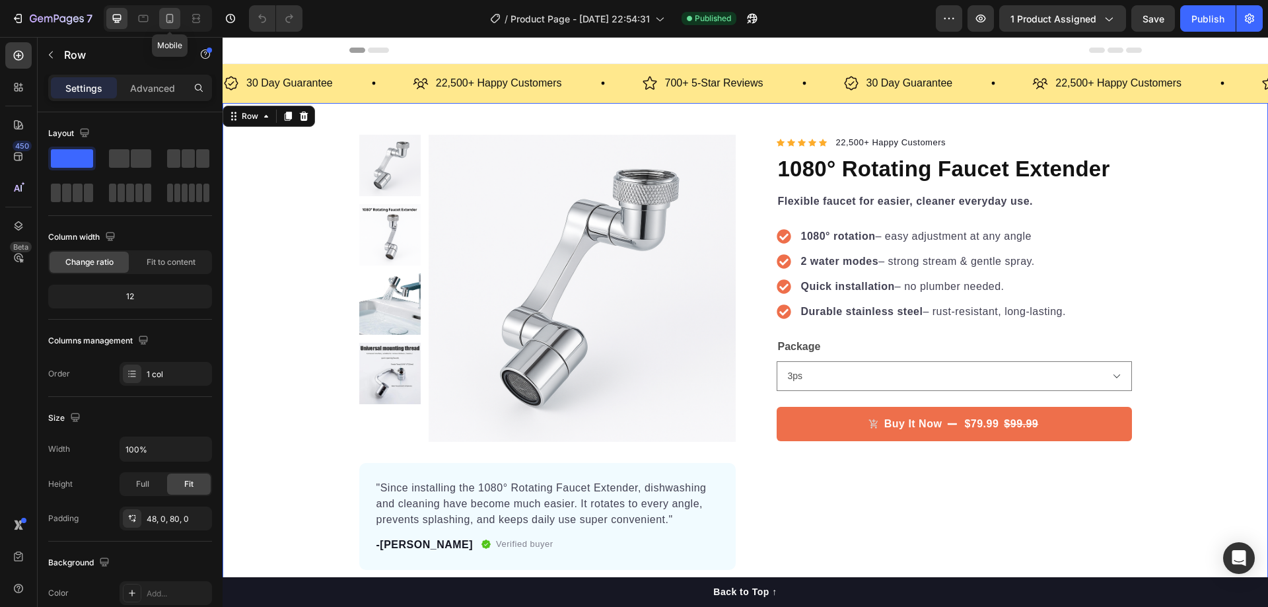
click at [174, 18] on icon at bounding box center [169, 18] width 13 height 13
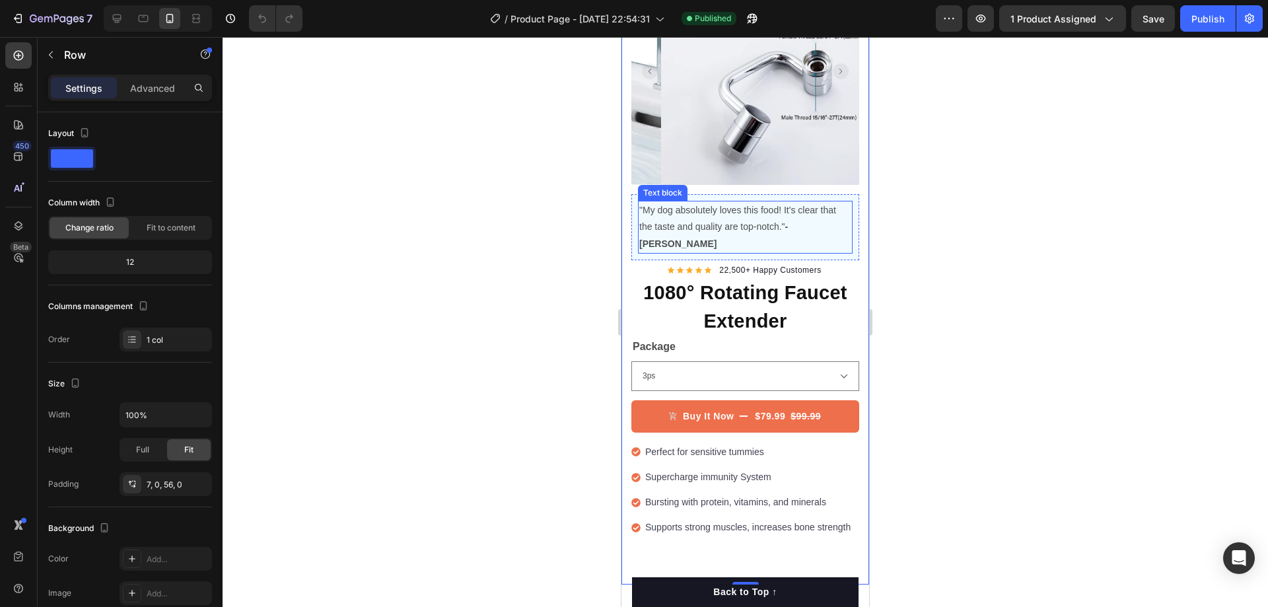
scroll to position [147, 0]
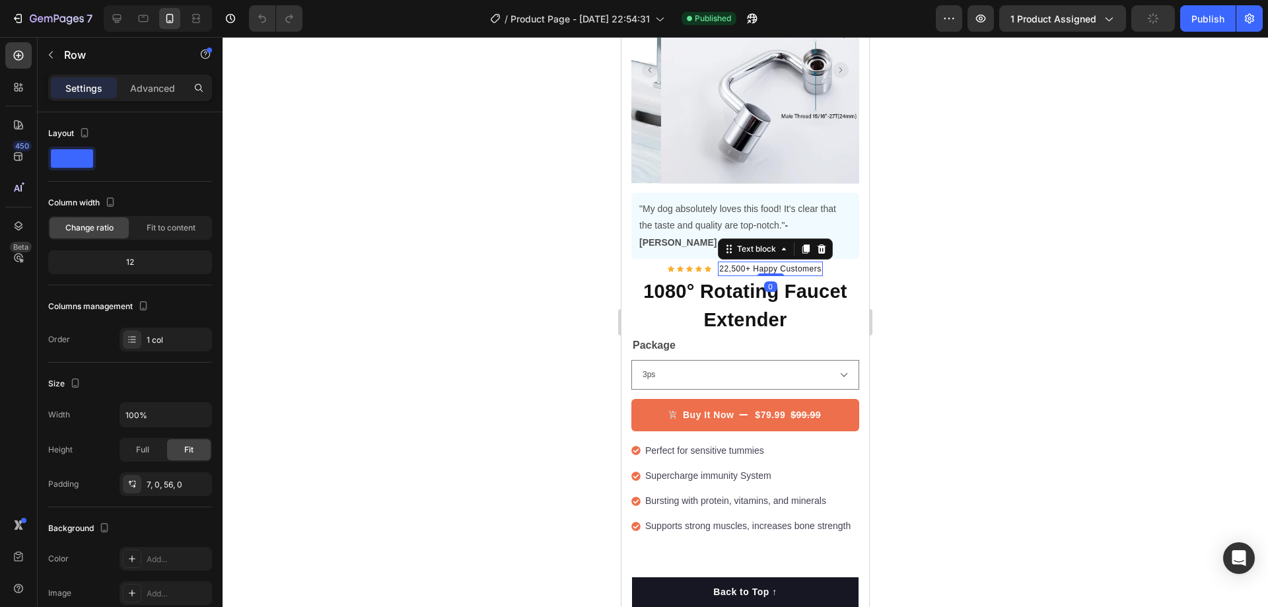
click at [739, 238] on div "Text block" at bounding box center [775, 248] width 115 height 21
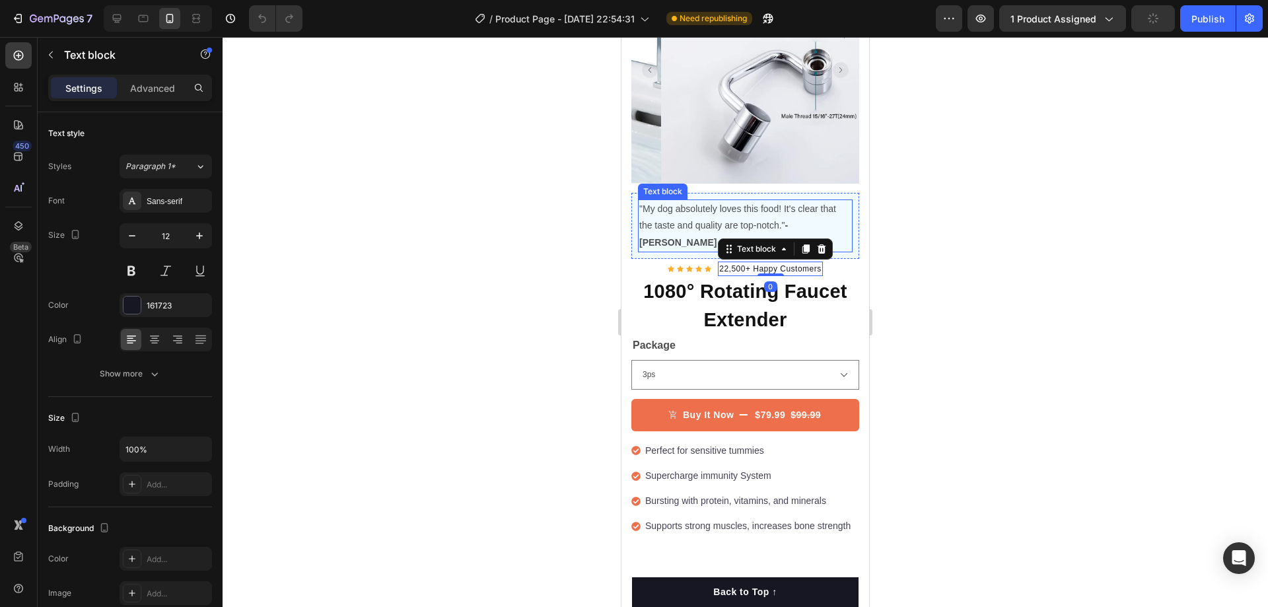
click at [696, 208] on p ""My dog absolutely loves this food! It's clear that the taste and quality are t…" at bounding box center [745, 226] width 212 height 50
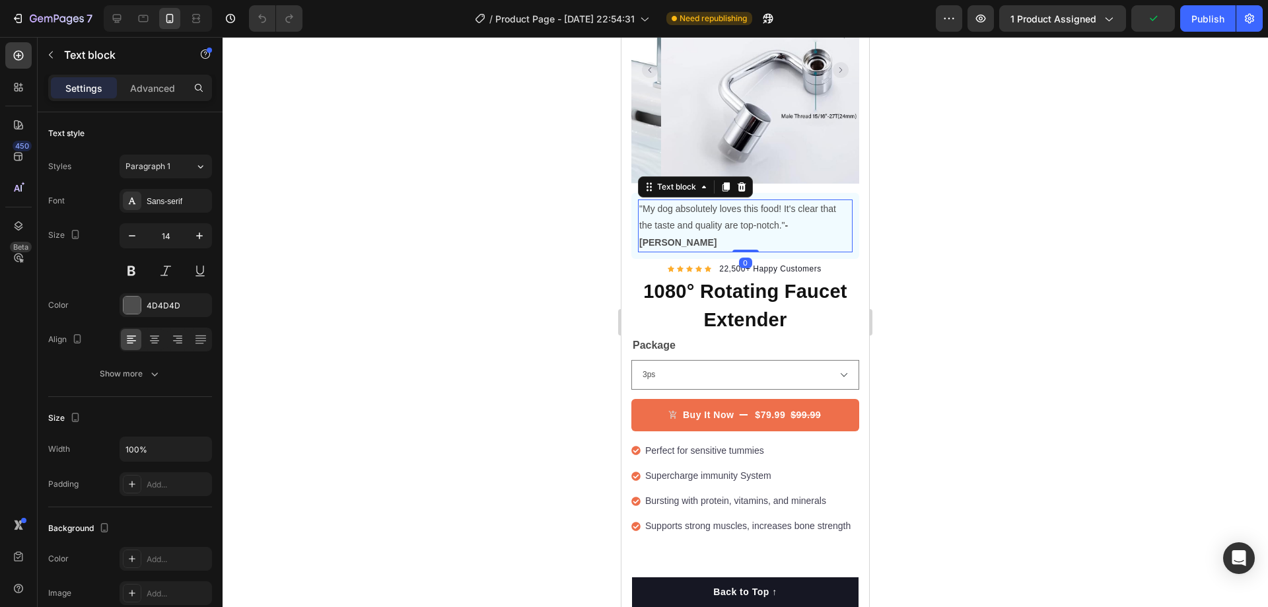
click at [696, 208] on p ""My dog absolutely loves this food! It's clear that the taste and quality are t…" at bounding box center [745, 226] width 212 height 50
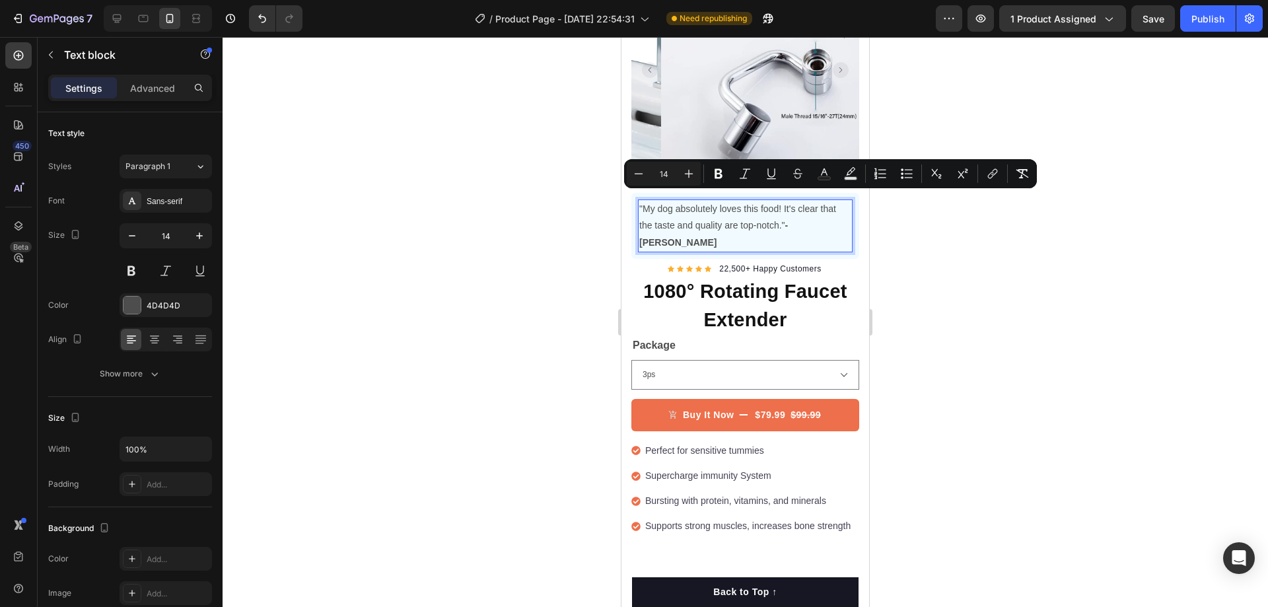
click at [777, 217] on p ""My dog absolutely loves this food! It's clear that the taste and quality are t…" at bounding box center [745, 226] width 212 height 50
click at [785, 215] on p ""My dog absolutely loves this food! It's clear that the taste and quality are t…" at bounding box center [745, 226] width 212 height 50
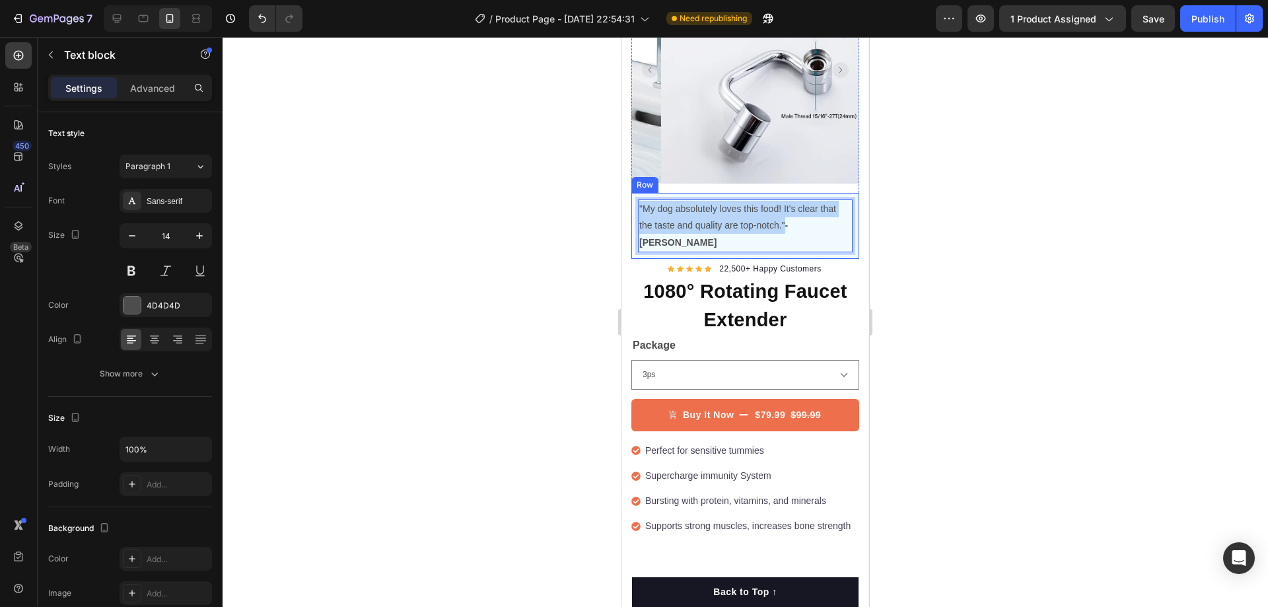
drag, startPoint x: 785, startPoint y: 215, endPoint x: 637, endPoint y: 199, distance: 148.1
click at [637, 199] on div ""My dog absolutely loves this food! It's clear that the taste and quality are t…" at bounding box center [745, 226] width 228 height 66
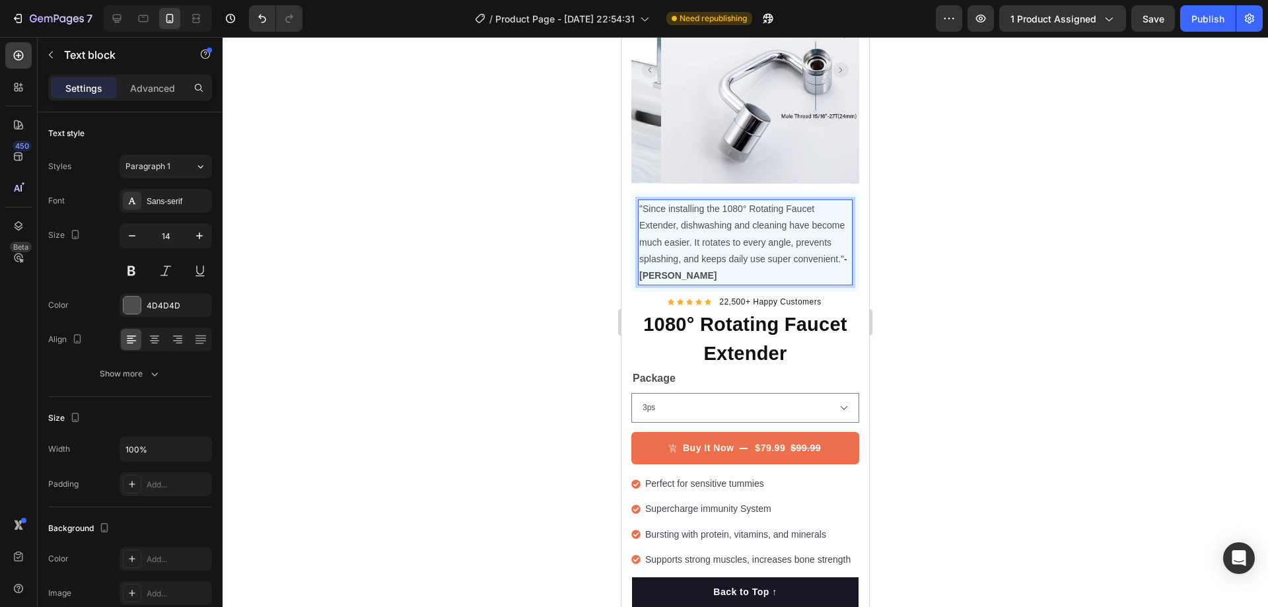
click at [941, 230] on div at bounding box center [745, 322] width 1045 height 570
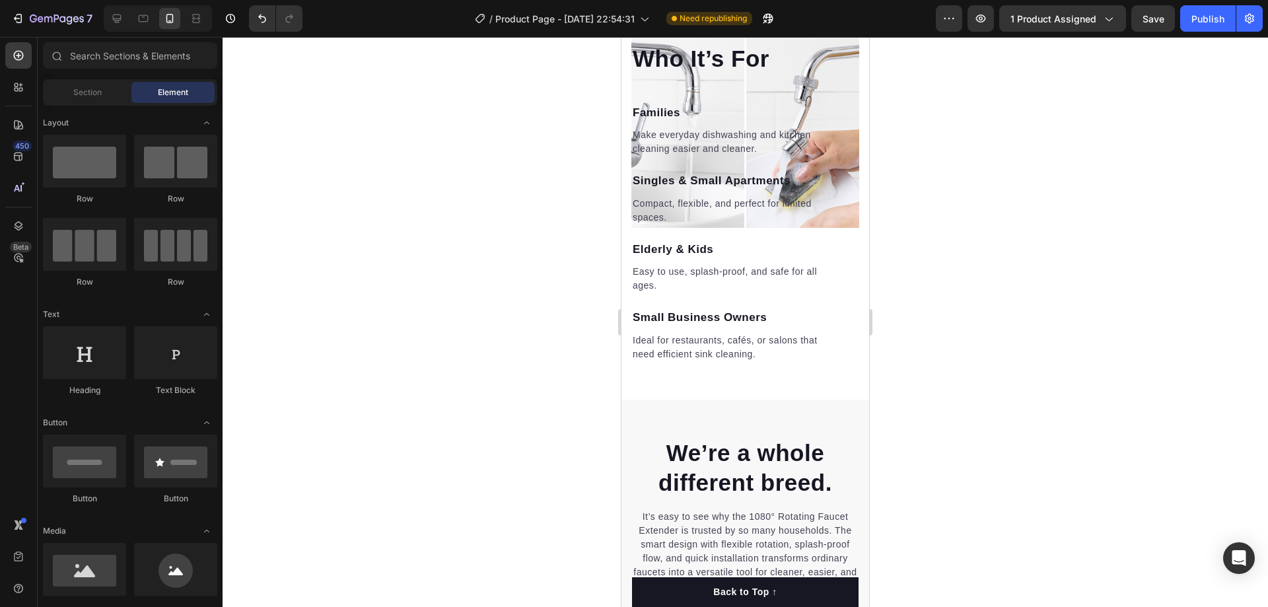
scroll to position [1424, 0]
click at [783, 76] on h2 "Who It’s For" at bounding box center [734, 59] width 207 height 33
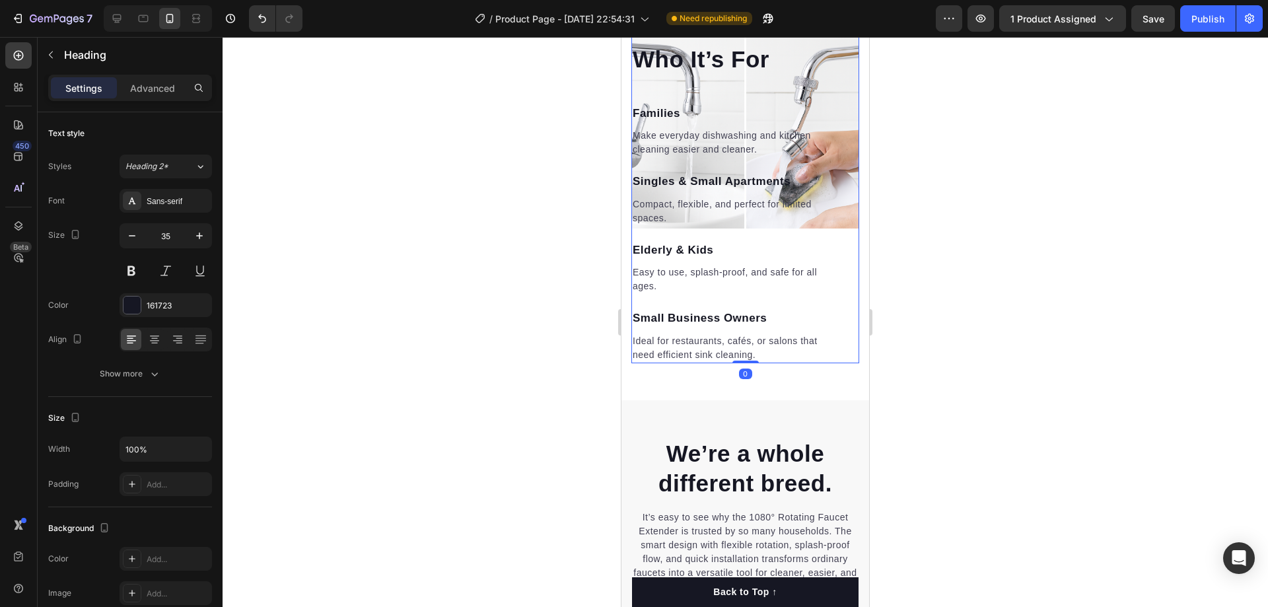
click at [831, 232] on div "Who It’s For Heading Families Text block Make everyday dishwashing and kitchen …" at bounding box center [745, 189] width 228 height 348
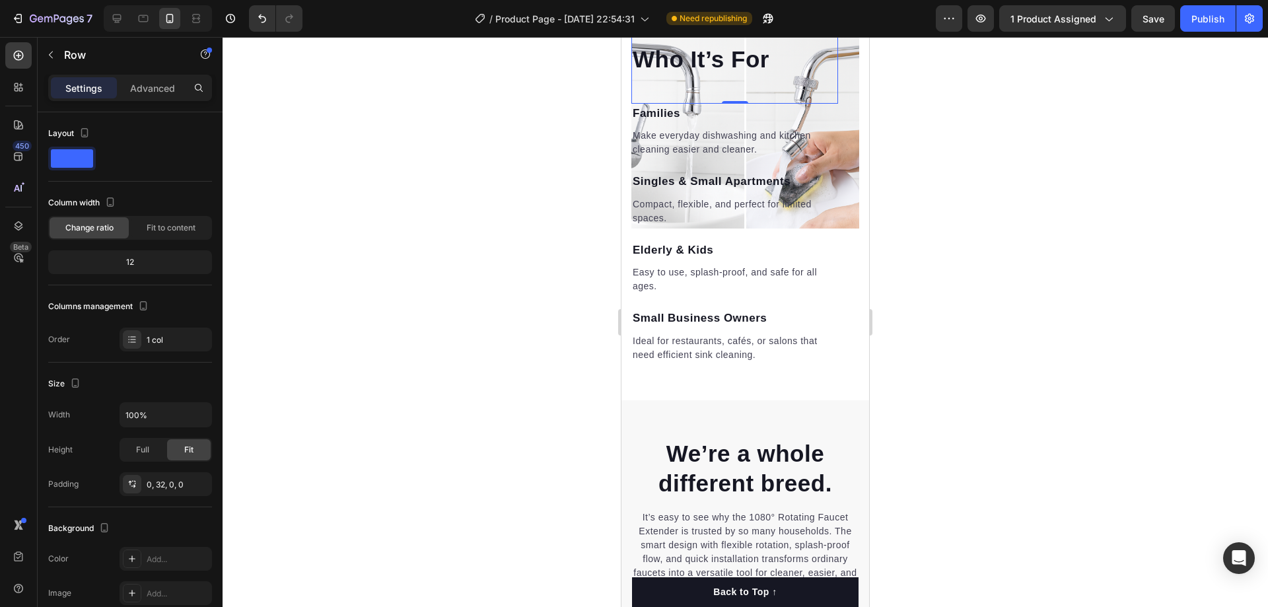
click at [780, 104] on div "Who It’s For Heading 0" at bounding box center [734, 59] width 207 height 88
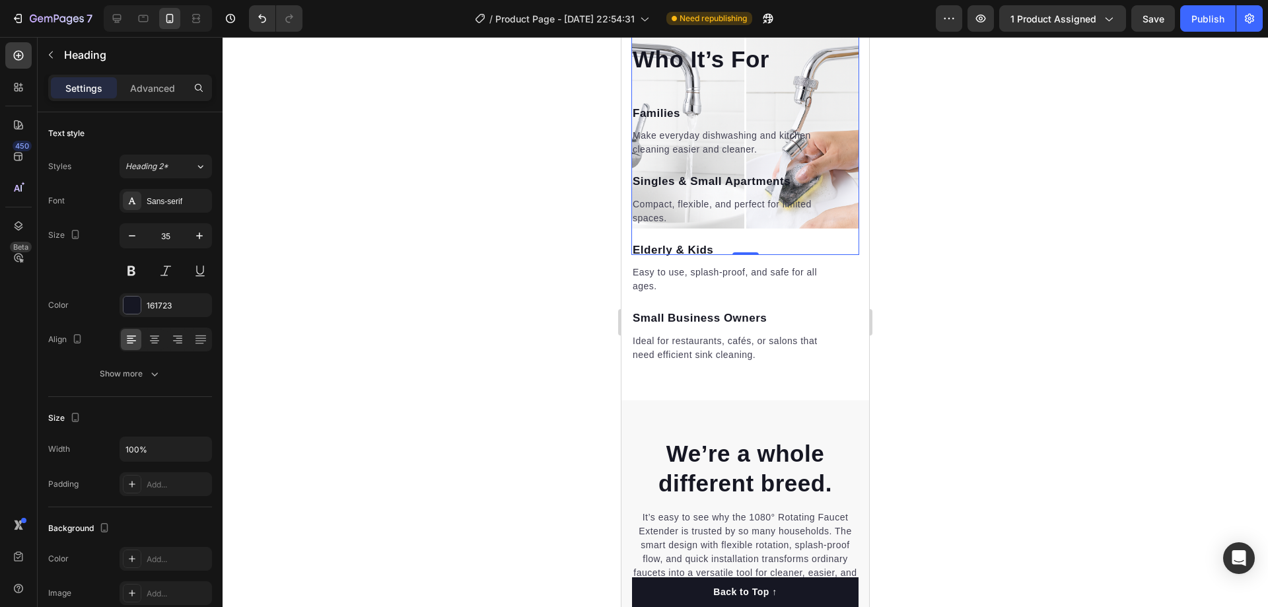
click at [818, 182] on img at bounding box center [745, 115] width 228 height 228
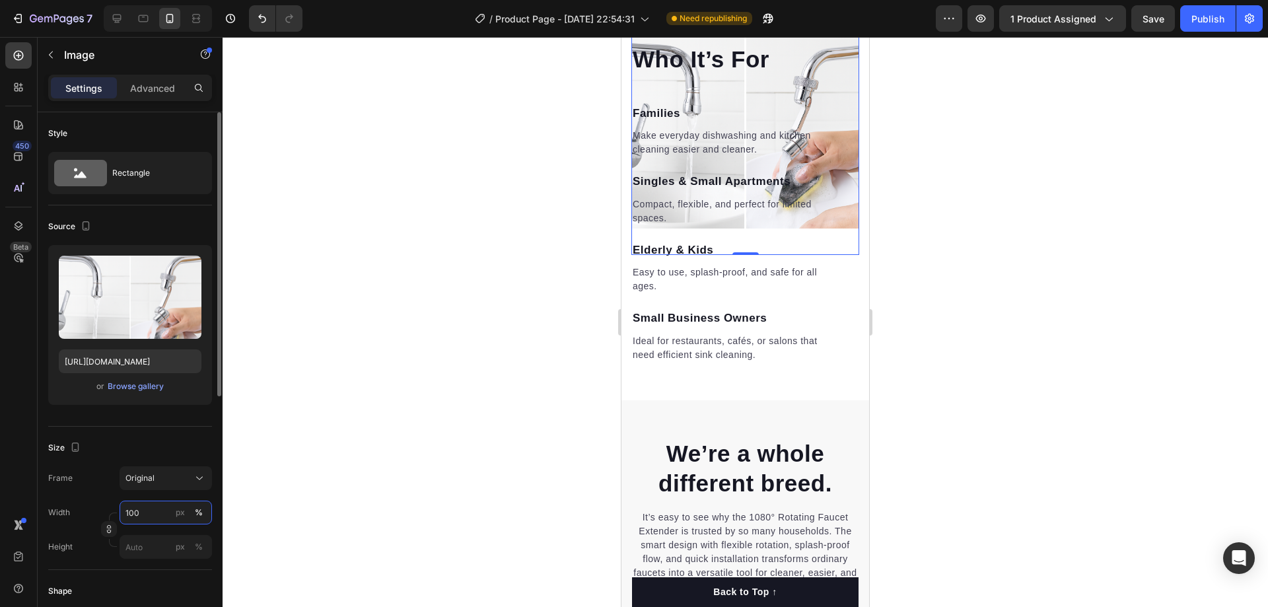
click at [157, 506] on input "100" at bounding box center [166, 513] width 92 height 24
type input "80"
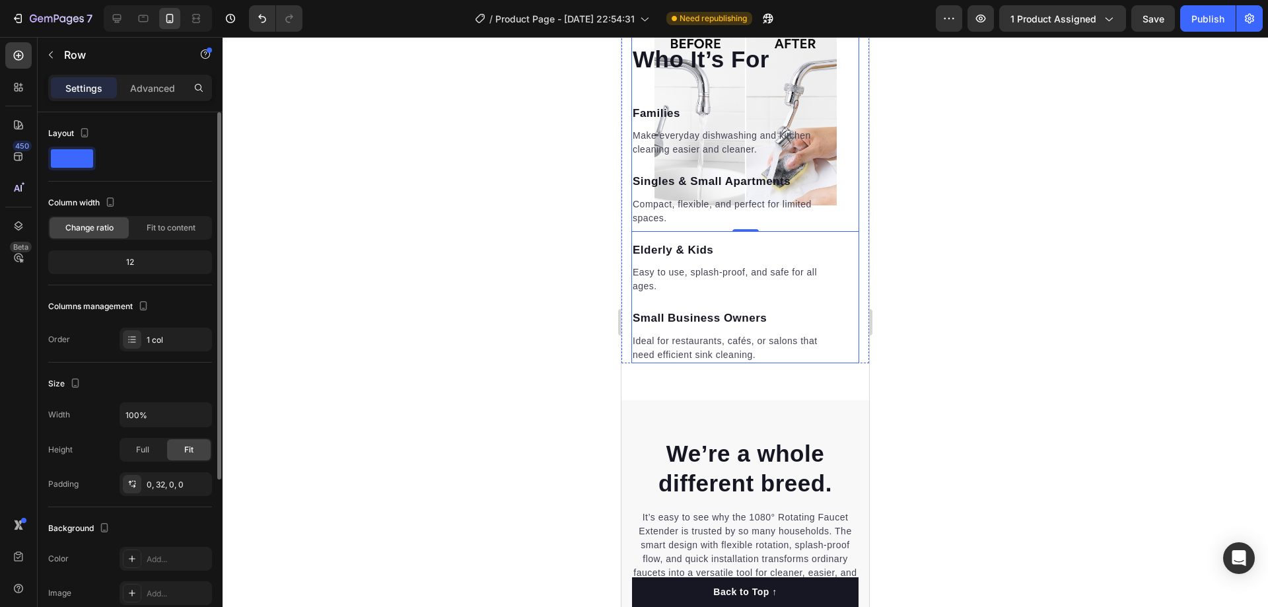
click at [841, 363] on div "Who It’s For Heading Families Text block Make everyday dishwashing and kitchen …" at bounding box center [745, 189] width 228 height 348
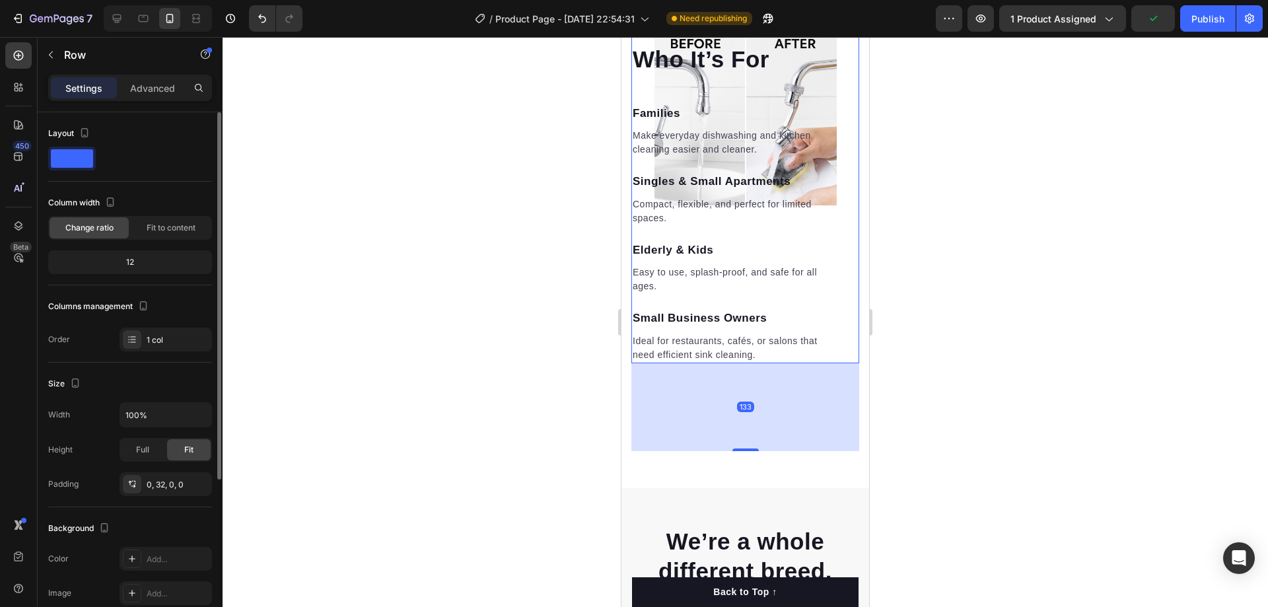
drag, startPoint x: 744, startPoint y: 532, endPoint x: 706, endPoint y: 620, distance: 95.6
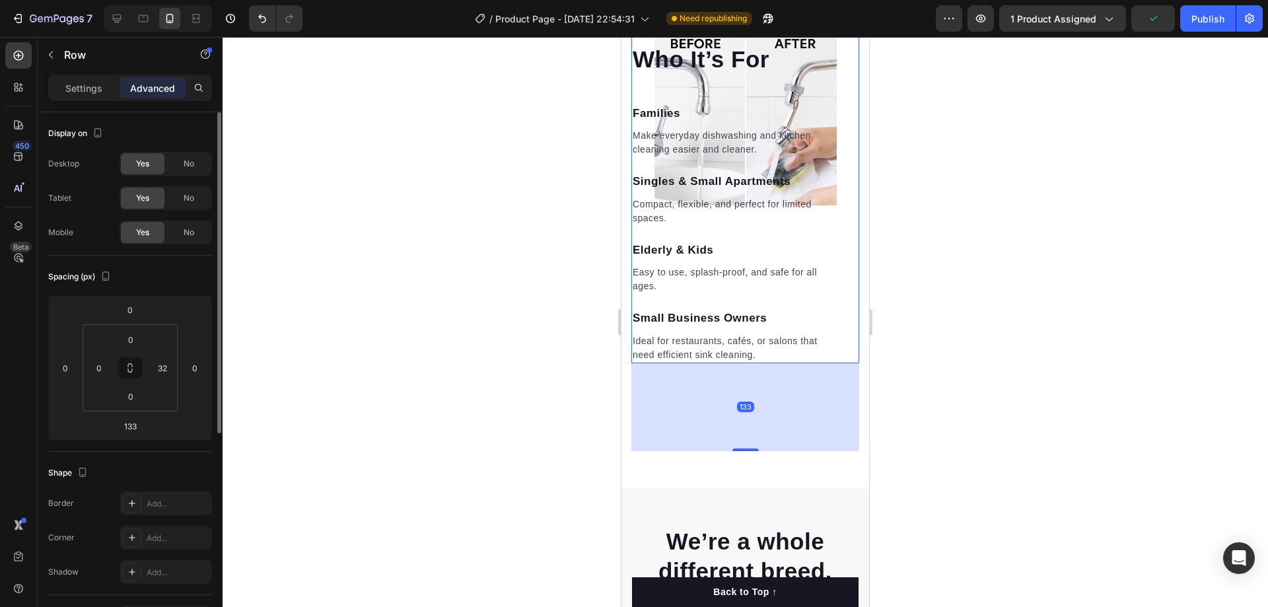
click at [938, 415] on div at bounding box center [745, 322] width 1045 height 570
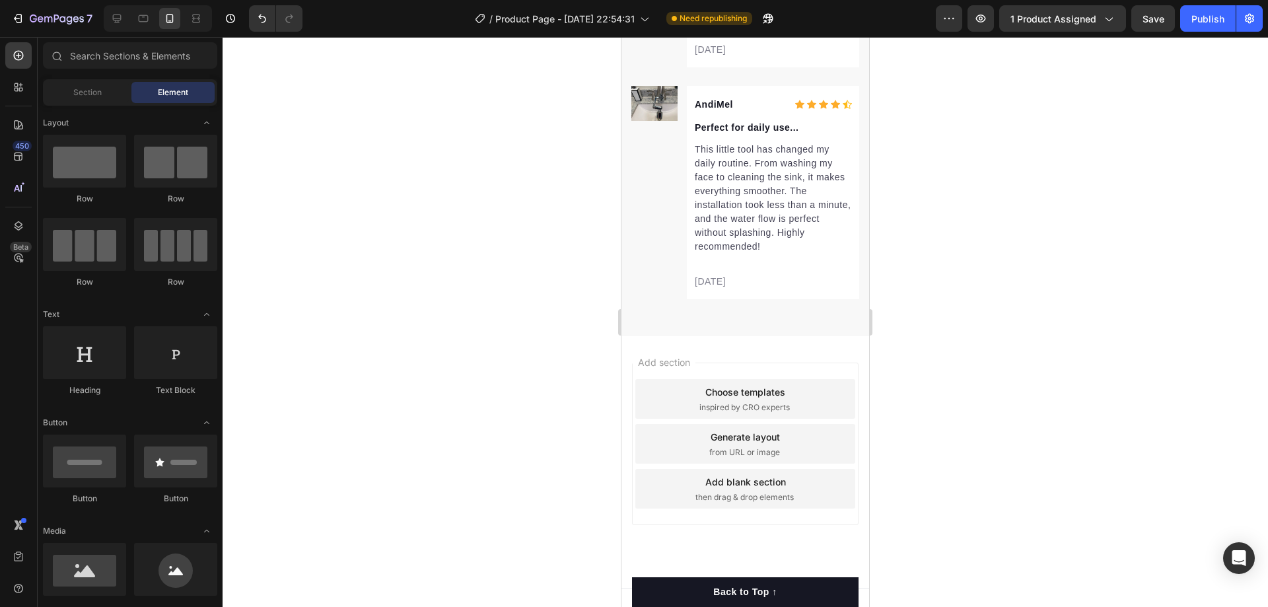
scroll to position [3934, 0]
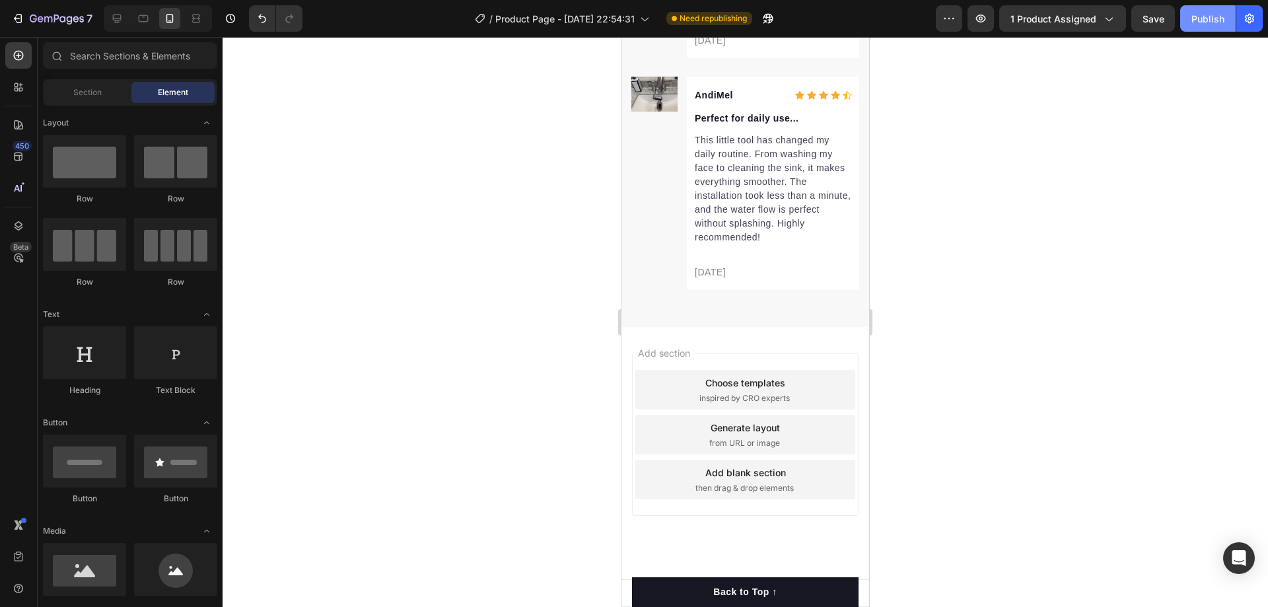
click at [1226, 20] on button "Publish" at bounding box center [1207, 18] width 55 height 26
click at [153, 19] on div at bounding box center [143, 18] width 21 height 21
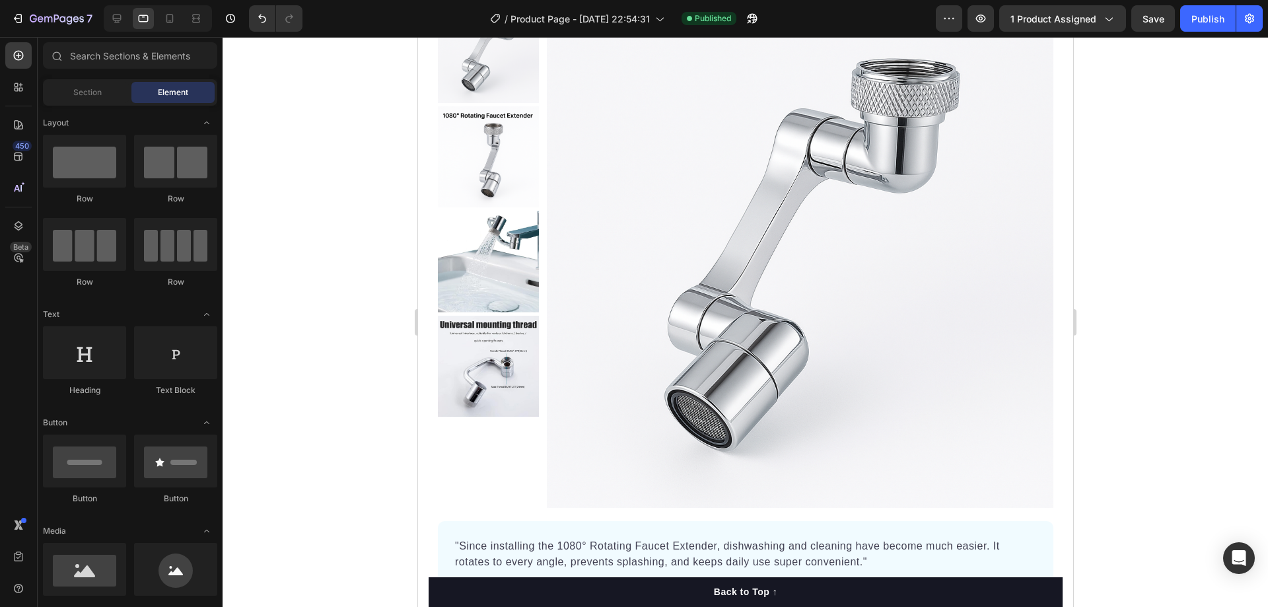
scroll to position [330, 0]
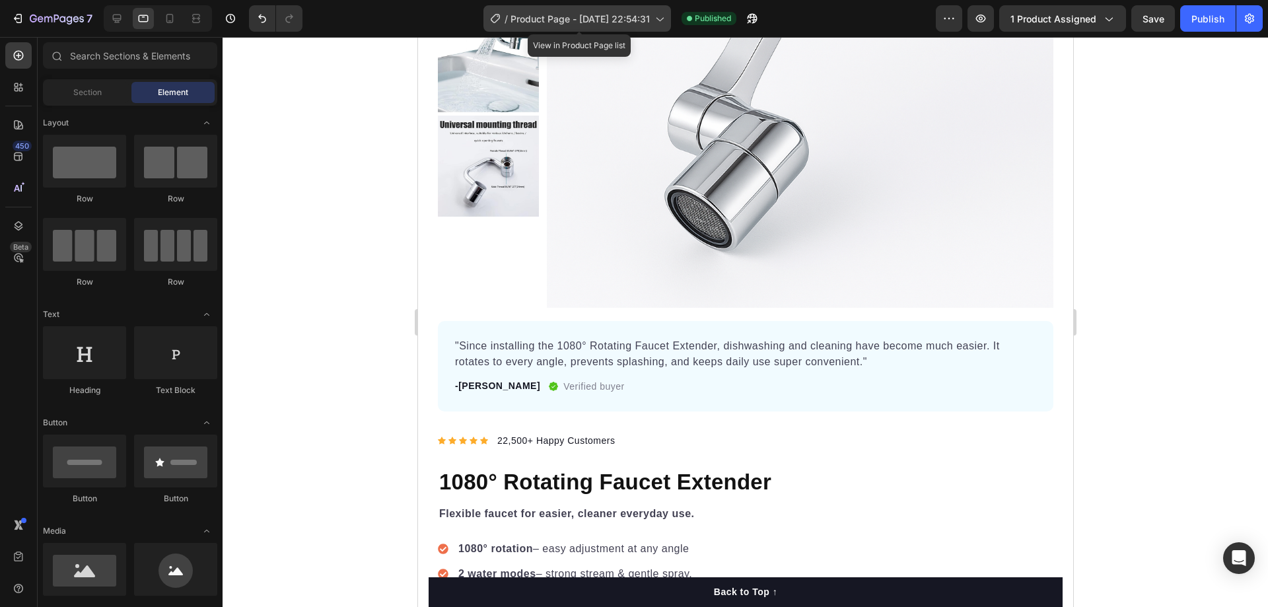
click at [610, 24] on span "Product Page - [DATE] 22:54:31" at bounding box center [580, 19] width 139 height 14
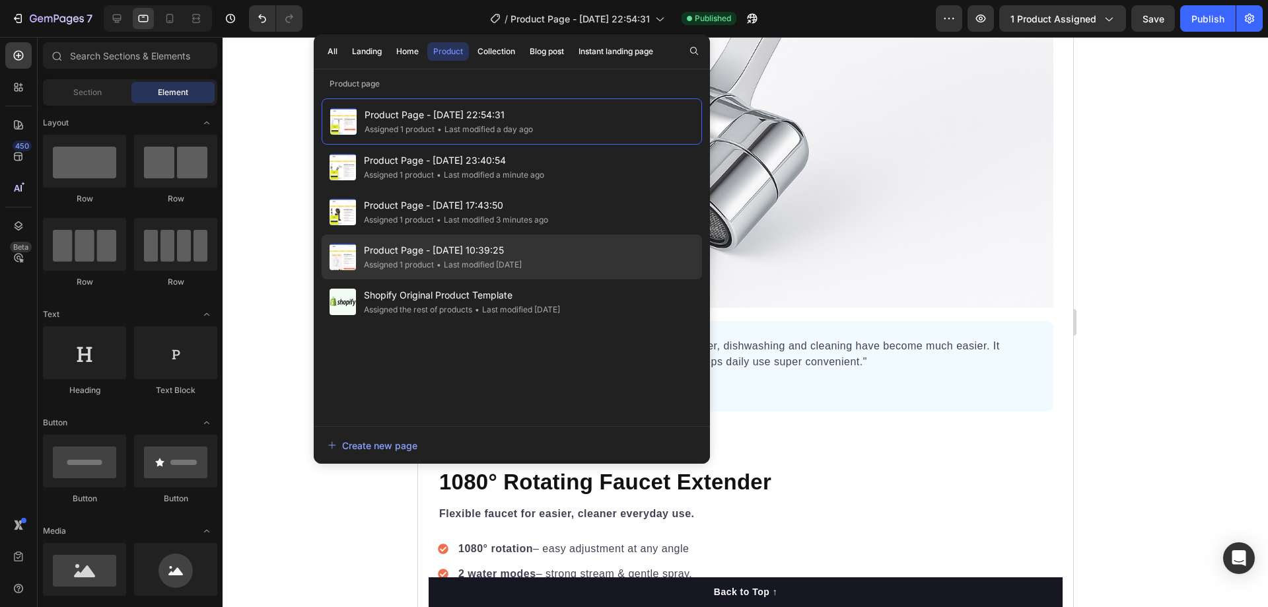
click at [455, 256] on span "Product Page - [DATE] 10:39:25" at bounding box center [443, 250] width 158 height 16
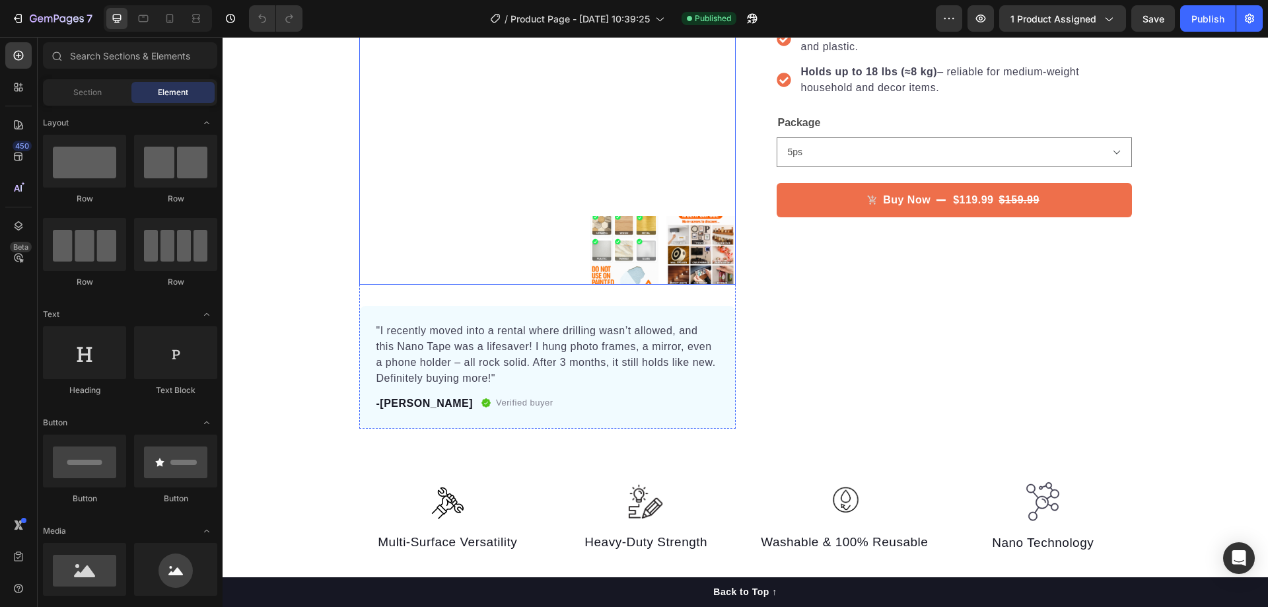
scroll to position [330, 0]
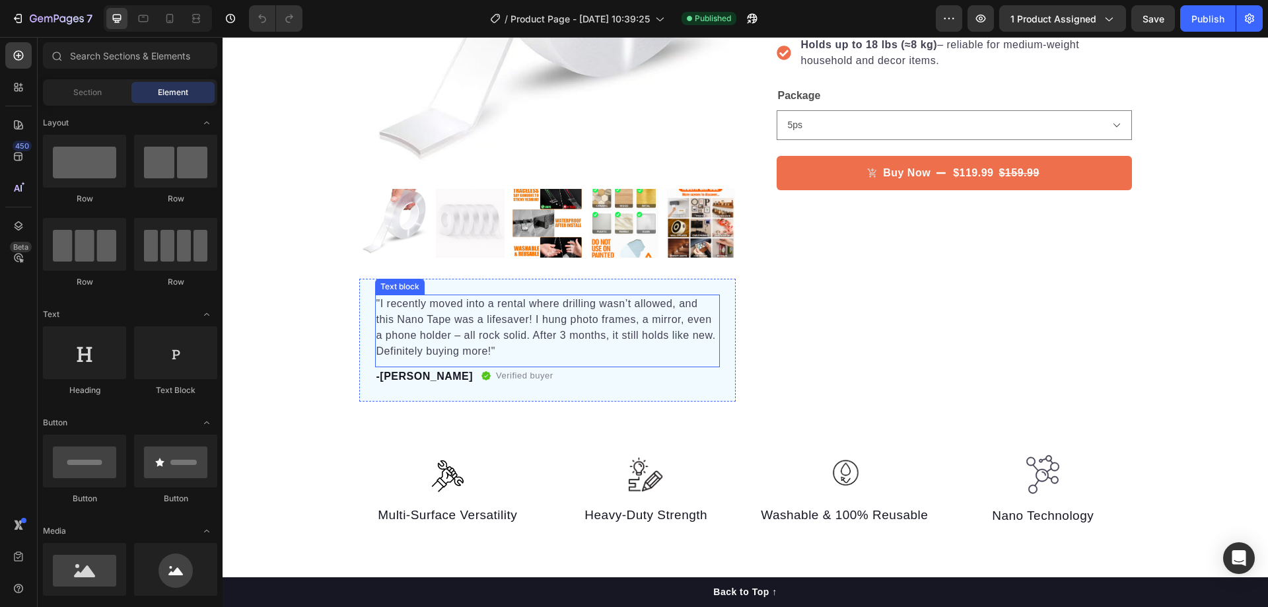
click at [378, 307] on p ""I recently moved into a rental where drilling wasn’t allowed, and this Nano Ta…" at bounding box center [547, 327] width 342 height 63
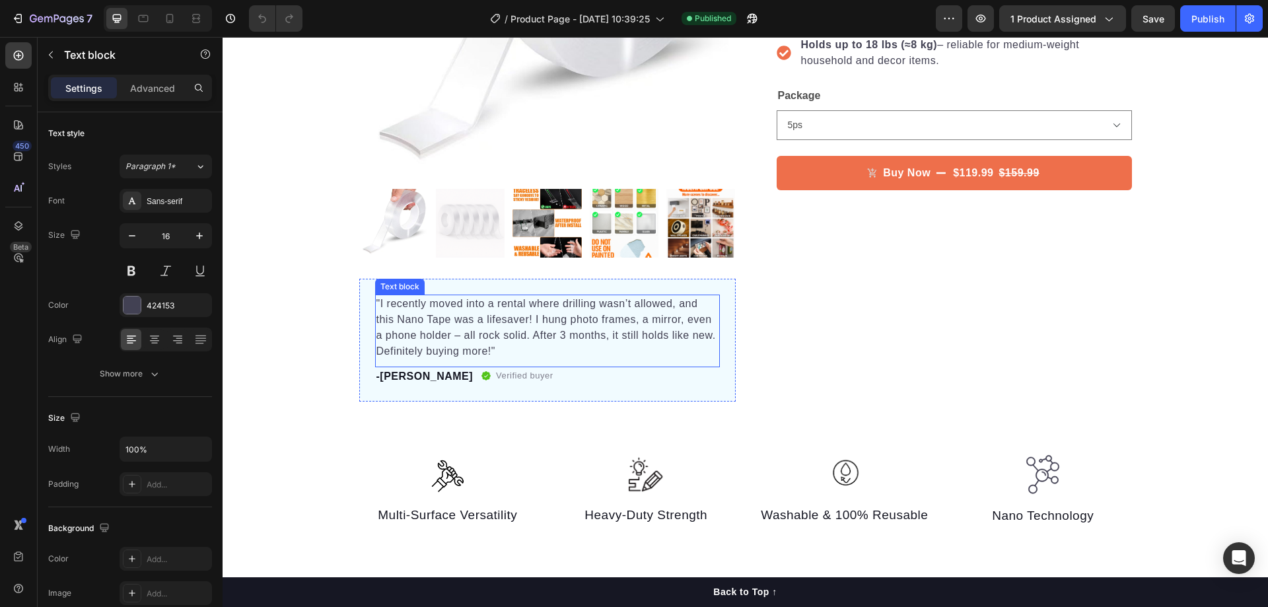
click at [378, 307] on p ""I recently moved into a rental where drilling wasn’t allowed, and this Nano Ta…" at bounding box center [547, 327] width 342 height 63
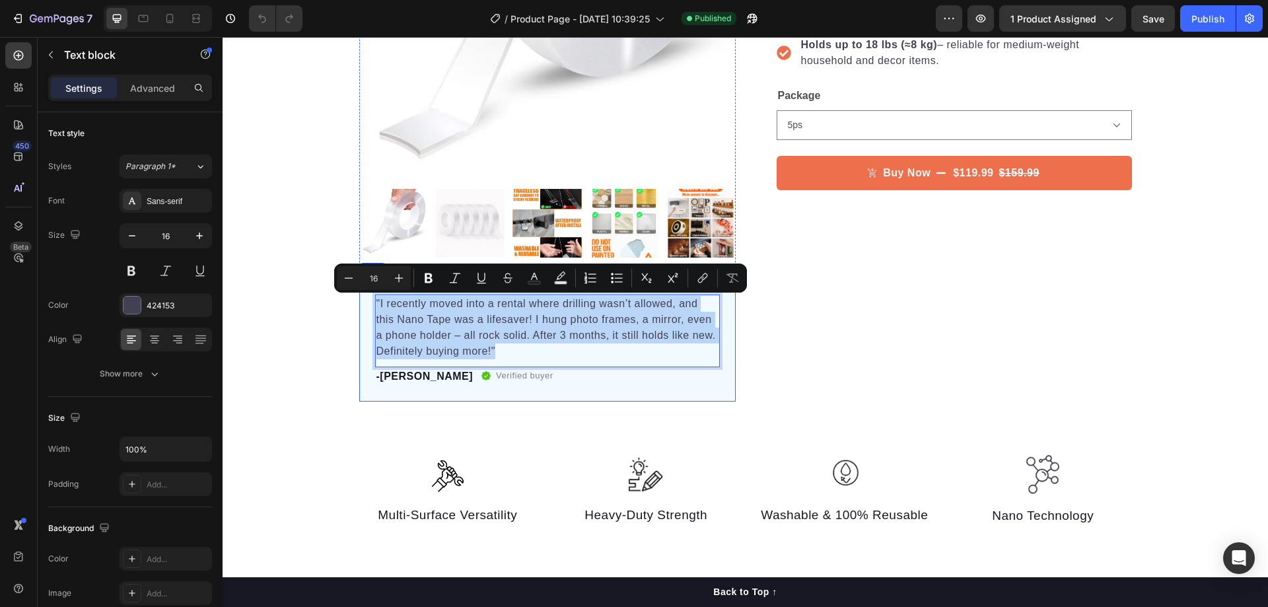
drag, startPoint x: 490, startPoint y: 352, endPoint x: 367, endPoint y: 306, distance: 131.0
click at [367, 306] on div ""I recently moved into a rental where drilling wasn’t allowed, and this Nano Ta…" at bounding box center [547, 340] width 376 height 123
copy p ""I recently moved into a rental where drilling wasn’t allowed, and this Nano Ta…"
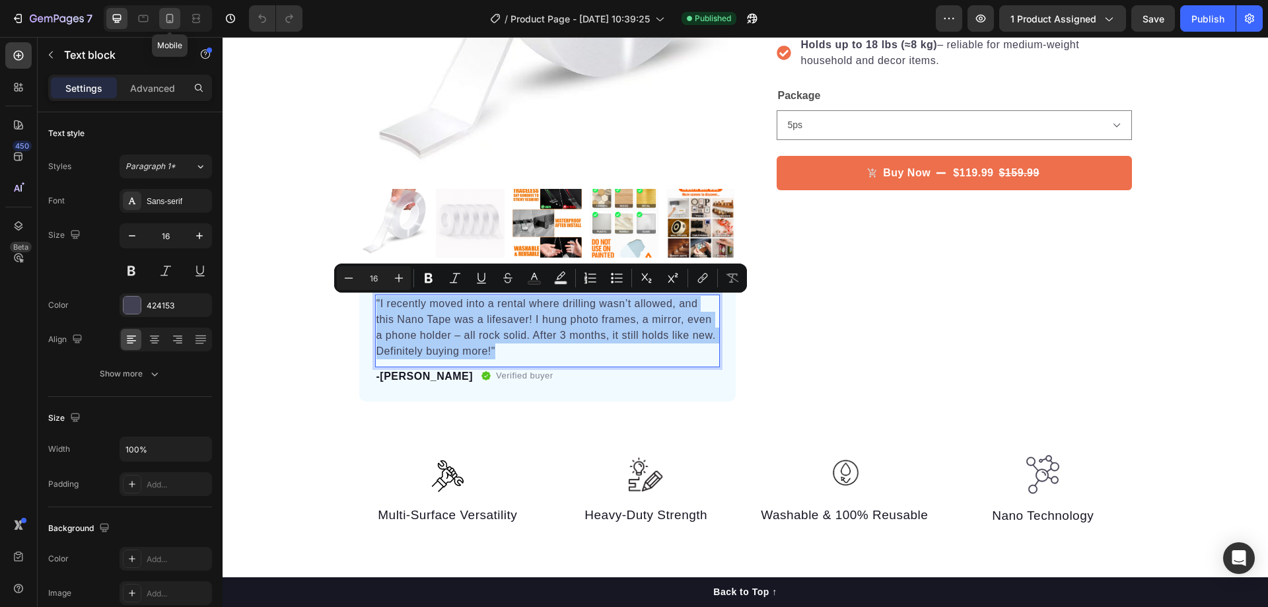
click at [168, 11] on div at bounding box center [169, 18] width 21 height 21
type input "14"
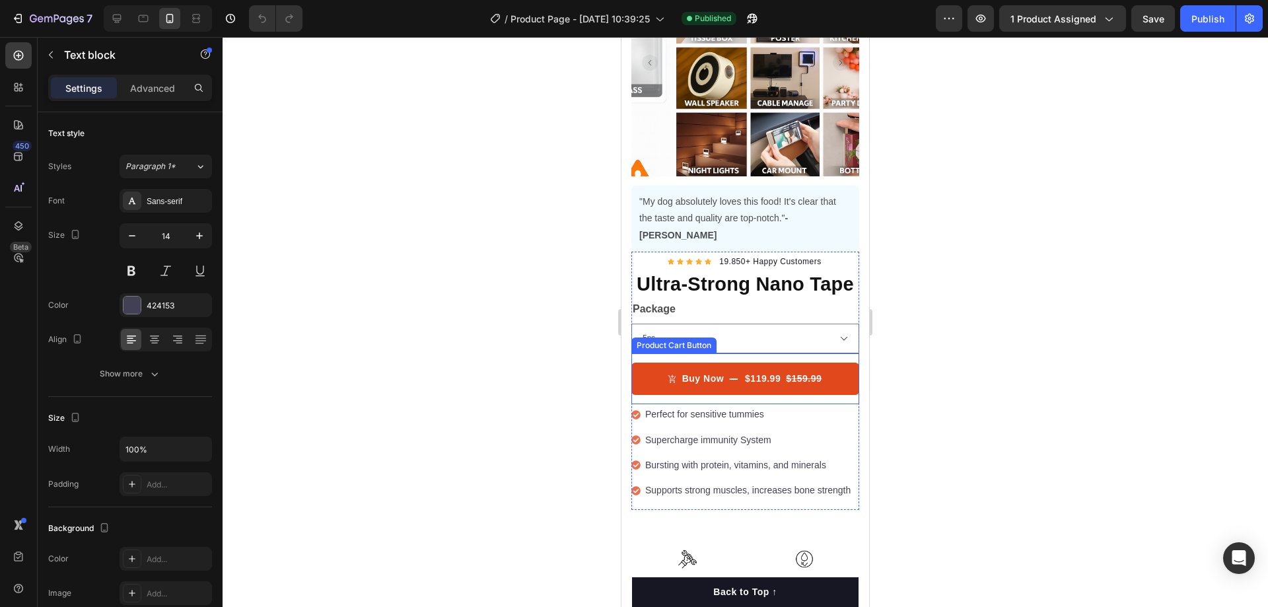
scroll to position [149, 0]
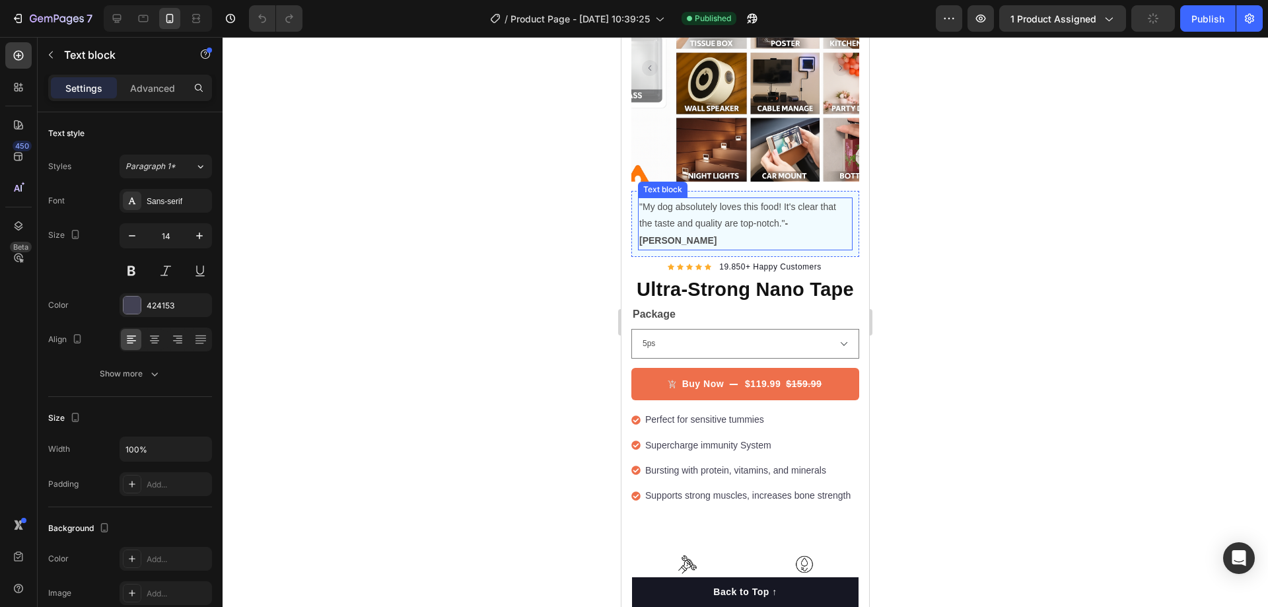
click at [736, 201] on p ""My dog absolutely loves this food! It's clear that the taste and quality are t…" at bounding box center [745, 224] width 212 height 50
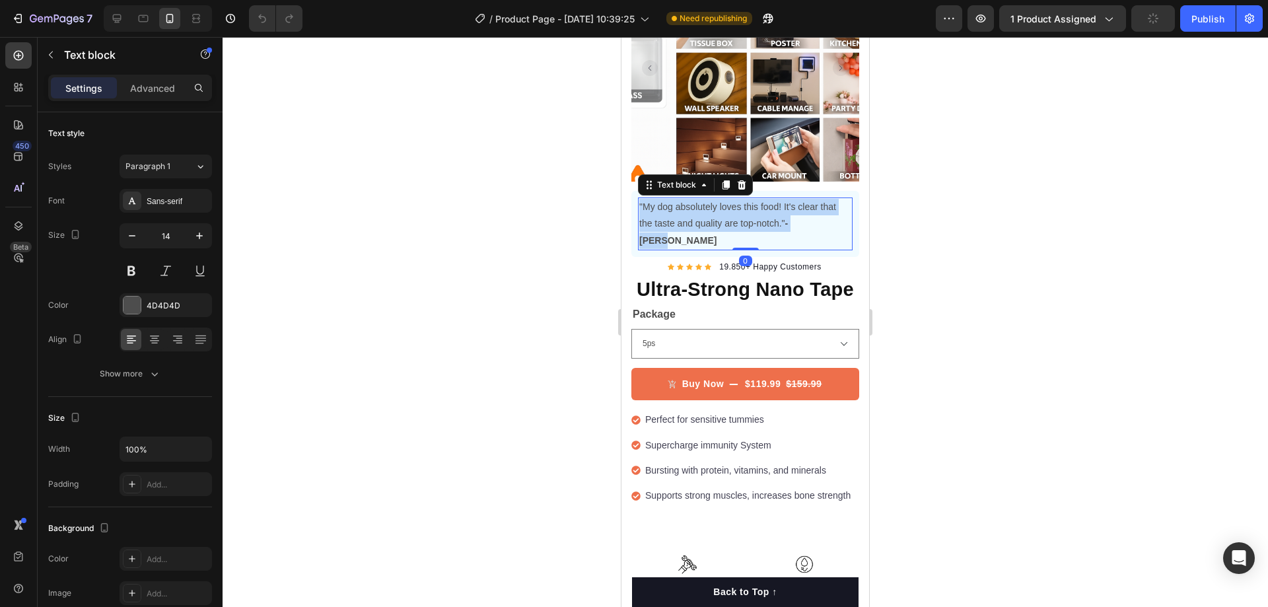
click at [736, 201] on p ""My dog absolutely loves this food! It's clear that the taste and quality are t…" at bounding box center [745, 224] width 212 height 50
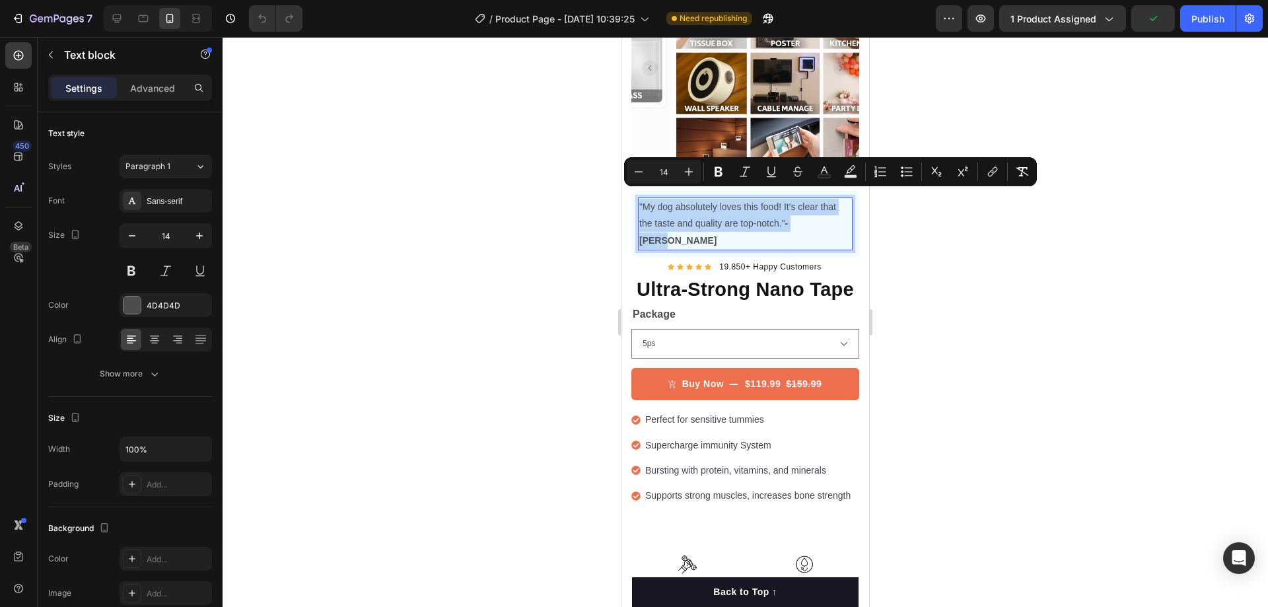
click at [746, 204] on p ""My dog absolutely loves this food! It's clear that the taste and quality are t…" at bounding box center [745, 224] width 212 height 50
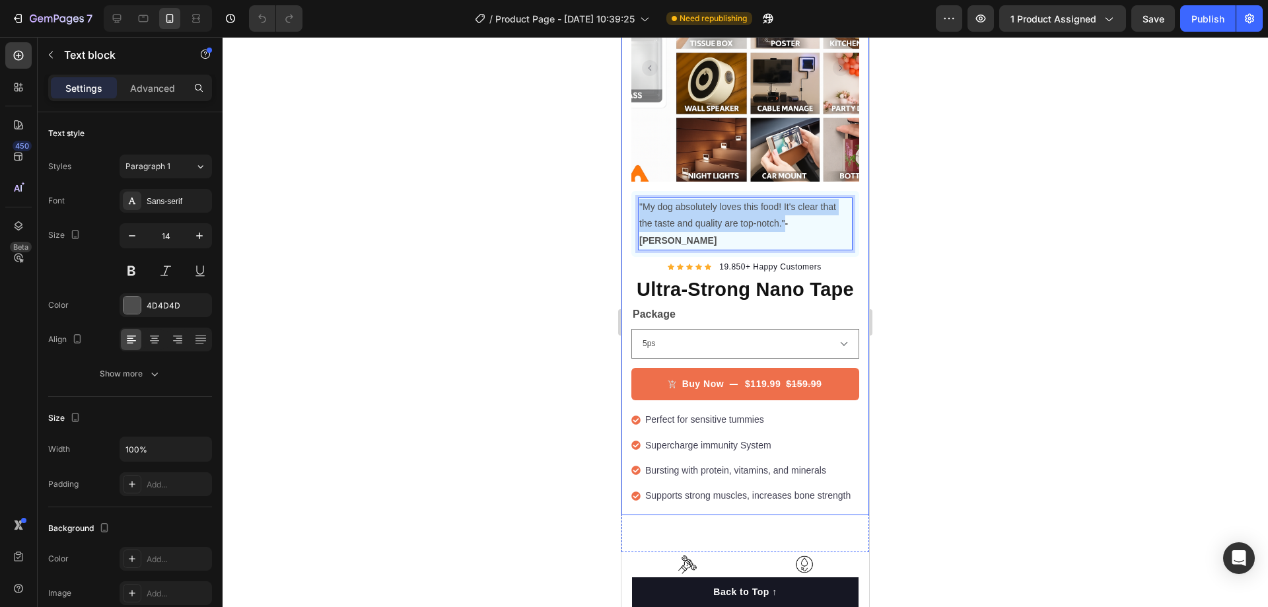
drag, startPoint x: 785, startPoint y: 212, endPoint x: 624, endPoint y: 198, distance: 161.7
click at [624, 198] on div "Product Images "I recently moved into a rental where drilling wasn’t allowed, a…" at bounding box center [745, 234] width 248 height 561
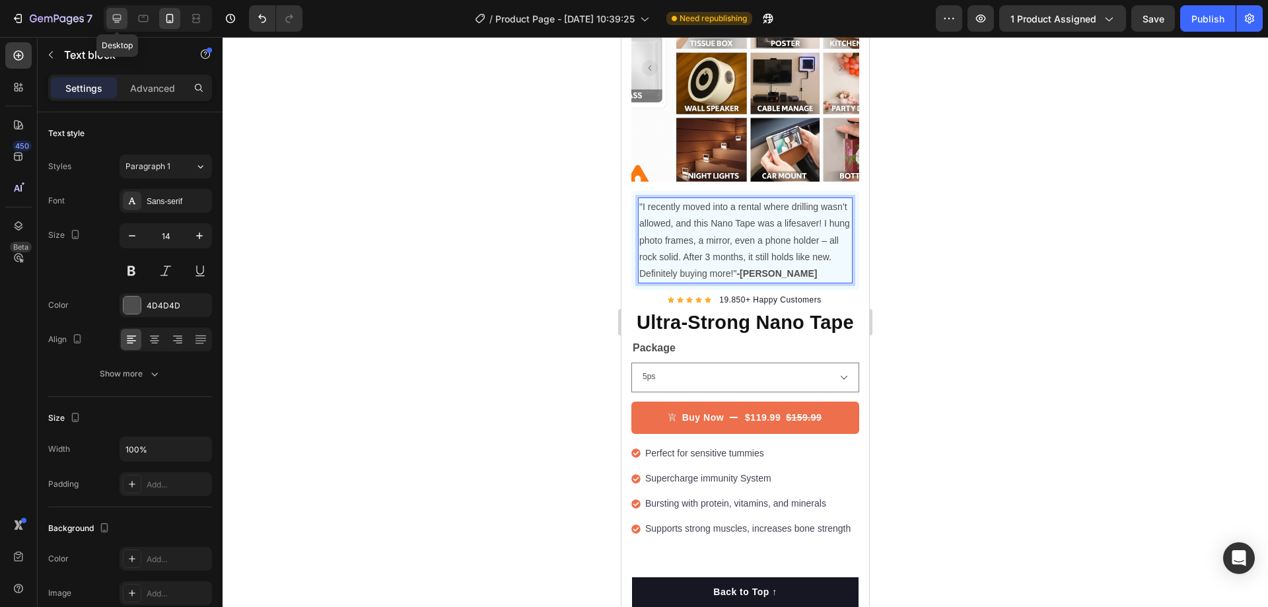
click at [118, 20] on icon at bounding box center [117, 19] width 9 height 9
type input "16"
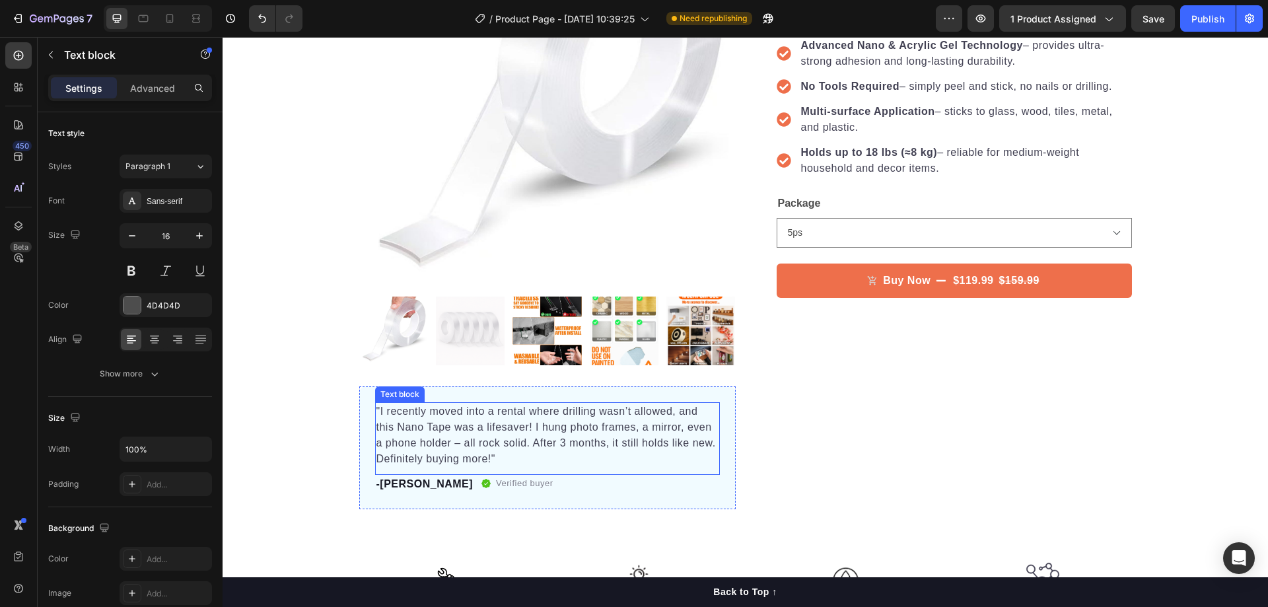
scroll to position [395, 0]
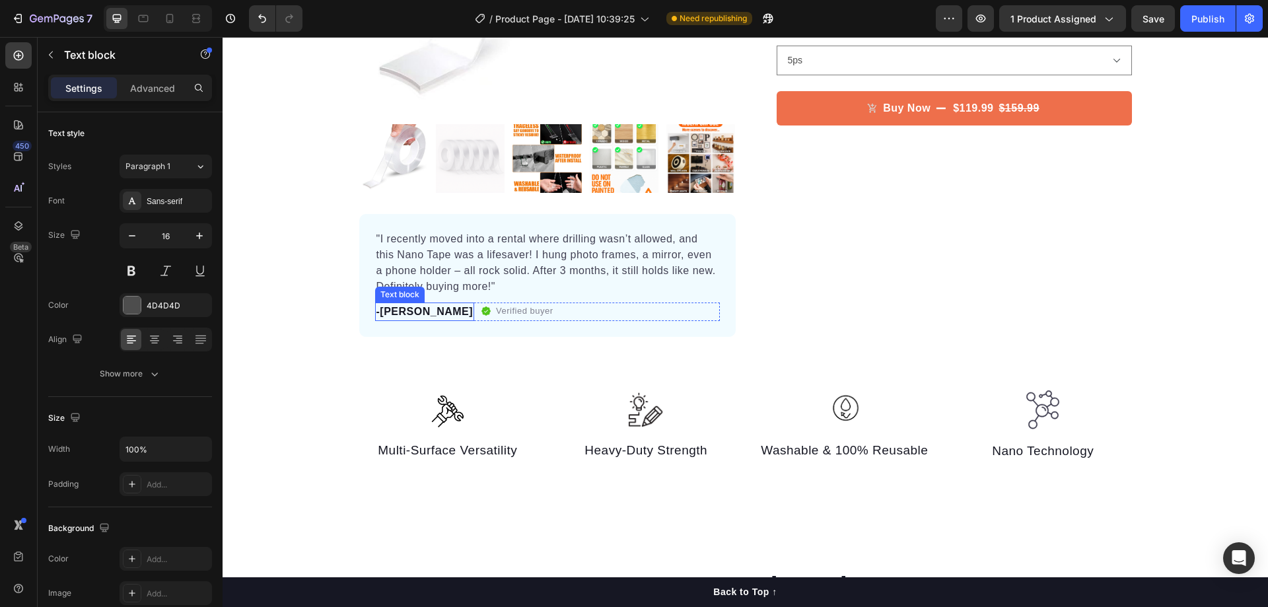
click at [414, 314] on p "-Emily R" at bounding box center [424, 312] width 97 height 16
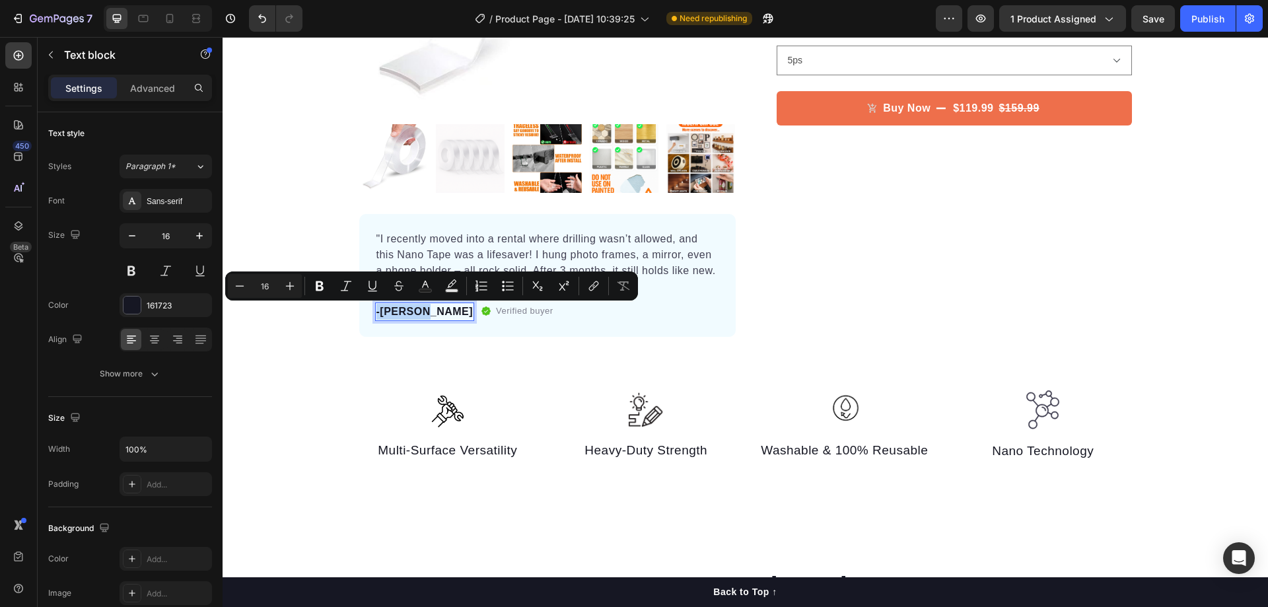
copy p "-Emily R"
click at [173, 21] on icon at bounding box center [169, 18] width 7 height 9
type input "14"
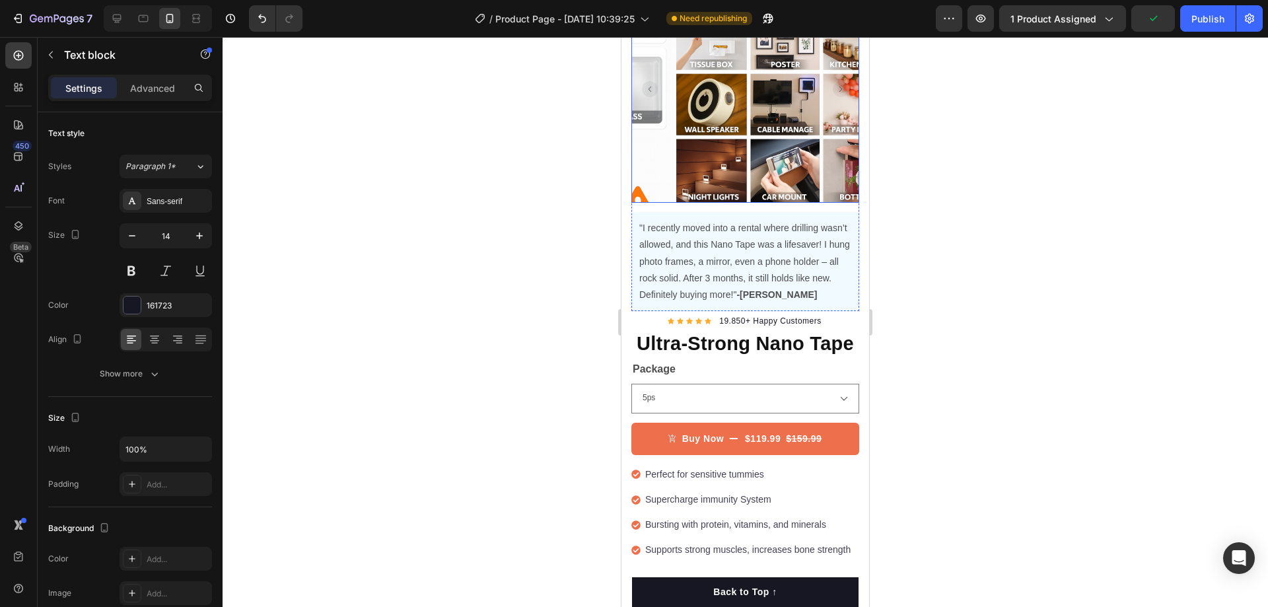
scroll to position [132, 0]
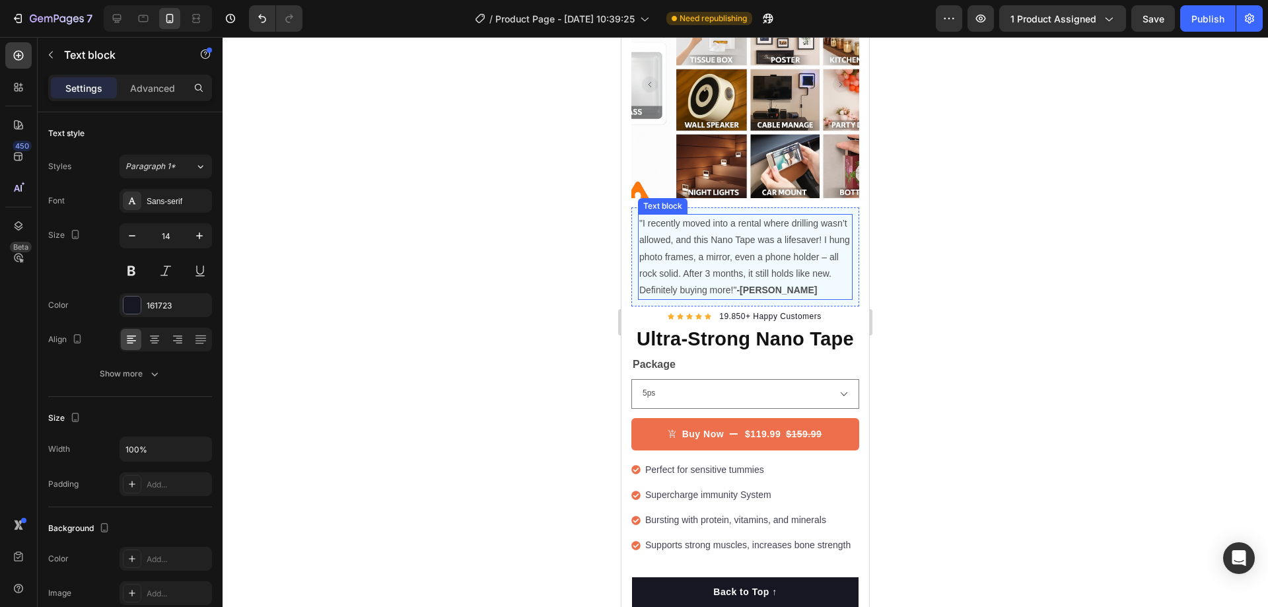
click at [736, 295] on strong "-[PERSON_NAME]" at bounding box center [776, 290] width 81 height 11
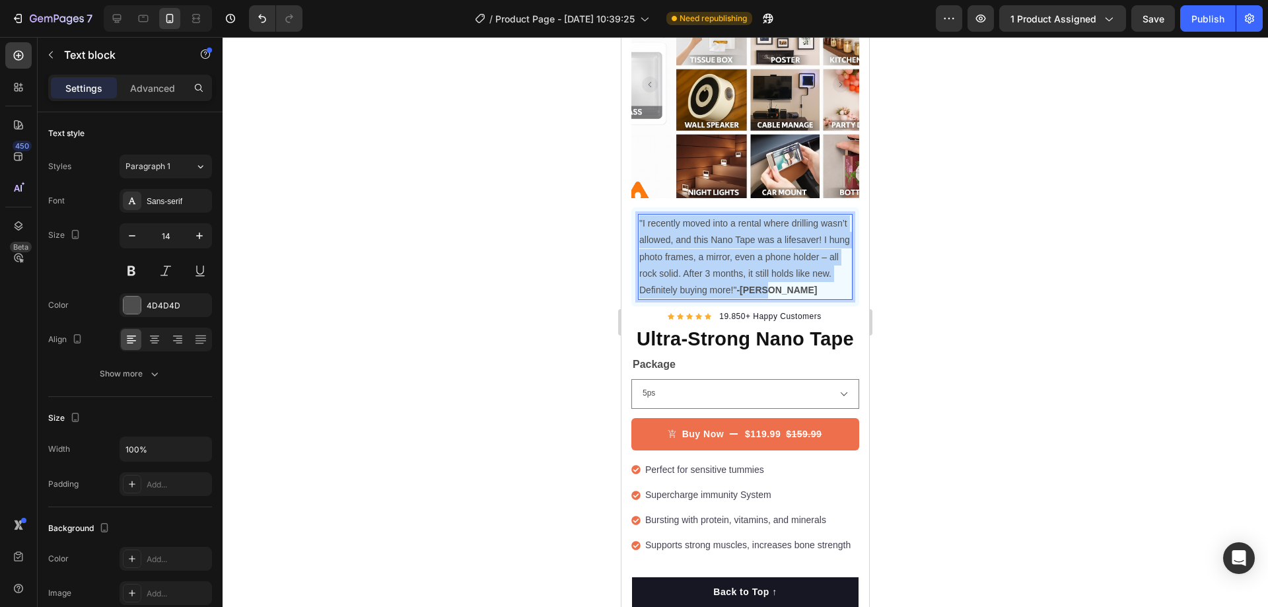
click at [736, 295] on strong "-[PERSON_NAME]" at bounding box center [776, 290] width 81 height 11
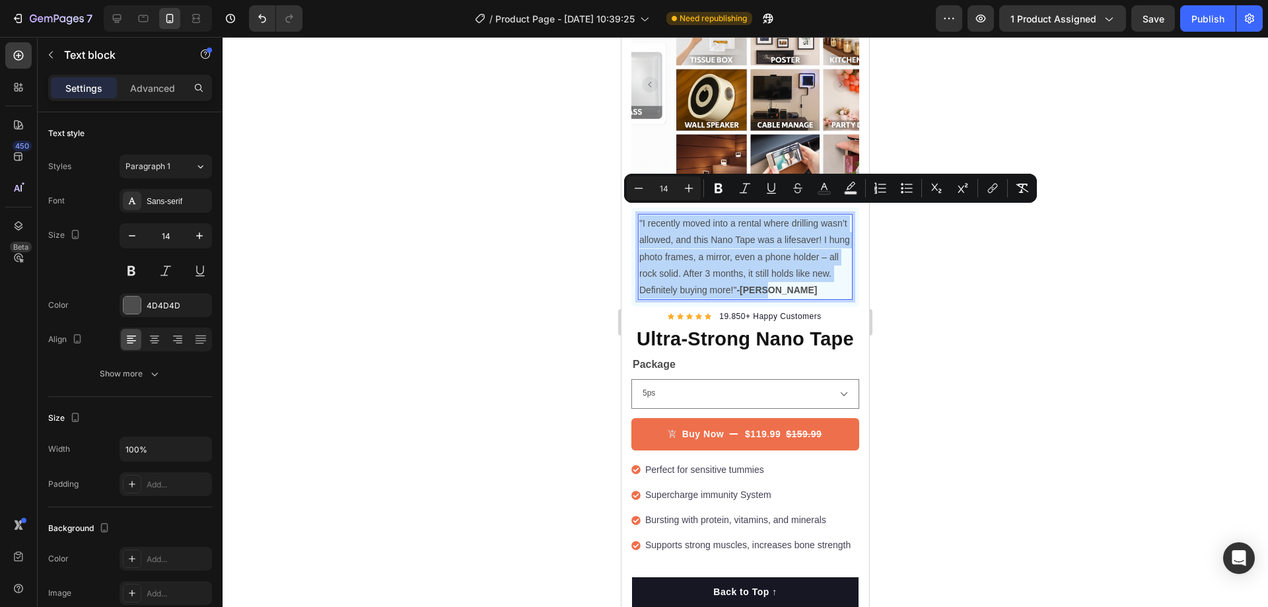
click at [736, 295] on strong "-[PERSON_NAME]" at bounding box center [776, 290] width 81 height 11
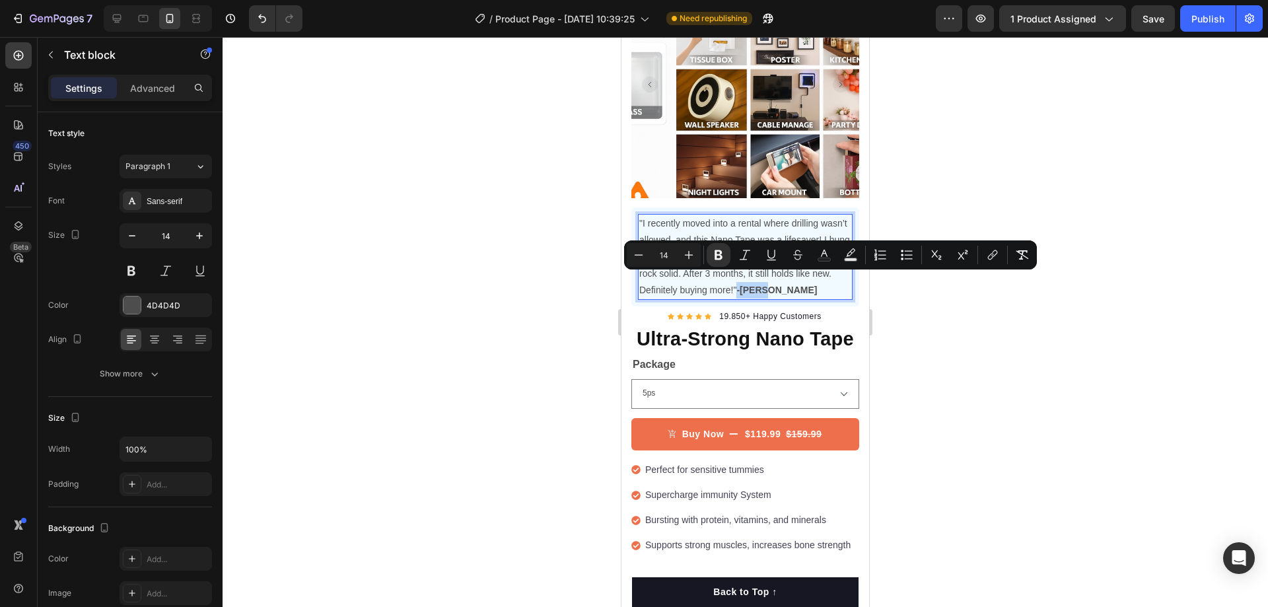
drag, startPoint x: 662, startPoint y: 296, endPoint x: 818, endPoint y: 283, distance: 156.4
click at [817, 285] on strong "-[PERSON_NAME]" at bounding box center [776, 290] width 81 height 11
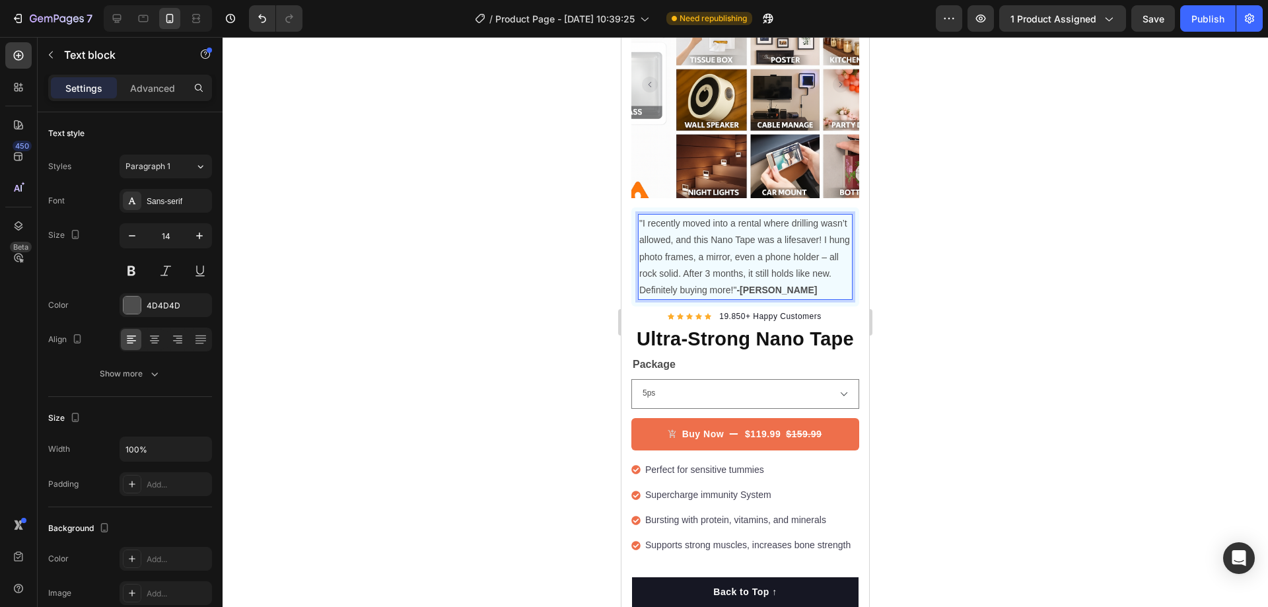
click at [935, 283] on div at bounding box center [745, 322] width 1045 height 570
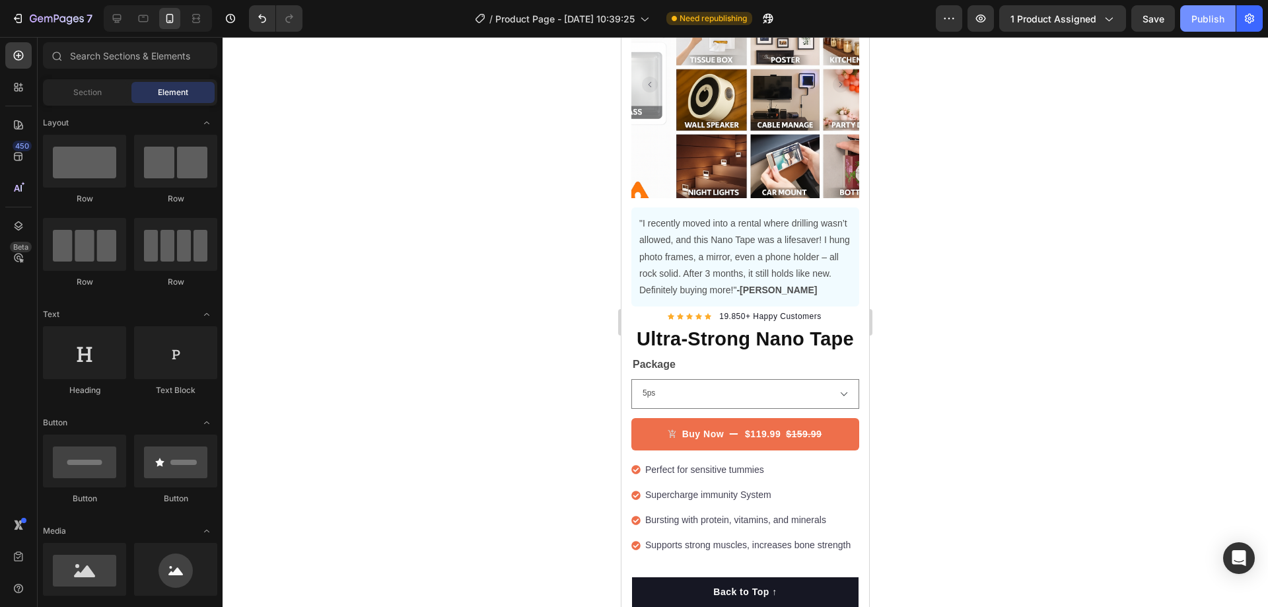
click at [1191, 20] on div "Publish" at bounding box center [1207, 19] width 33 height 14
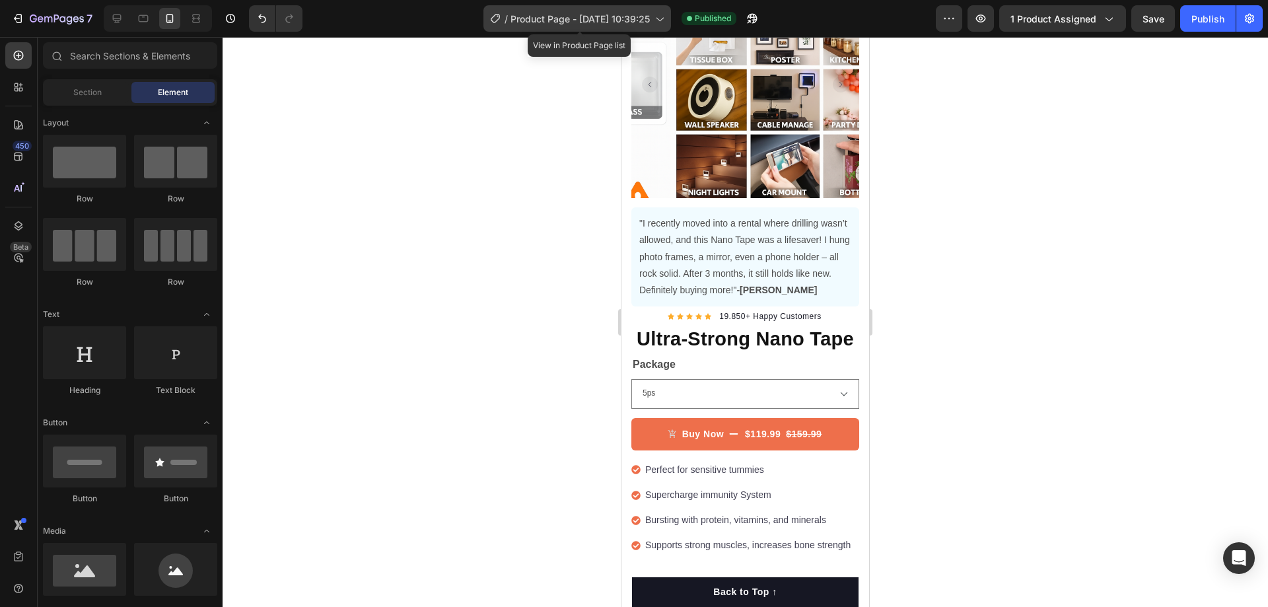
click at [586, 7] on div "/ Product Page - Aug 26, 10:39:25" at bounding box center [577, 18] width 188 height 26
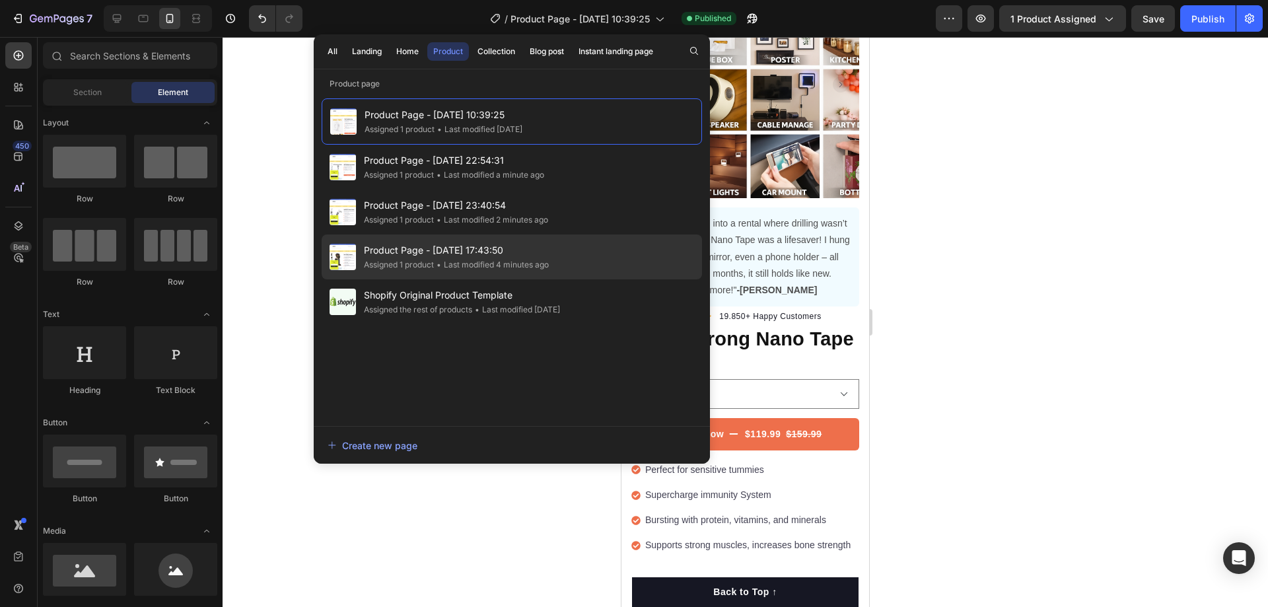
click at [433, 256] on span "Product Page - [DATE] 17:43:50" at bounding box center [456, 250] width 185 height 16
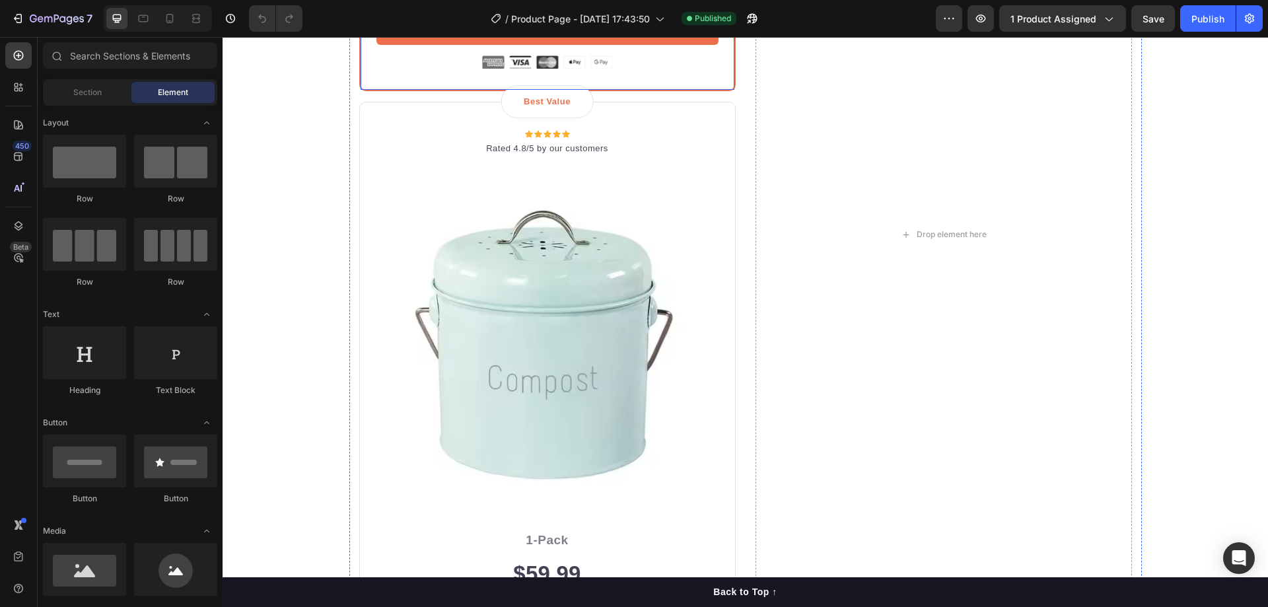
scroll to position [1321, 0]
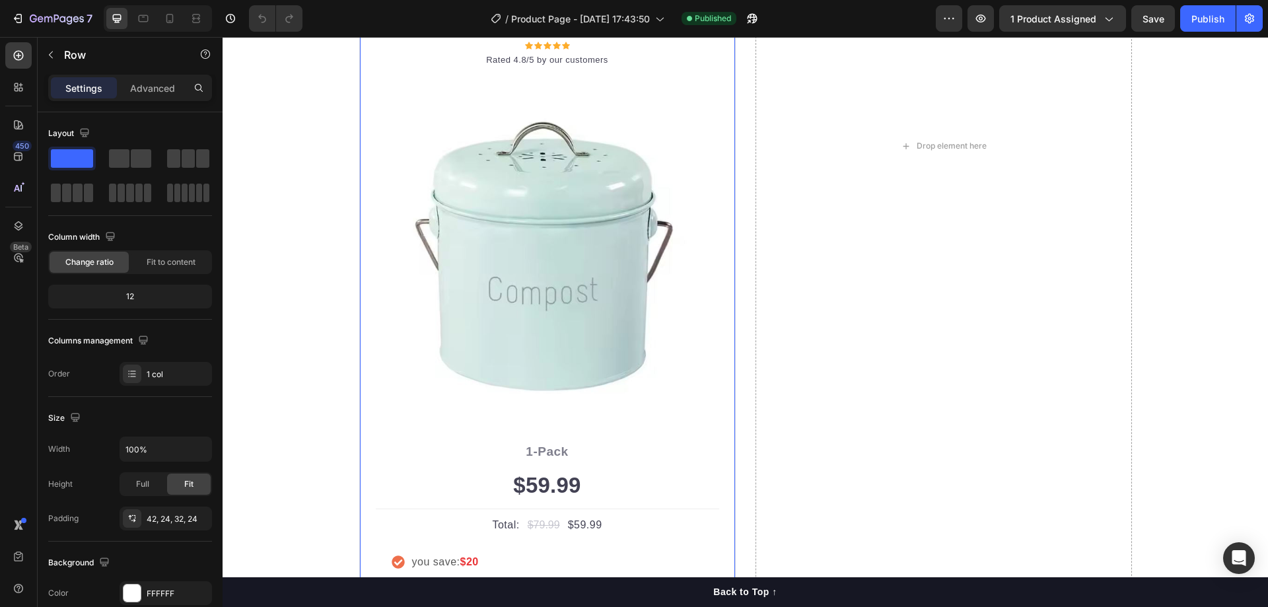
click at [468, 378] on div "Best Value Text block Row Icon Icon Icon Icon Icon Icon List Hoz Rated 4.8/5 by…" at bounding box center [547, 364] width 376 height 702
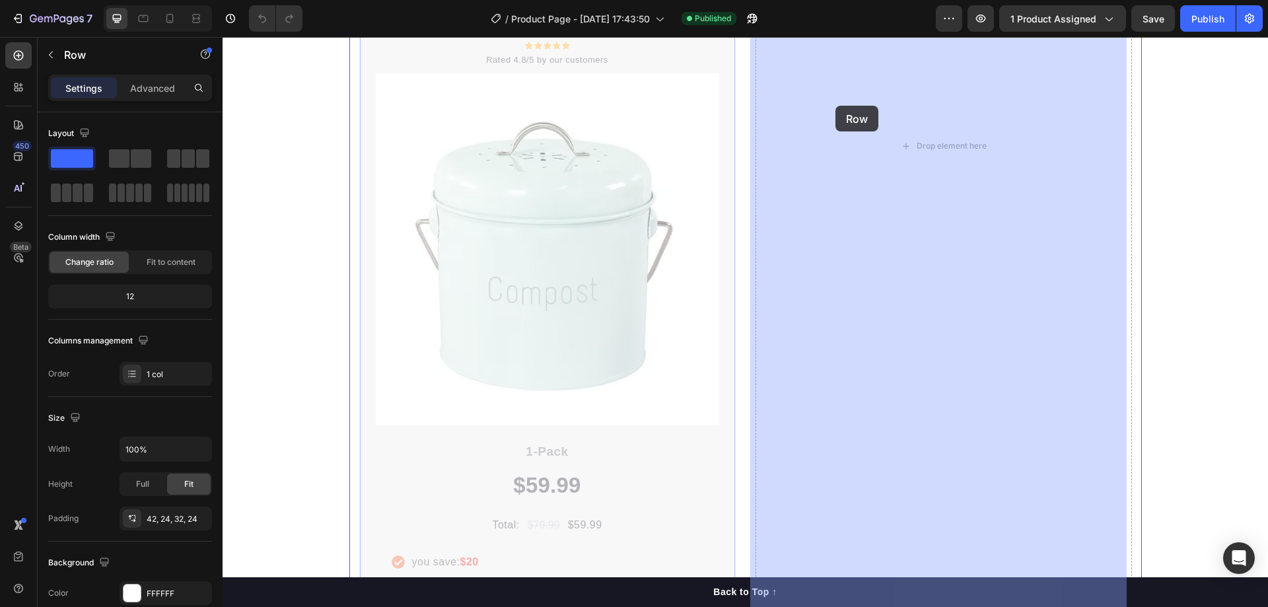
drag, startPoint x: 367, startPoint y: 357, endPoint x: 837, endPoint y: 104, distance: 534.3
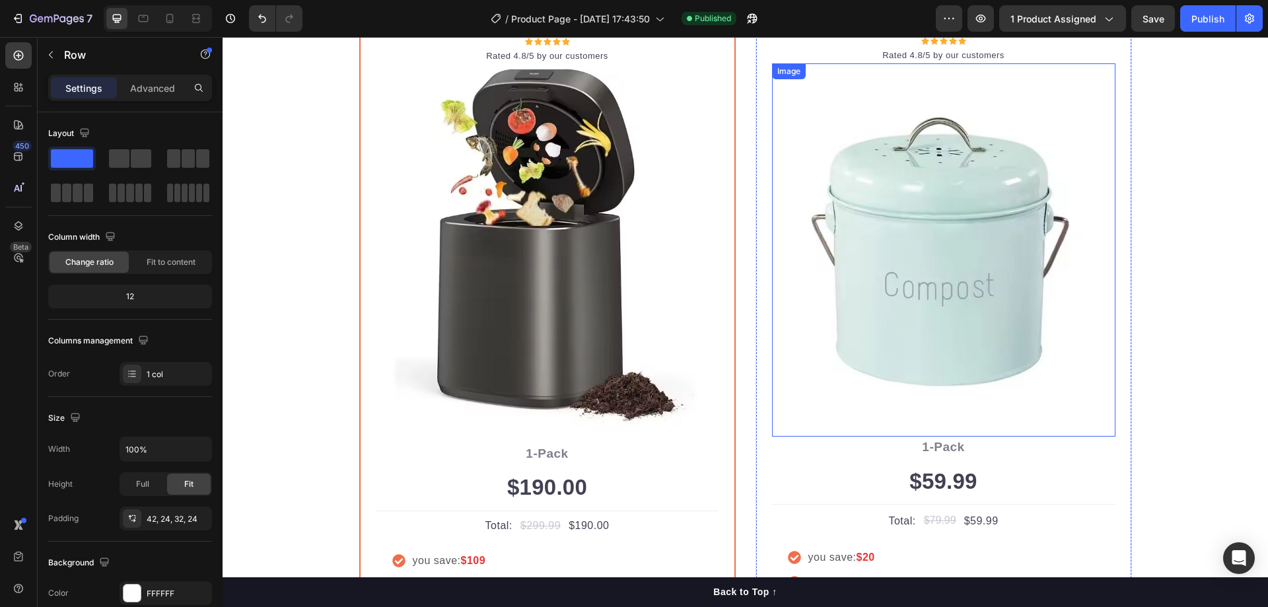
scroll to position [660, 0]
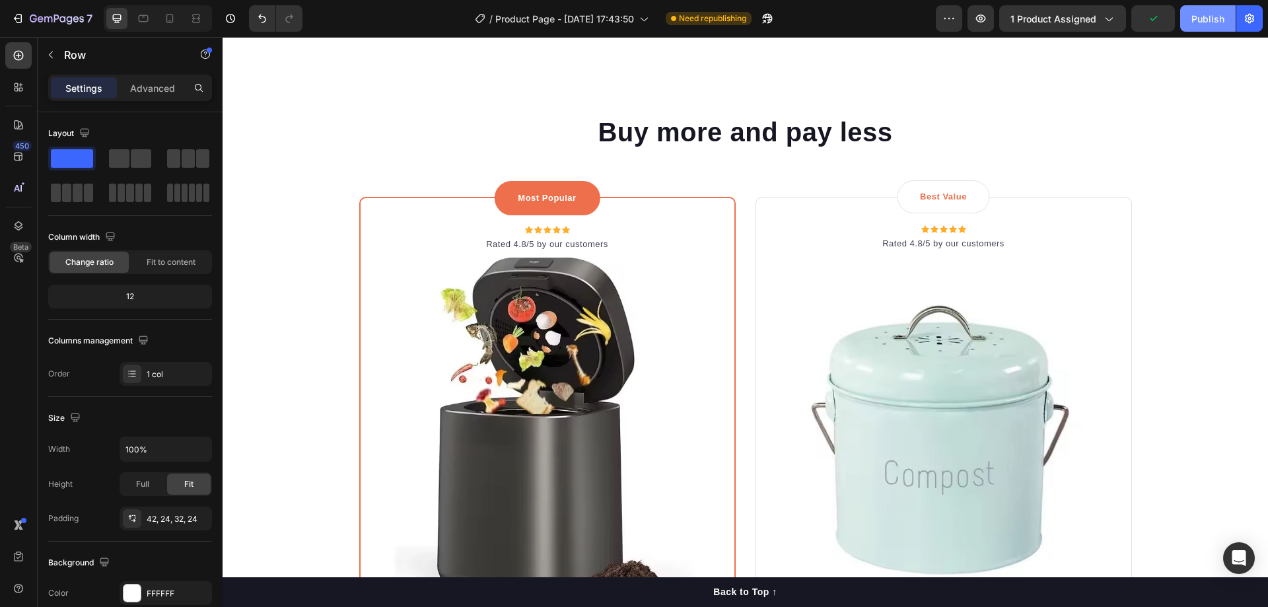
click at [1191, 12] on button "Publish" at bounding box center [1207, 18] width 55 height 26
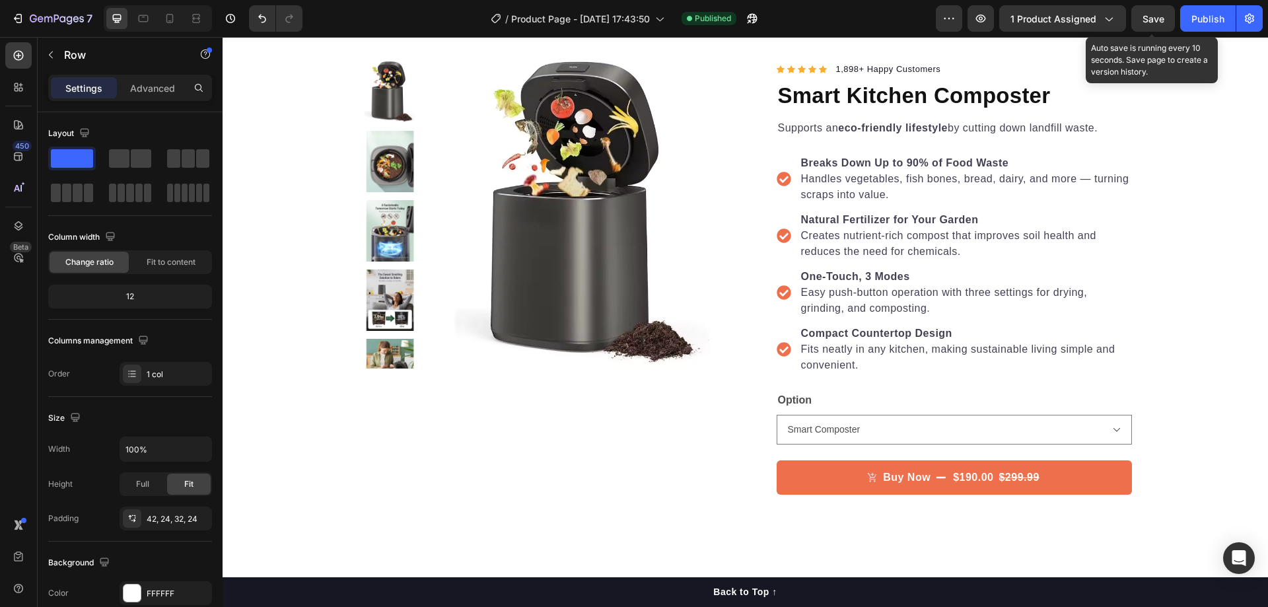
scroll to position [0, 0]
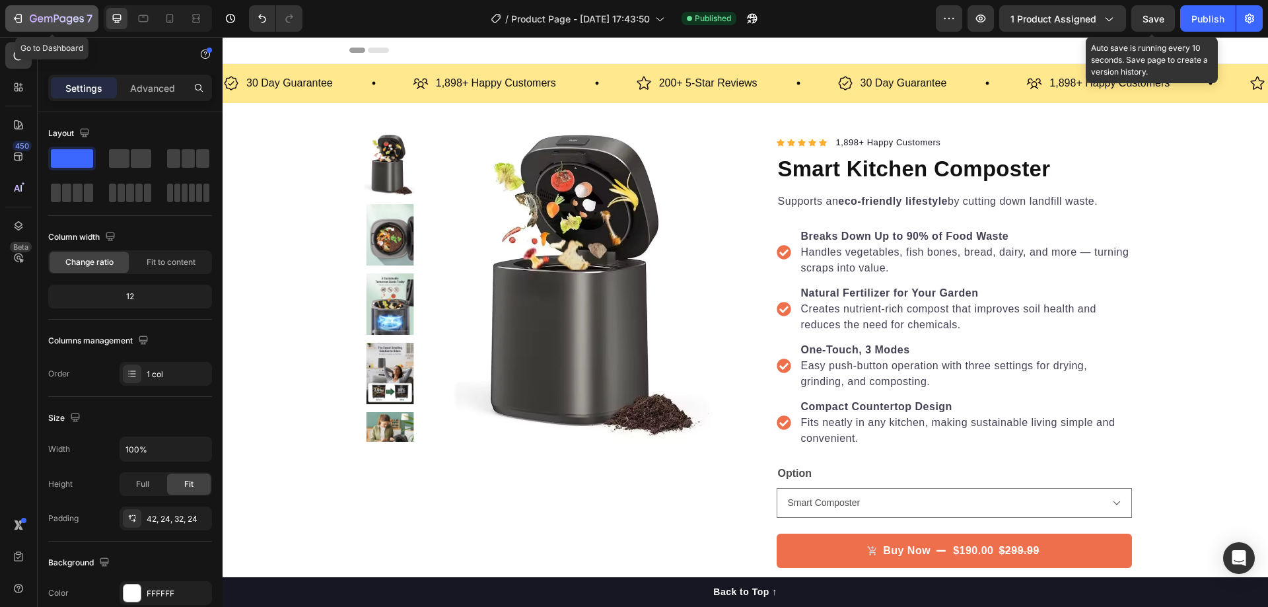
click at [38, 14] on icon "button" at bounding box center [57, 19] width 54 height 11
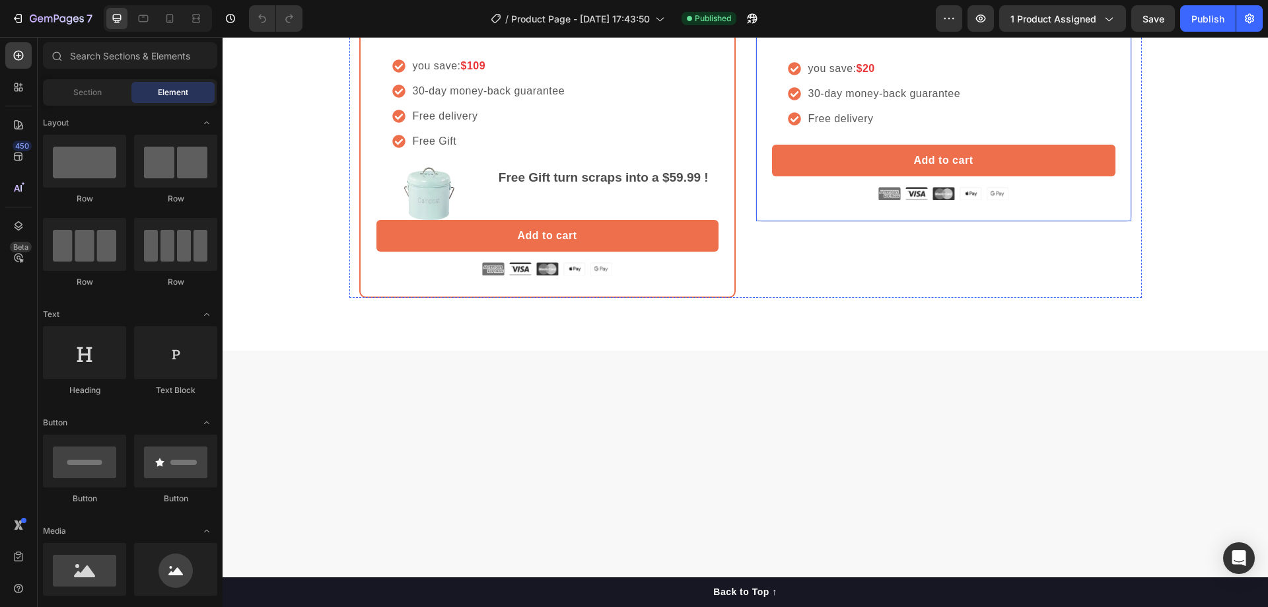
scroll to position [1123, 0]
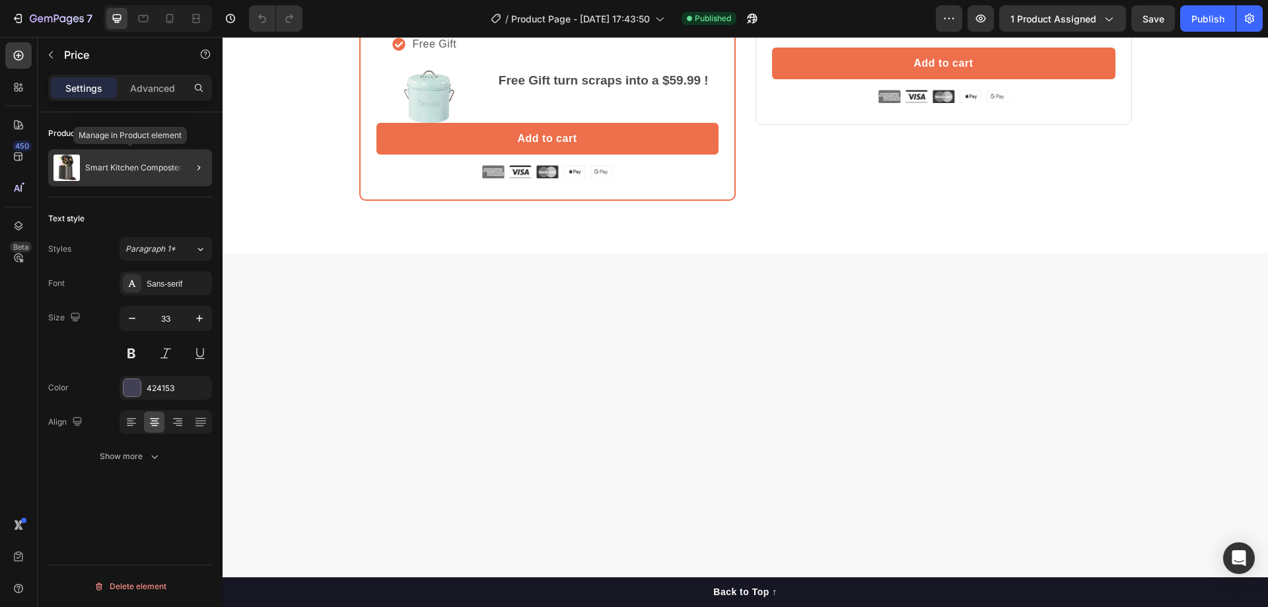
click at [140, 174] on div "Smart Kitchen Composter" at bounding box center [130, 167] width 164 height 37
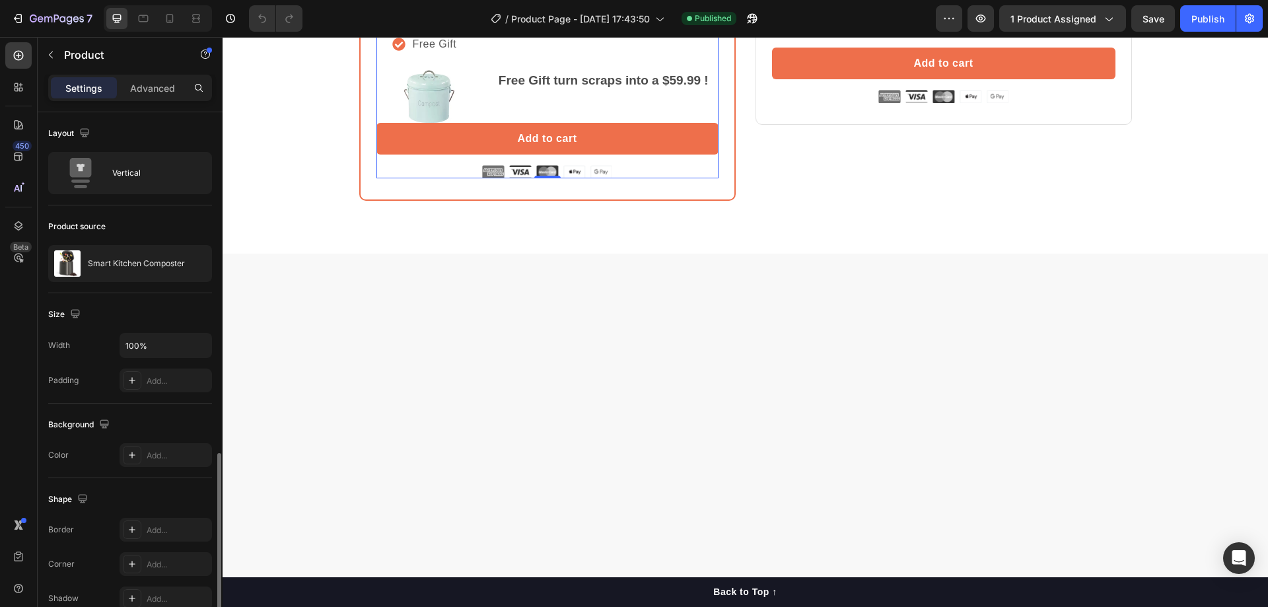
scroll to position [210, 0]
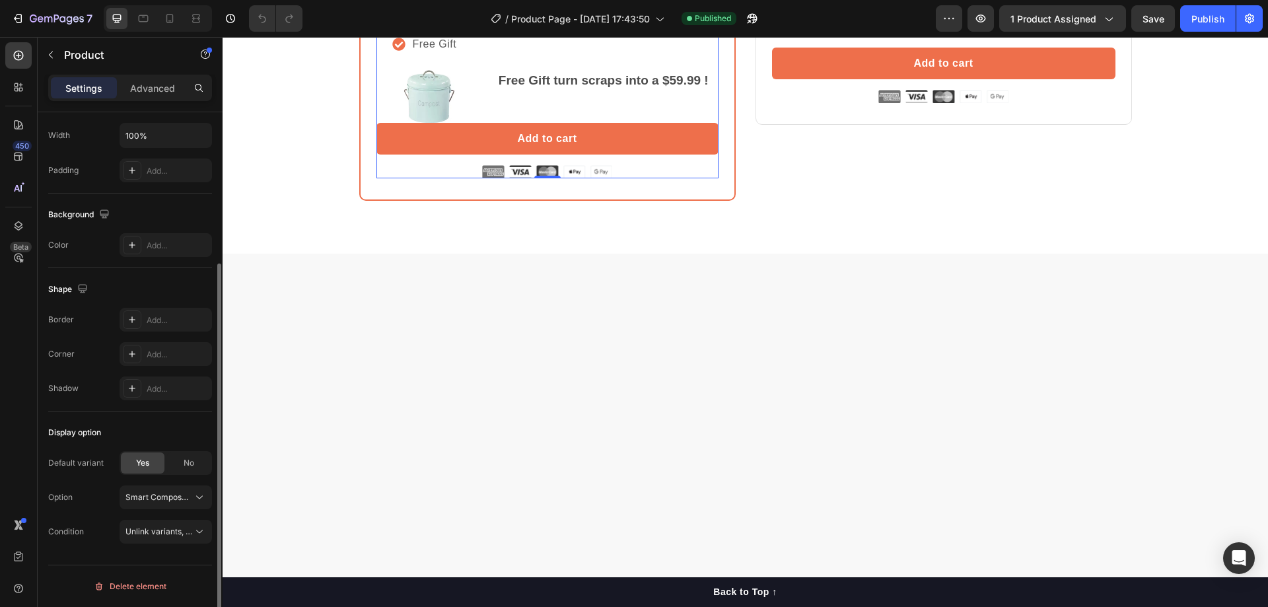
click at [170, 518] on div "Default variant Yes No Option Smart Composter Condition Unlink variants, quanti…" at bounding box center [130, 497] width 164 height 92
click at [166, 528] on span "Unlink variants, quantity <br> between same products" at bounding box center [226, 531] width 203 height 10
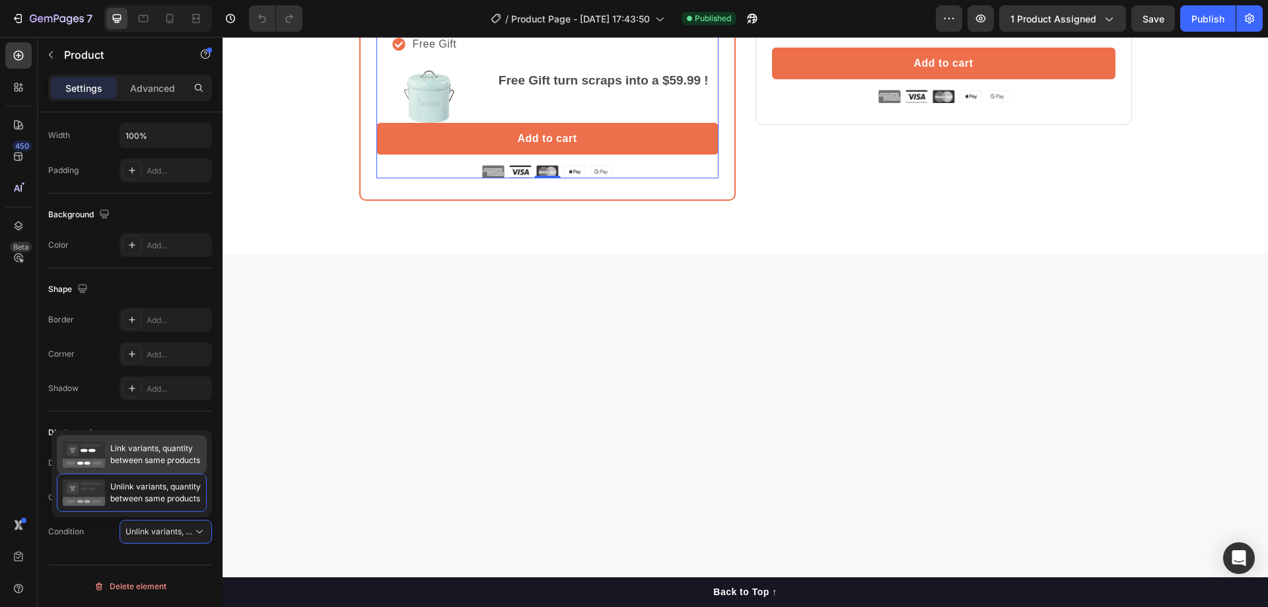
click at [155, 458] on span "Link variants, quantity between same products" at bounding box center [155, 454] width 90 height 24
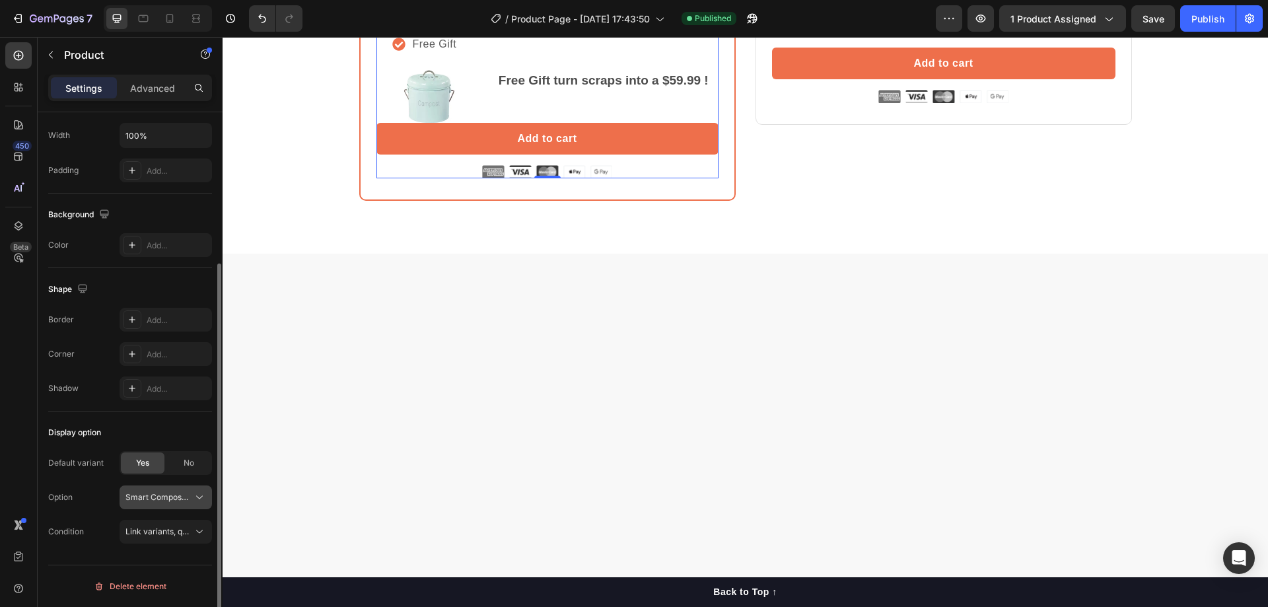
click at [164, 493] on span "Smart Composter" at bounding box center [157, 497] width 65 height 12
click at [159, 523] on span "Smart Composter" at bounding box center [158, 529] width 67 height 12
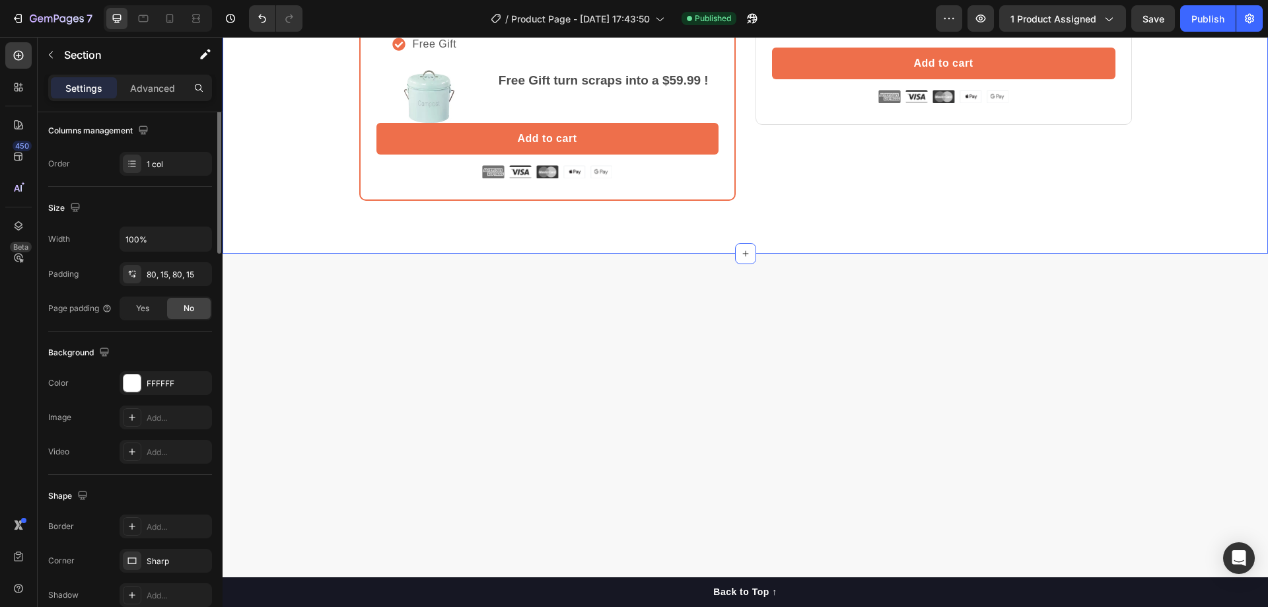
scroll to position [0, 0]
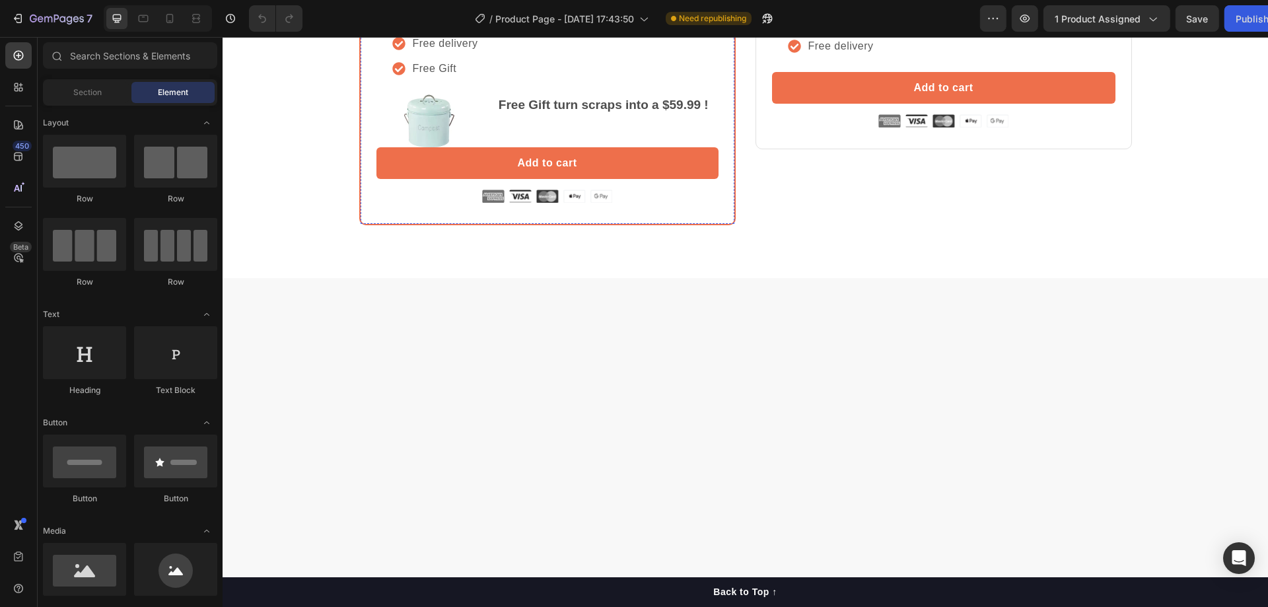
scroll to position [1123, 0]
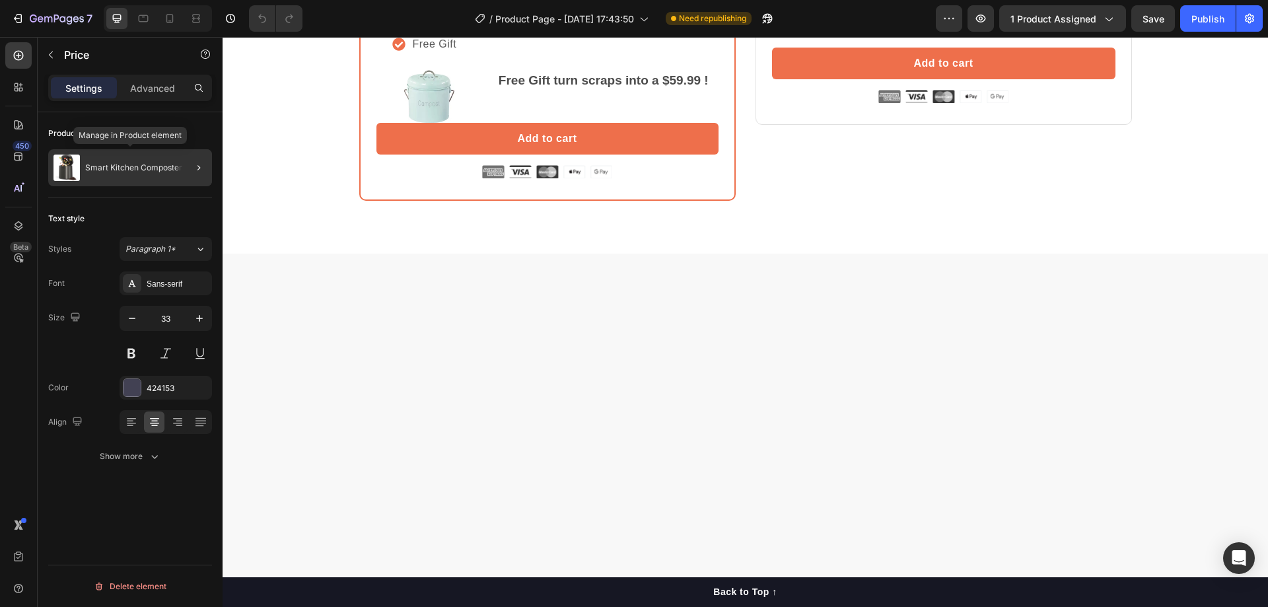
click at [145, 172] on div "Smart Kitchen Composter" at bounding box center [130, 167] width 164 height 37
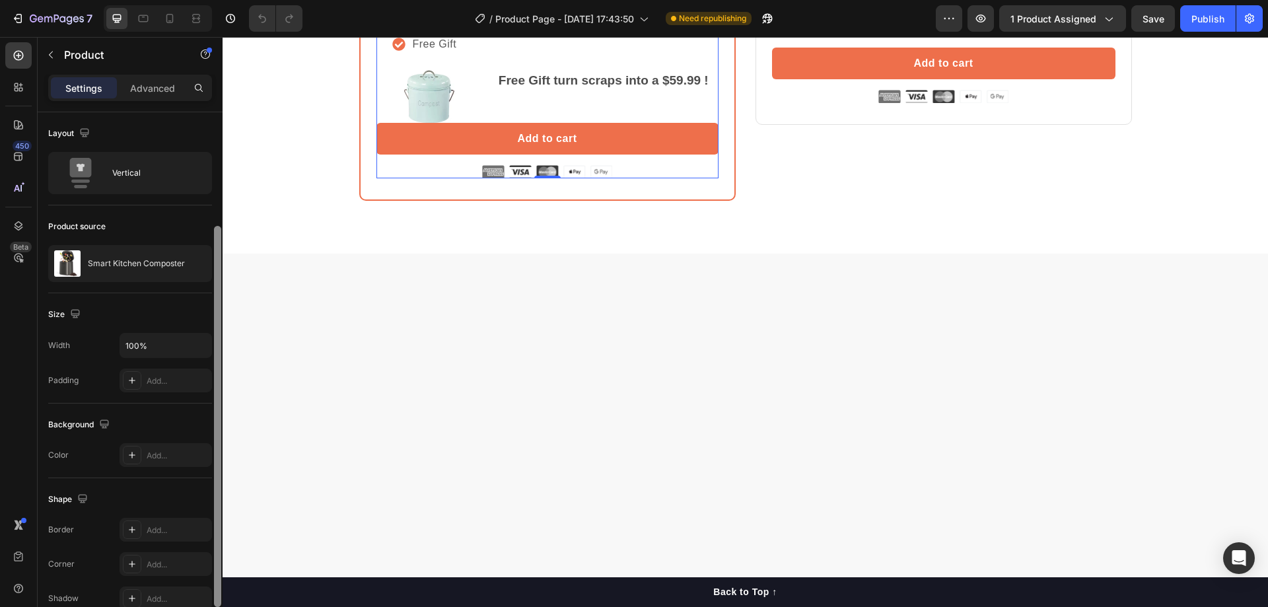
scroll to position [210, 0]
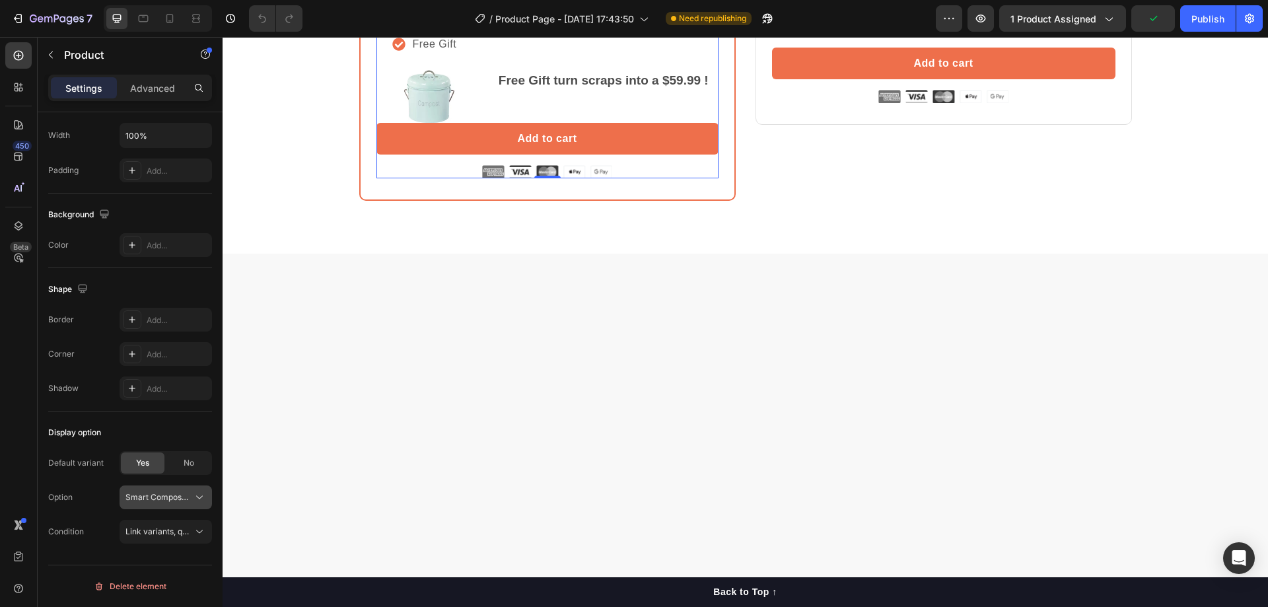
click at [157, 493] on span "Smart Composter" at bounding box center [157, 497] width 65 height 12
click at [141, 548] on span "Compost" at bounding box center [142, 553] width 34 height 12
click at [157, 489] on button "Compost" at bounding box center [166, 497] width 92 height 24
click at [149, 518] on div "Smart Composter" at bounding box center [154, 529] width 106 height 24
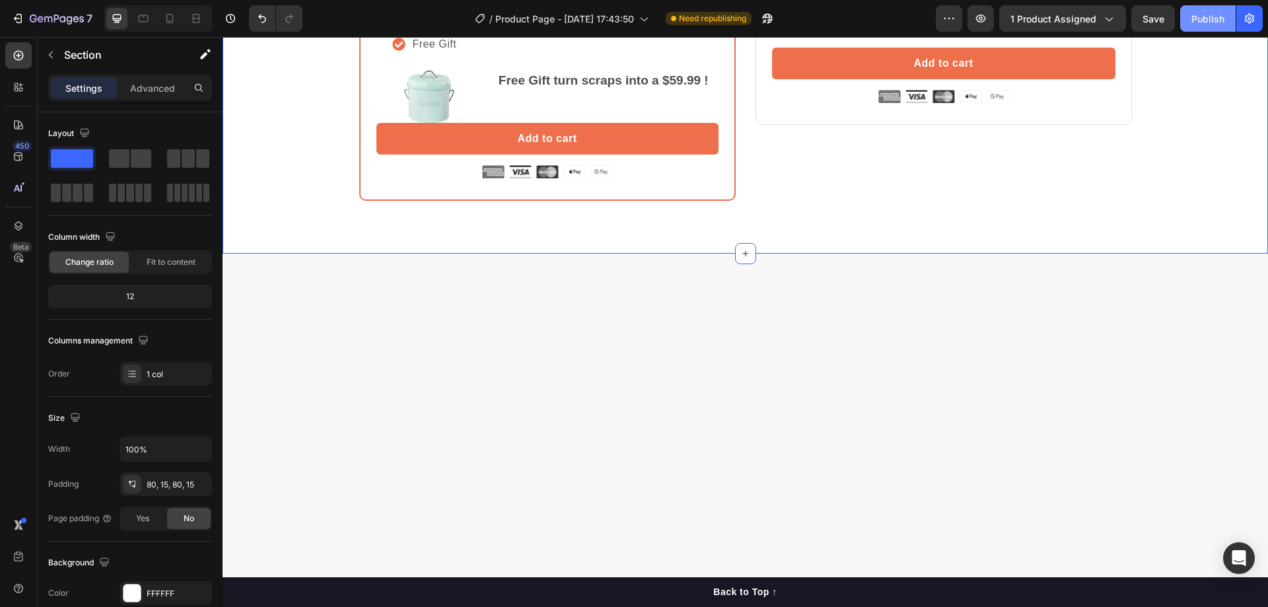
click at [1203, 20] on div "Publish" at bounding box center [1207, 19] width 33 height 14
click at [596, 87] on strong "Free Gift turn scraps into a $59.99 !" at bounding box center [604, 80] width 210 height 14
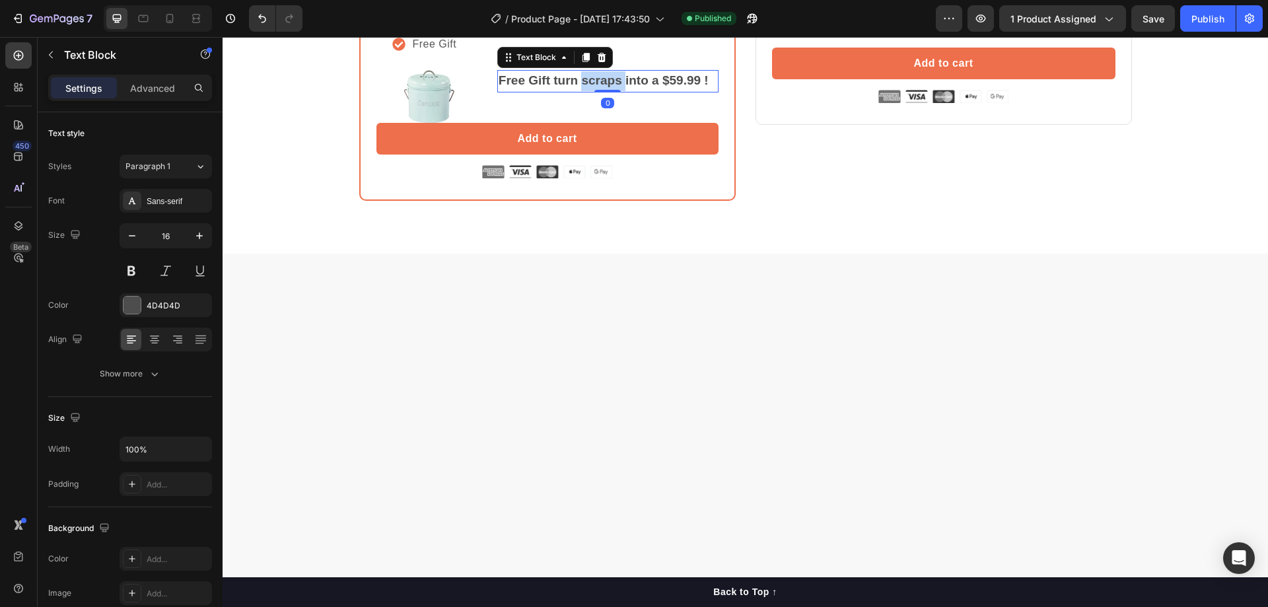
click at [596, 87] on strong "Free Gift turn scraps into a $59.99 !" at bounding box center [604, 80] width 210 height 14
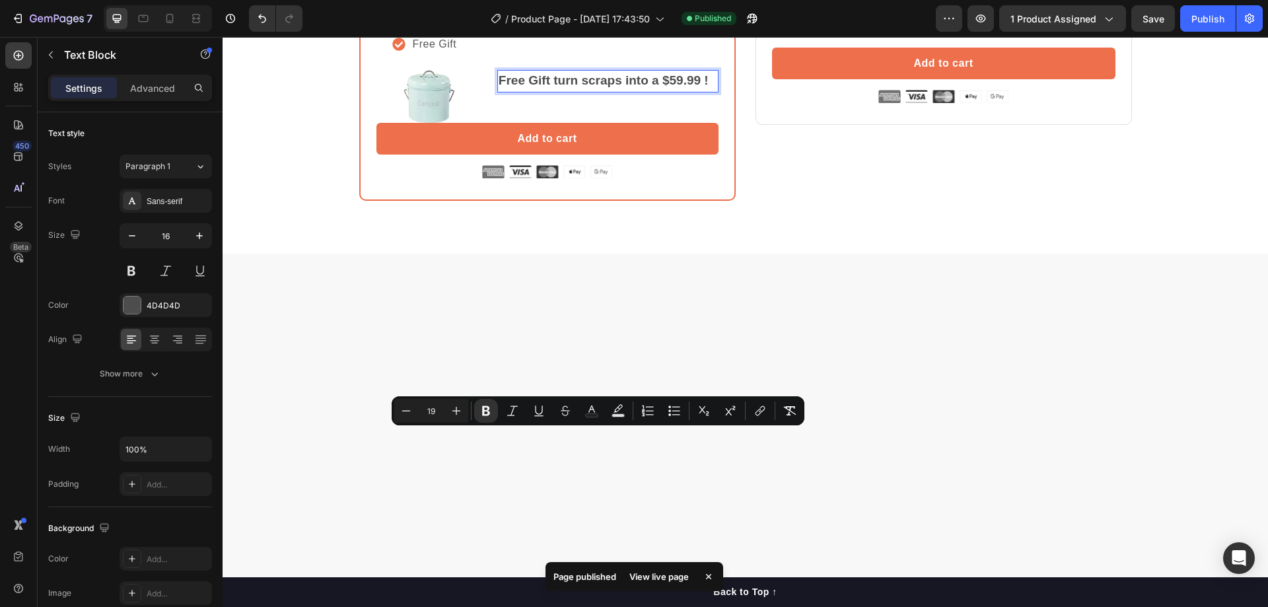
click at [664, 87] on strong "Free Gift turn scraps into a $59.99 !" at bounding box center [604, 80] width 210 height 14
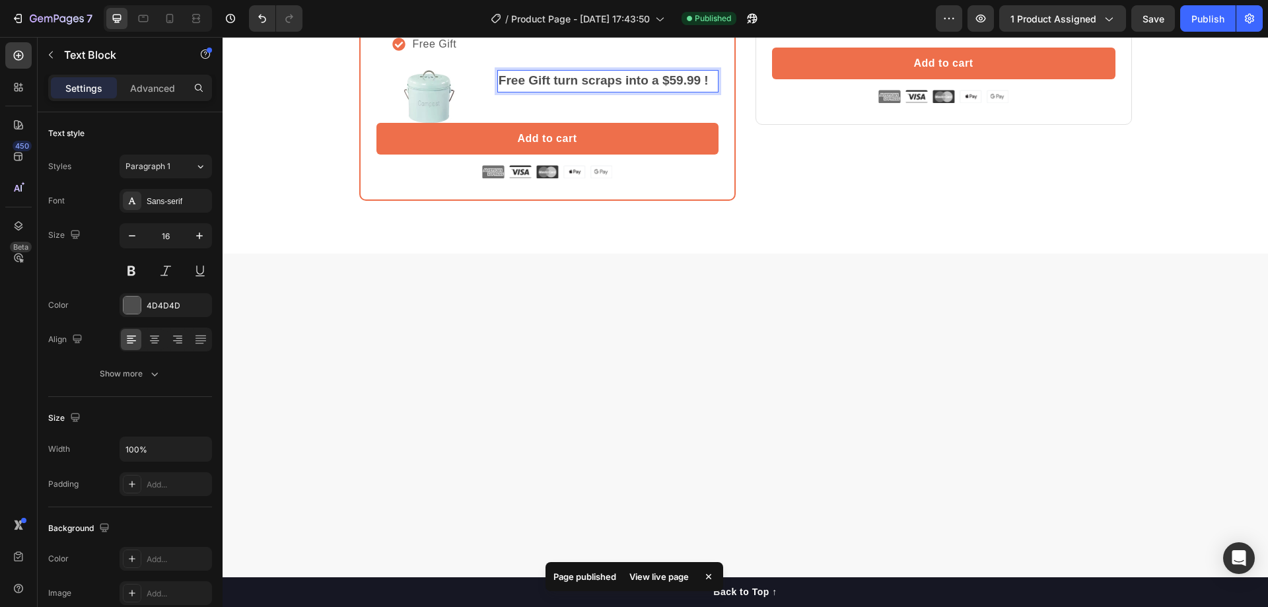
click at [668, 87] on strong "Free Gift turn scraps into a $59.99 !" at bounding box center [604, 80] width 210 height 14
click at [679, 70] on div "you save: $109 30-day money-back guarantee Free delivery Free Gift" at bounding box center [547, 6] width 342 height 127
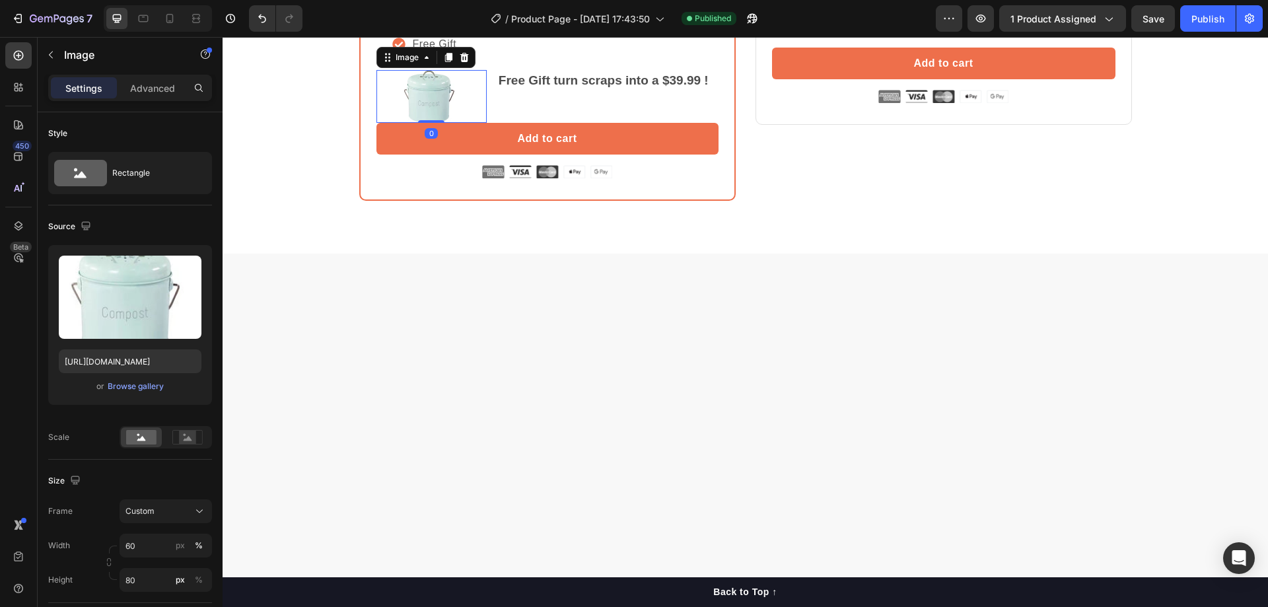
click at [470, 123] on div at bounding box center [431, 96] width 110 height 53
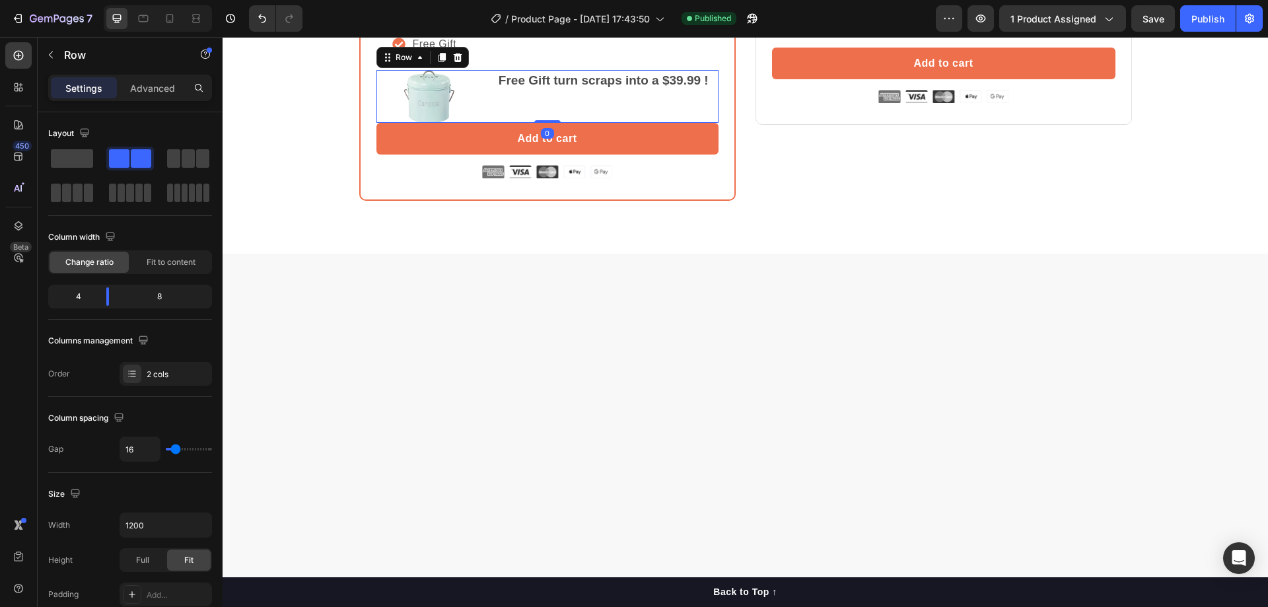
click at [560, 123] on div "Free Gift turn scraps into a $39.99 ! Text Block" at bounding box center [607, 96] width 221 height 53
click at [499, 87] on strong "Free Gift turn scraps into a $39.99 !" at bounding box center [604, 80] width 210 height 14
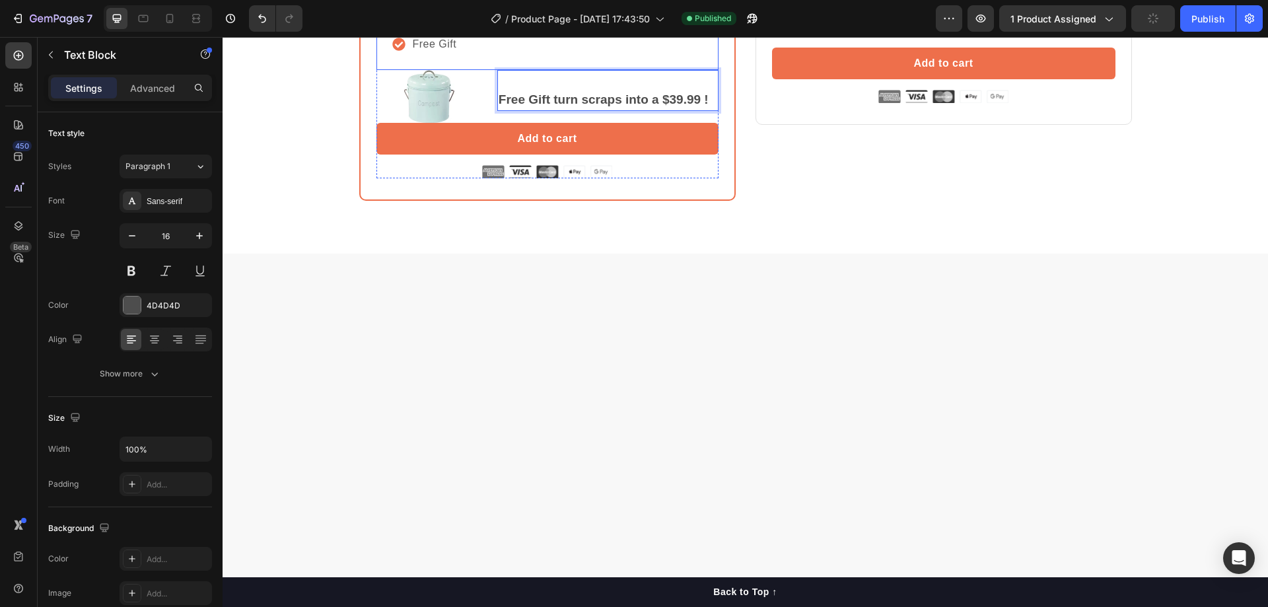
click at [660, 70] on div "you save: $109 30-day money-back guarantee Free delivery Free Gift" at bounding box center [547, 6] width 342 height 127
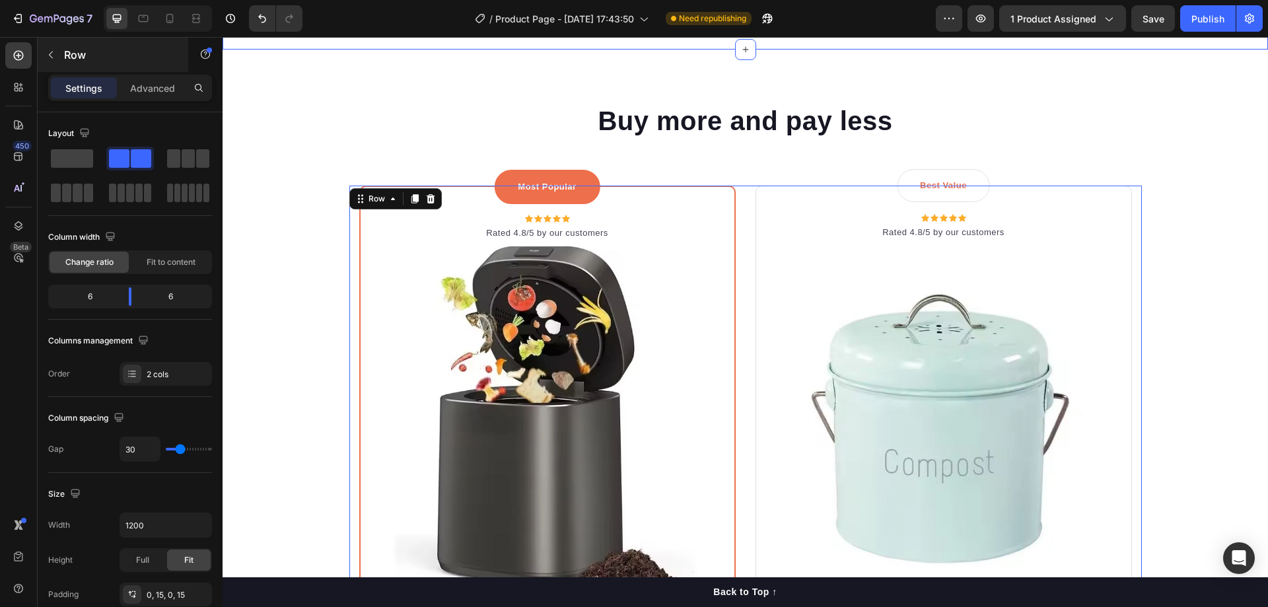
scroll to position [462, 0]
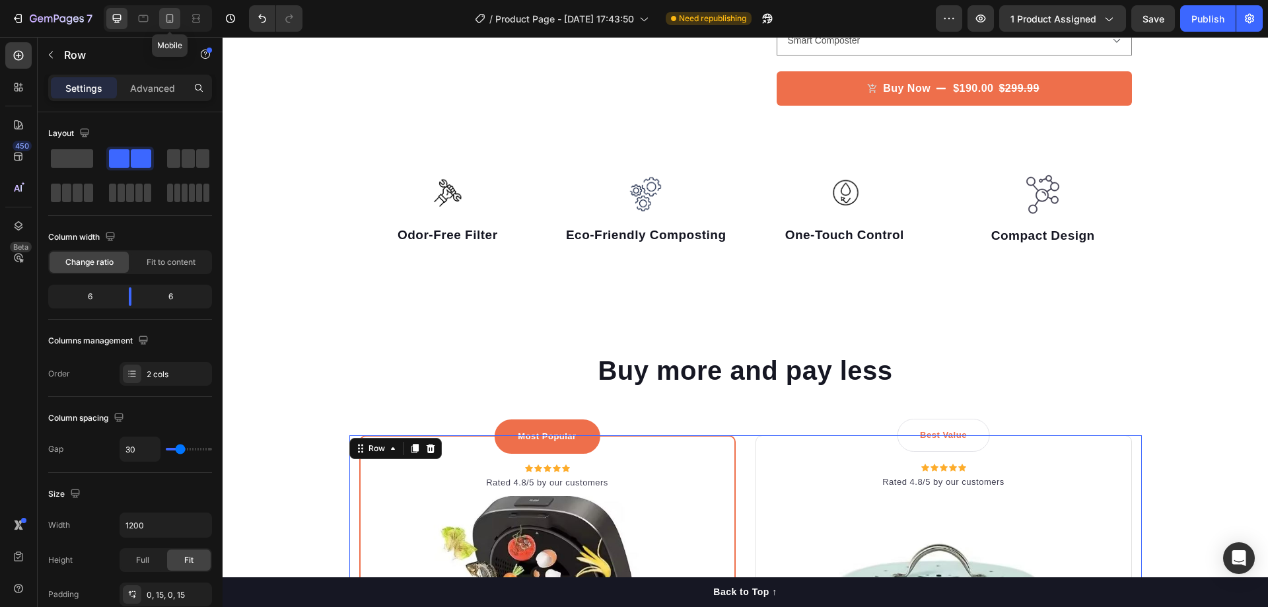
click at [171, 16] on icon at bounding box center [169, 18] width 13 height 13
type input "0"
type input "100%"
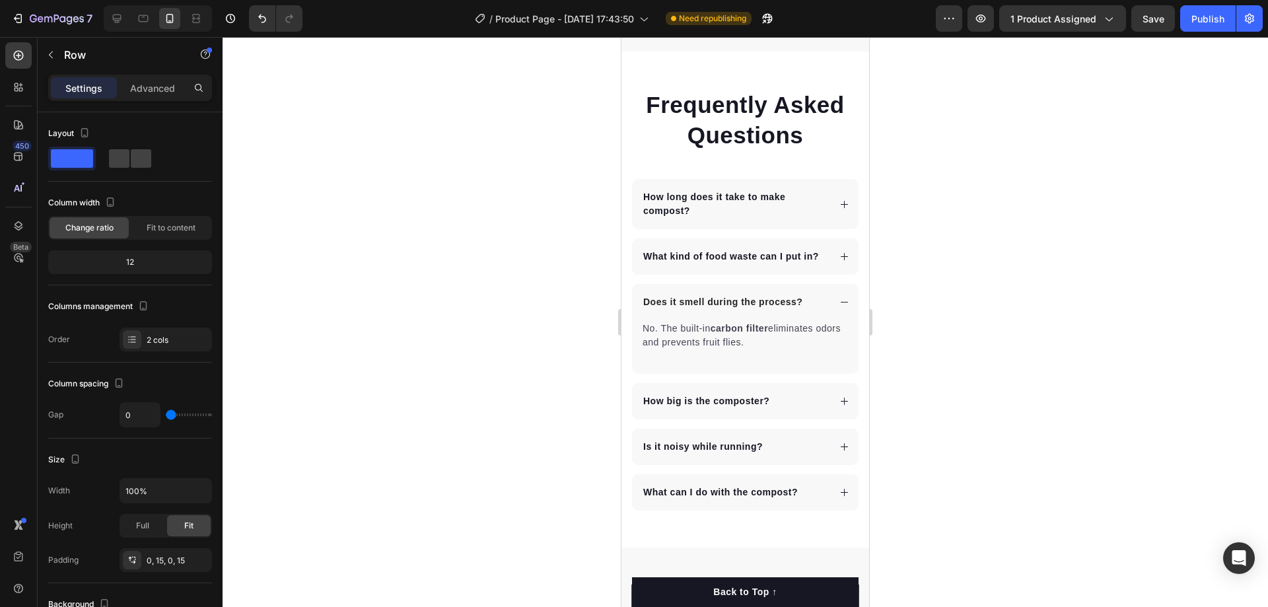
scroll to position [5283, 0]
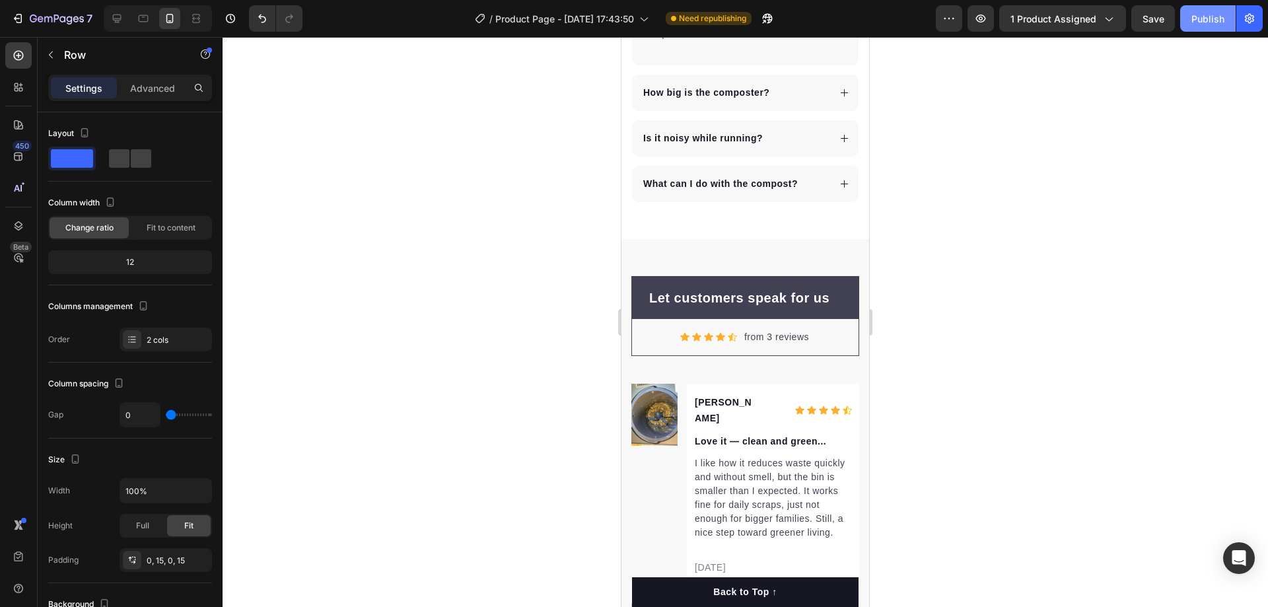
click at [1209, 29] on button "Publish" at bounding box center [1207, 18] width 55 height 26
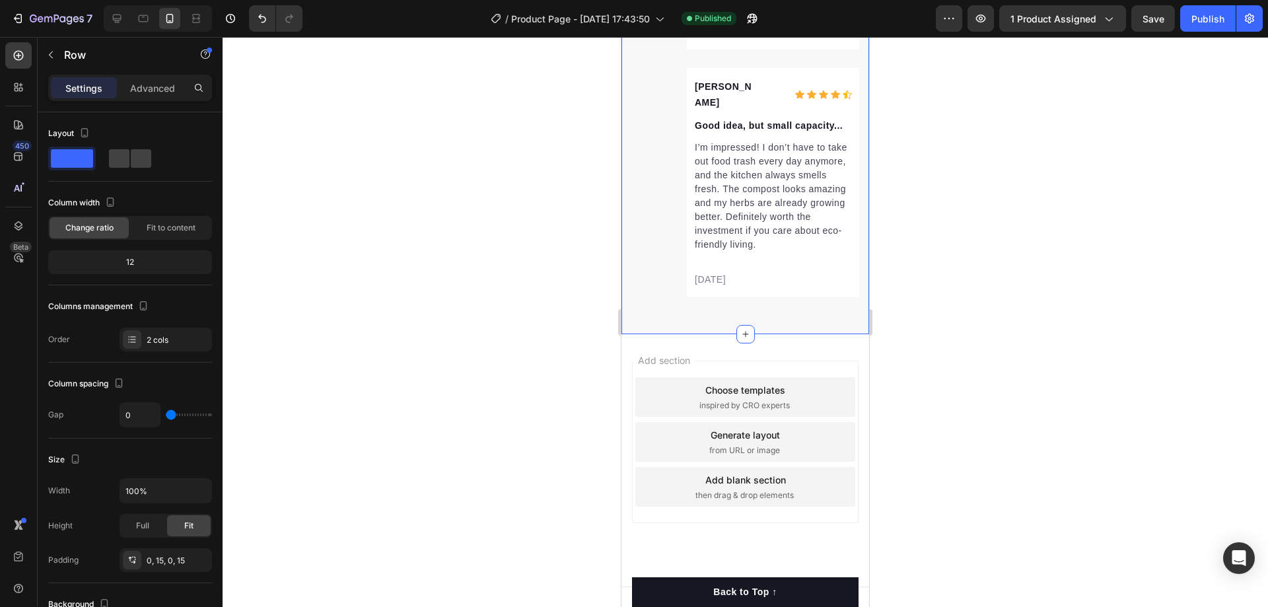
scroll to position [6102, 0]
